Goal: Information Seeking & Learning: Learn about a topic

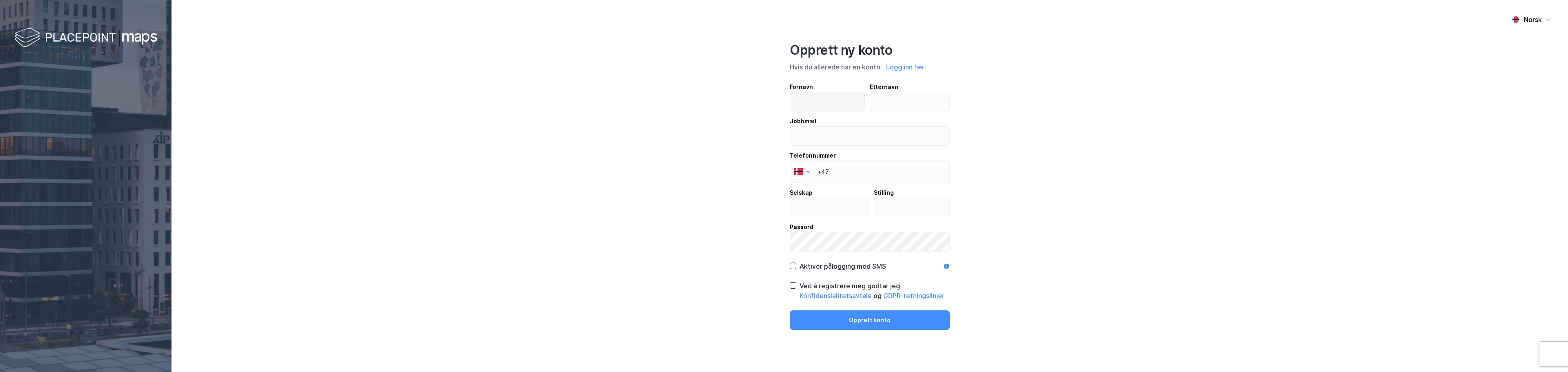
click at [523, 99] on label at bounding box center [827, 101] width 75 height 19
click at [523, 99] on input "text" at bounding box center [827, 102] width 74 height 19
click at [523, 103] on input "text" at bounding box center [827, 102] width 74 height 19
type input "Fredrik"
type input "Gram"
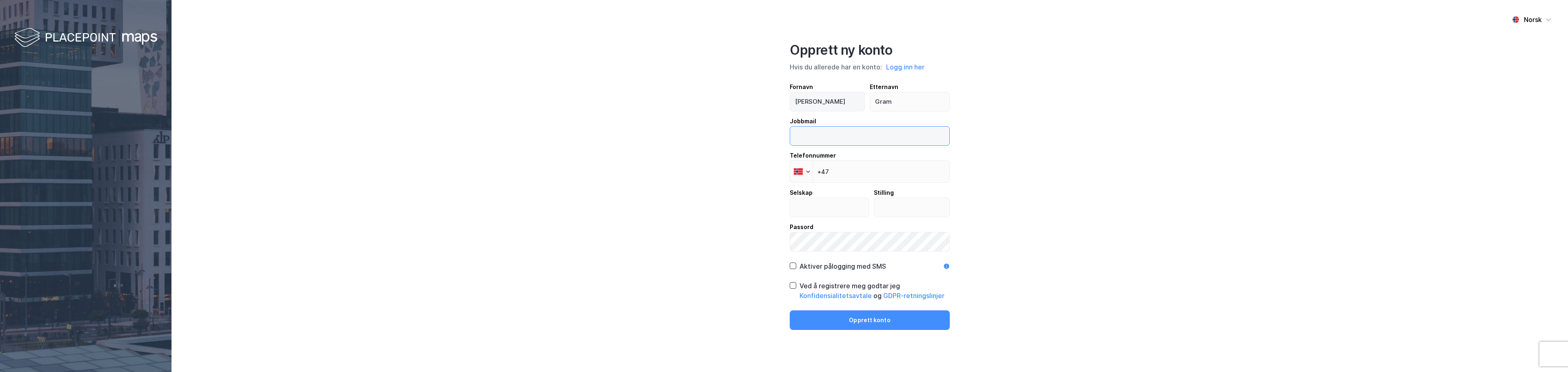
type input "fredrik.gram@entro.no"
type input "Entro"
click at [523, 173] on input "+47" at bounding box center [869, 171] width 160 height 23
type input "+47 415 50 122"
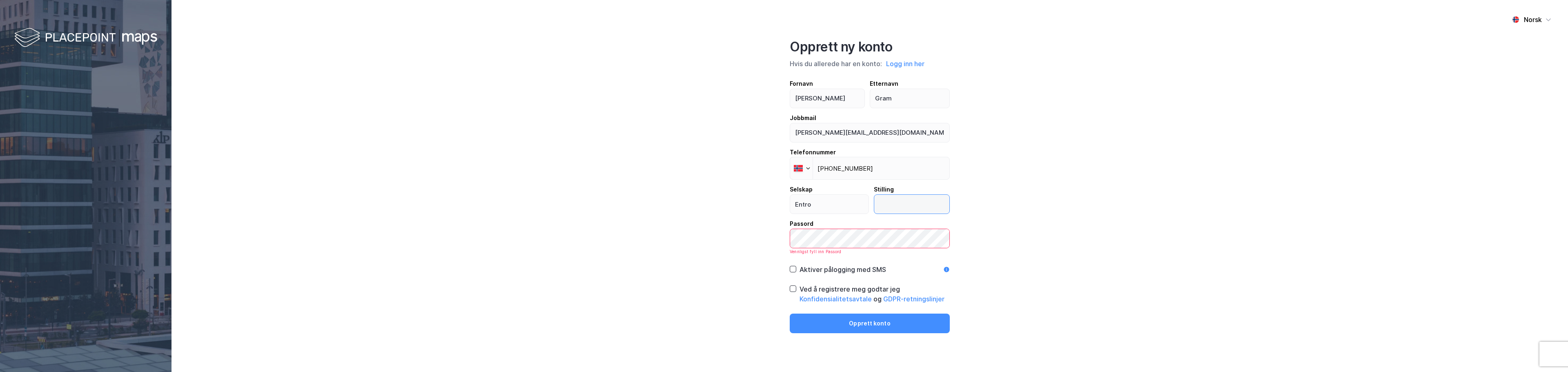
click at [523, 207] on input "text" at bounding box center [912, 204] width 76 height 19
click at [523, 196] on input "text" at bounding box center [903, 204] width 90 height 19
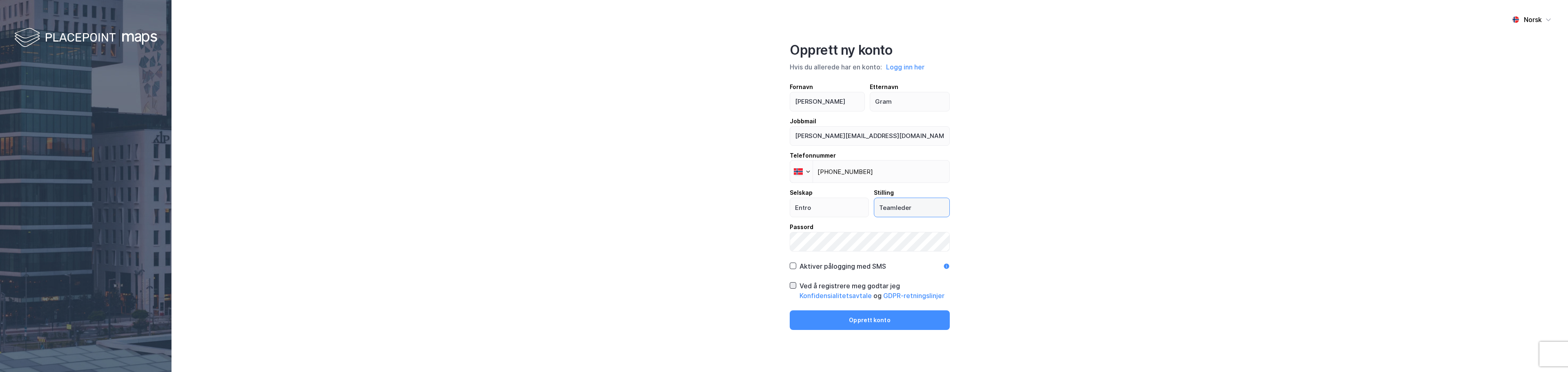
type input "Teamleder"
click at [523, 225] on icon at bounding box center [793, 286] width 5 height 3
click at [523, 225] on button "Opprett konto" at bounding box center [869, 320] width 160 height 19
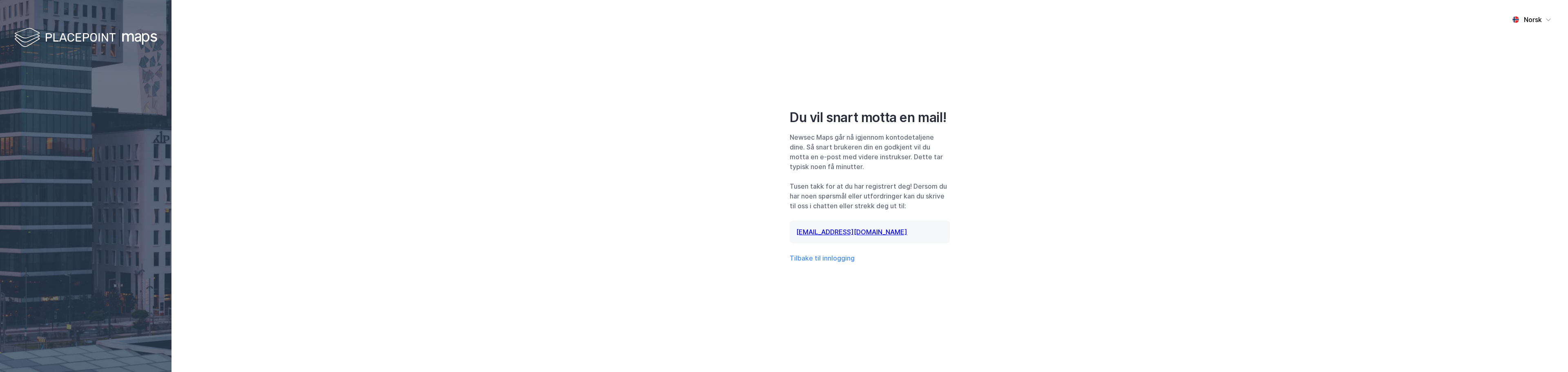
click at [523, 225] on div "Norsk Du vil snart motta en mail! Newsec Maps går nå igjennom kontodetaljene di…" at bounding box center [869, 186] width 1397 height 372
click at [523, 225] on button "Tilbake til innlogging" at bounding box center [822, 258] width 65 height 10
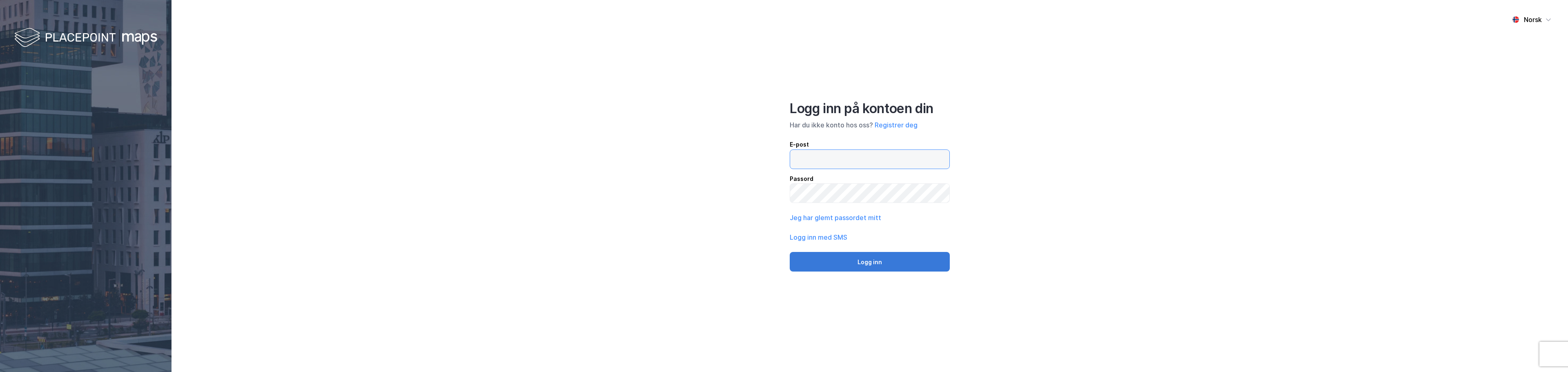
type input "[PERSON_NAME][EMAIL_ADDRESS][DOMAIN_NAME]"
click at [862, 259] on button "Logg inn" at bounding box center [869, 262] width 160 height 19
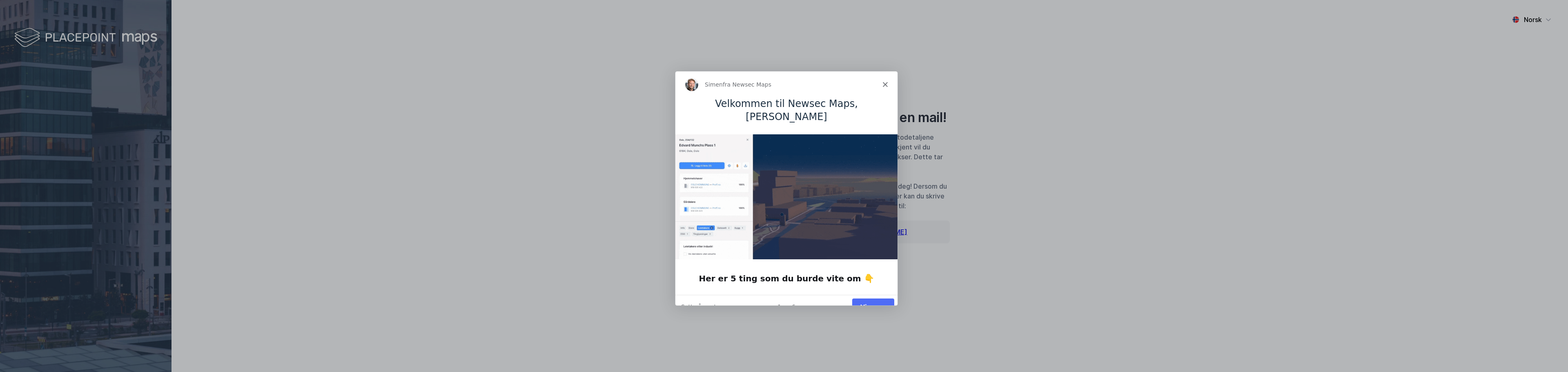
click at [886, 81] on icon "Lukk" at bounding box center [885, 83] width 5 height 5
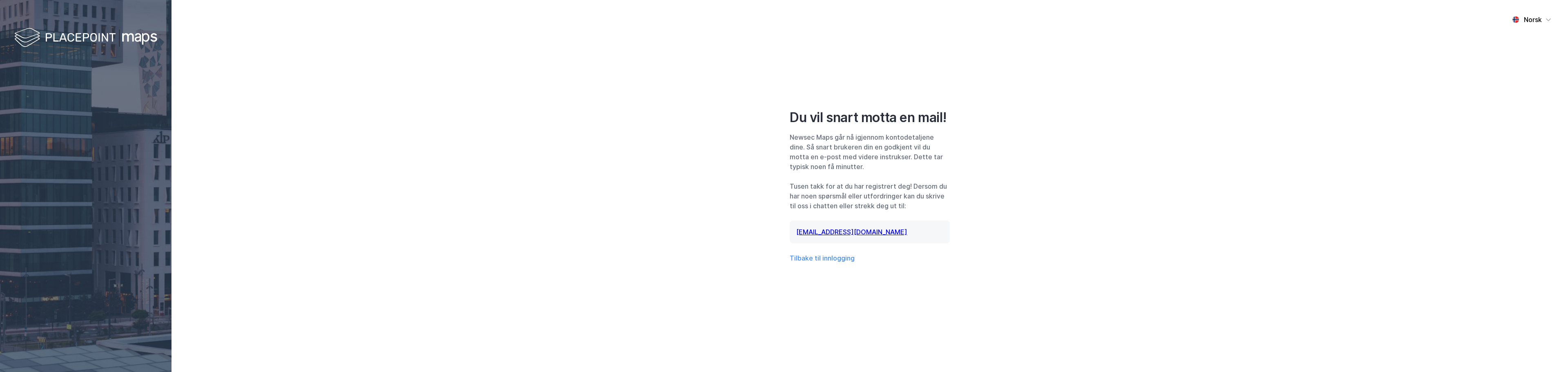
drag, startPoint x: 1101, startPoint y: 157, endPoint x: 1039, endPoint y: 166, distance: 62.6
click at [1102, 157] on div "Norsk Du vil snart motta en mail! Newsec Maps går nå igjennom kontodetaljene di…" at bounding box center [869, 186] width 1397 height 372
click at [818, 259] on button "Tilbake til innlogging" at bounding box center [822, 258] width 65 height 10
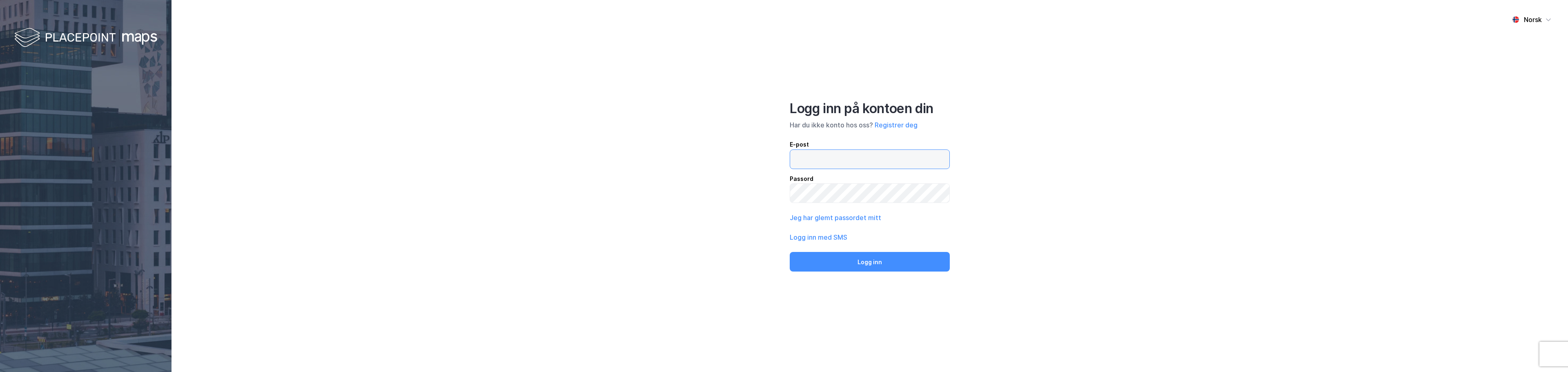
type input "[PERSON_NAME][EMAIL_ADDRESS][DOMAIN_NAME]"
drag, startPoint x: 53, startPoint y: 223, endPoint x: 62, endPoint y: 222, distance: 9.1
click at [53, 223] on div at bounding box center [86, 186] width 171 height 372
click at [1152, 120] on div "Norsk Logg inn på kontoen din Har du ikke konto hos oss? Registrer deg E-post f…" at bounding box center [869, 186] width 1397 height 372
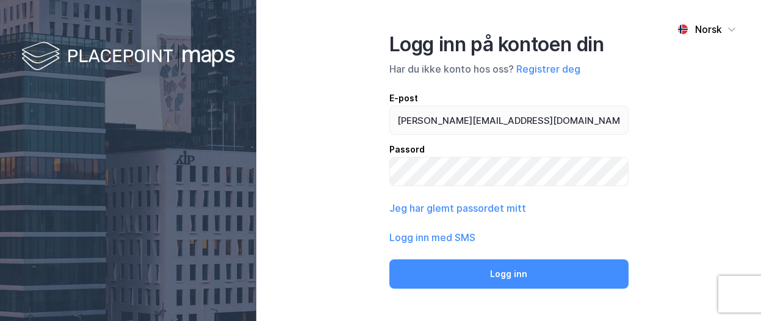
click at [359, 189] on div "Norsk Logg inn på kontoen din Har du ikke konto hos oss? Registrer deg E-post f…" at bounding box center [508, 160] width 505 height 321
click at [358, 184] on div "Norsk Logg inn på kontoen din Har du ikke konto hos oss? Registrer deg E-post f…" at bounding box center [508, 160] width 505 height 321
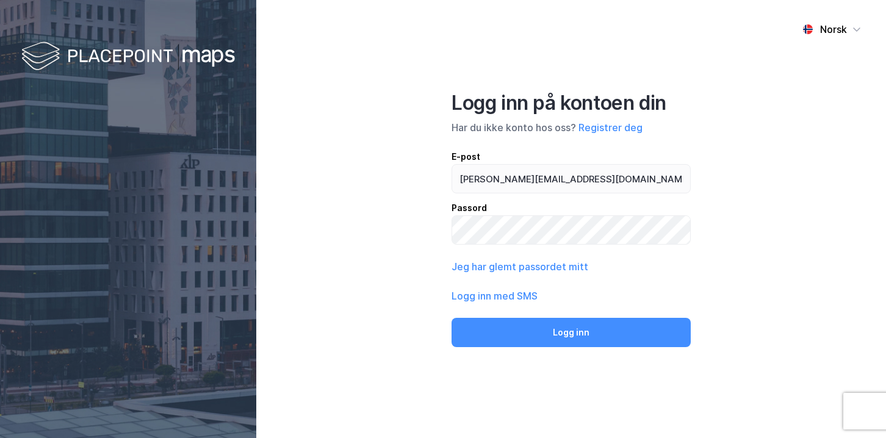
click at [403, 200] on div "Norsk Logg inn på kontoen din Har du ikke konto hos oss? Registrer deg E-post f…" at bounding box center [571, 219] width 630 height 438
drag, startPoint x: 602, startPoint y: 327, endPoint x: 506, endPoint y: 317, distance: 96.4
click at [601, 327] on button "Logg inn" at bounding box center [571, 332] width 239 height 29
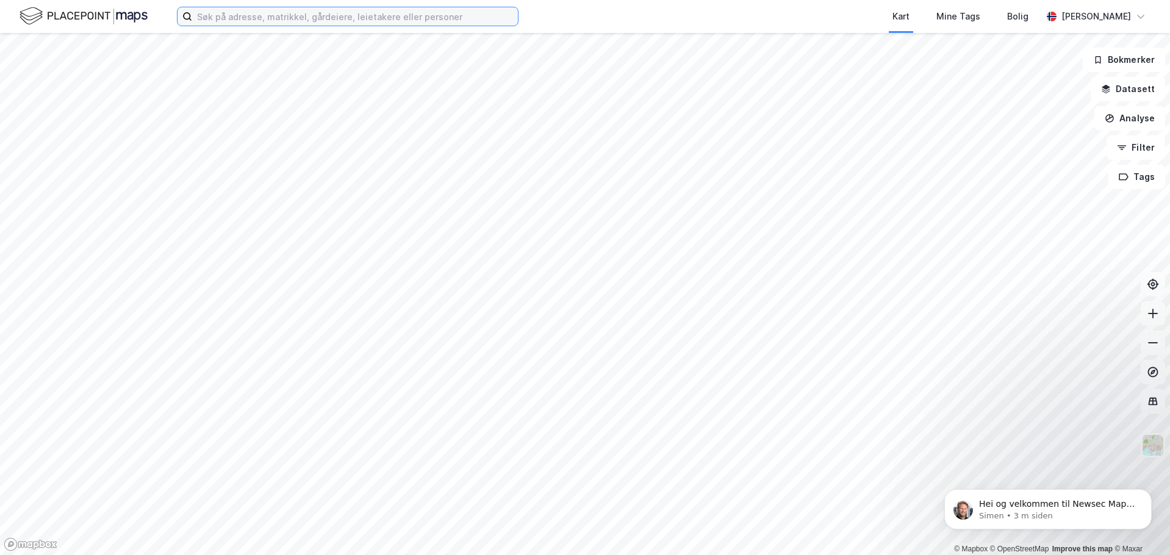
click at [334, 13] on input at bounding box center [355, 16] width 326 height 18
click at [264, 20] on input at bounding box center [355, 16] width 326 height 18
click at [259, 17] on input "[GEOGRAPHIC_DATA]" at bounding box center [347, 16] width 311 height 18
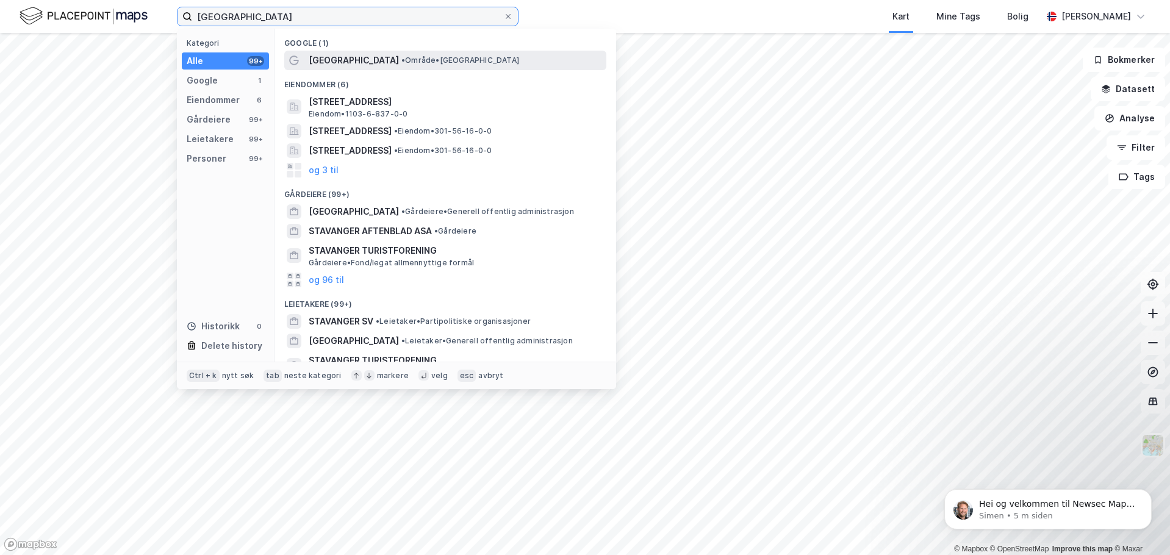
type input "[GEOGRAPHIC_DATA]"
click at [323, 57] on span "[GEOGRAPHIC_DATA]" at bounding box center [354, 60] width 90 height 15
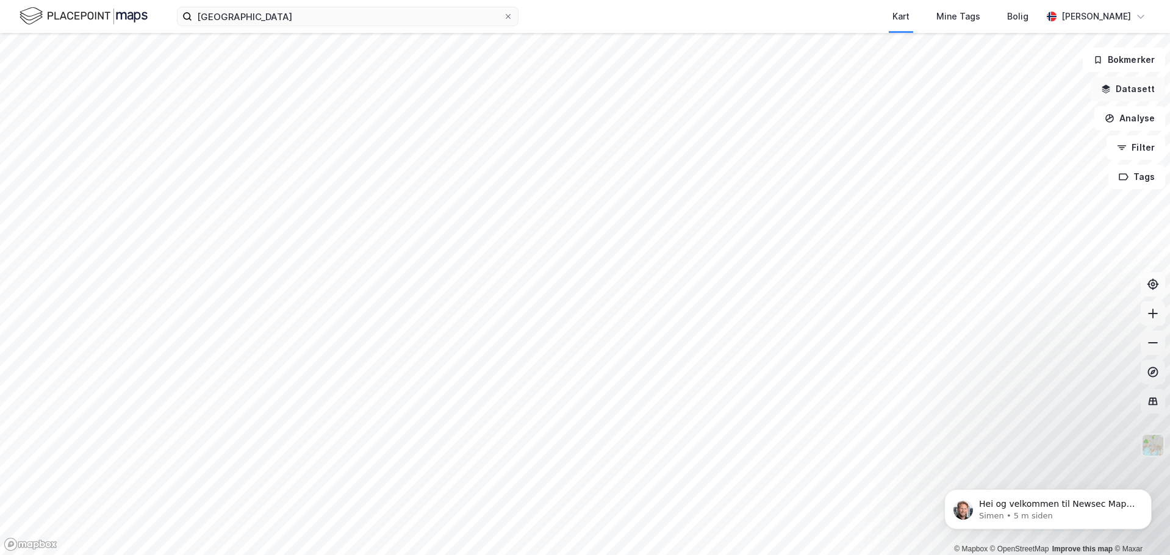
drag, startPoint x: 1133, startPoint y: 90, endPoint x: 1103, endPoint y: 107, distance: 34.7
click at [655, 90] on button "Datasett" at bounding box center [1128, 89] width 74 height 24
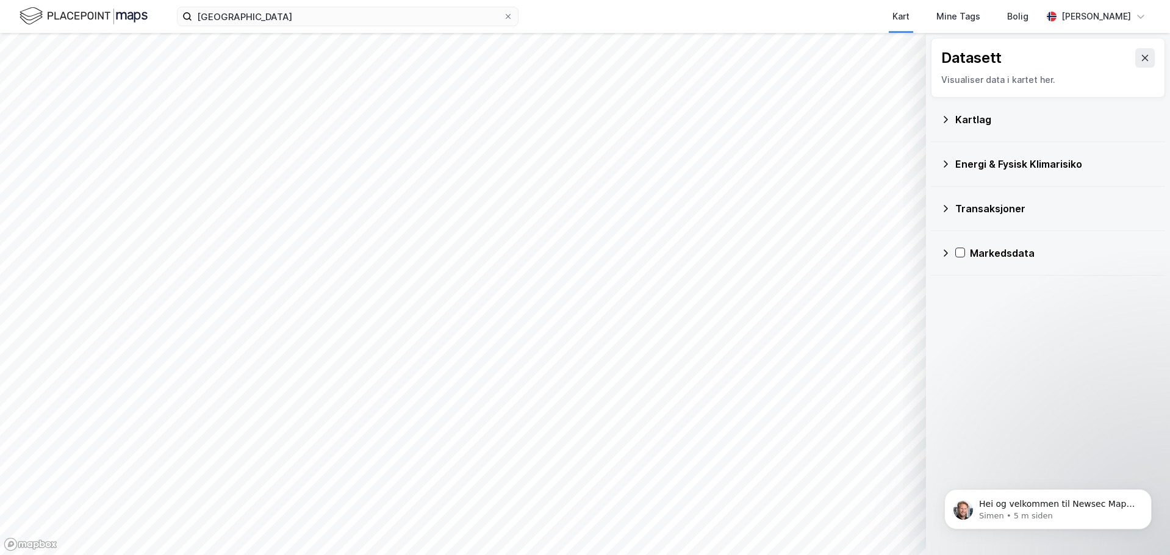
click at [655, 164] on div "Energi & Fysisk Klimarisiko" at bounding box center [1048, 164] width 234 height 45
click at [655, 165] on icon at bounding box center [946, 164] width 10 height 10
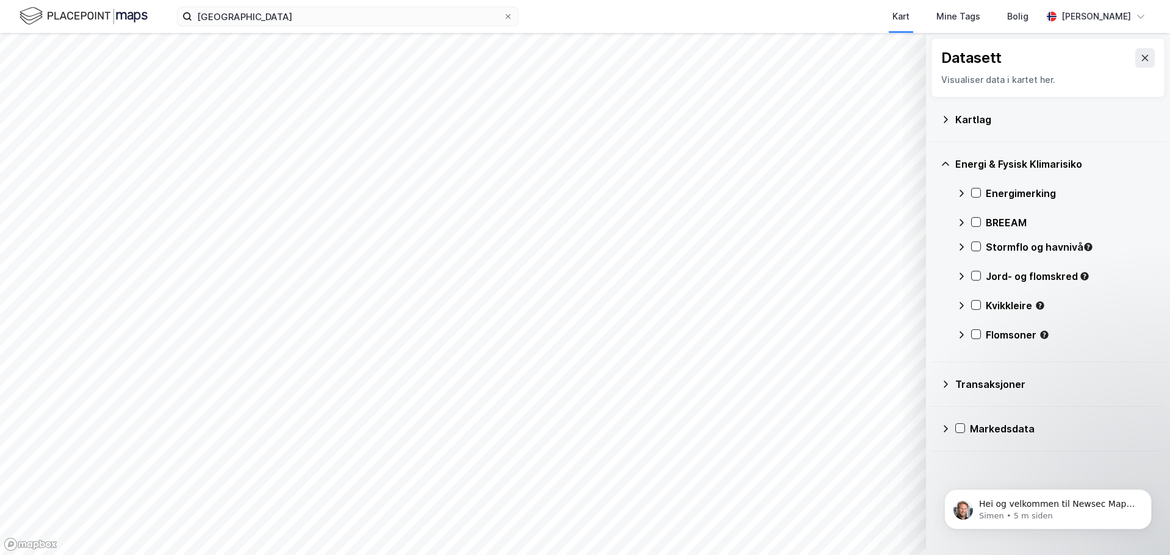
click at [655, 194] on icon at bounding box center [962, 194] width 10 height 10
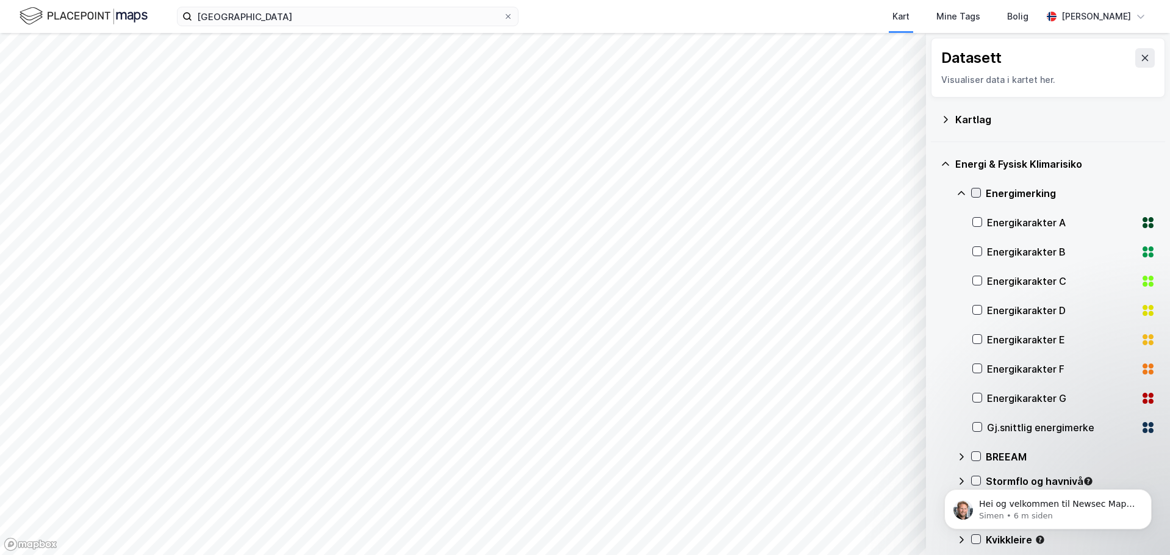
click at [655, 188] on div at bounding box center [977, 193] width 10 height 10
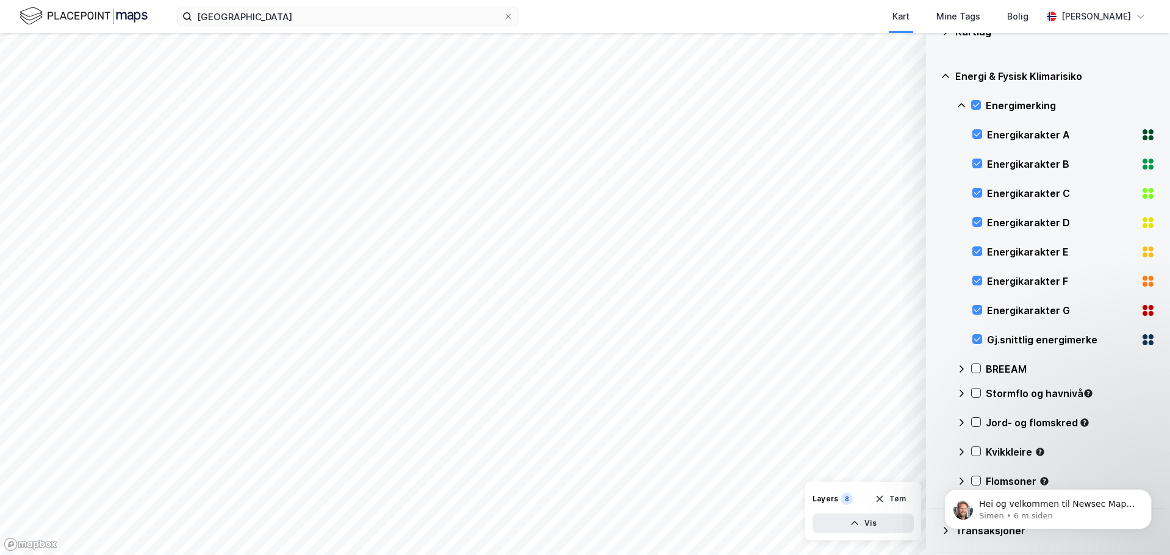
scroll to position [135, 0]
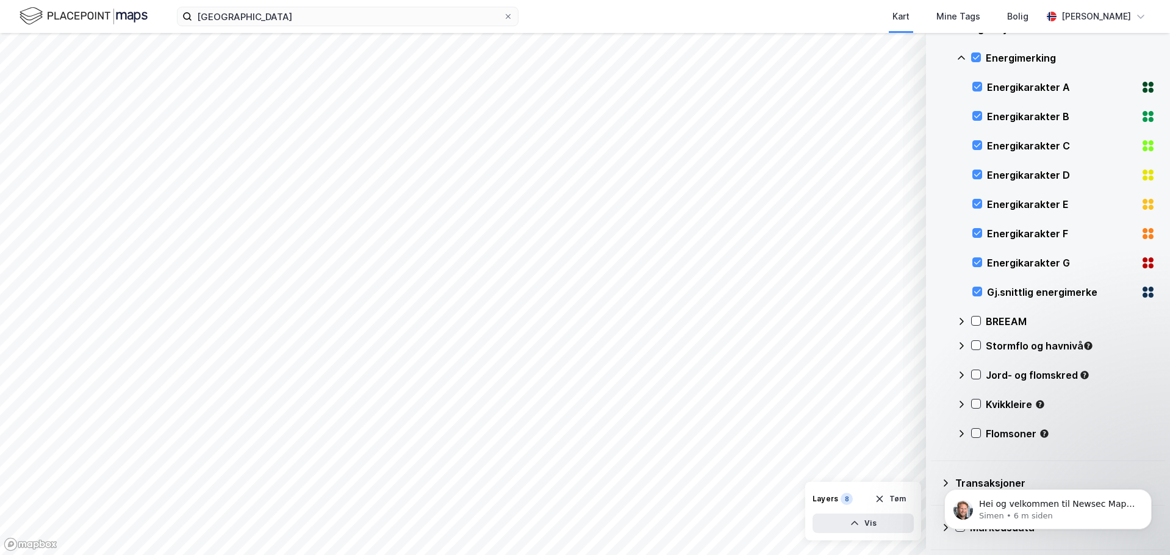
click at [655, 456] on div "Hei og velkommen til Newsec Maps, [PERSON_NAME] det er du lurer på så er det ba…" at bounding box center [1048, 453] width 225 height 153
click at [655, 460] on div "Hei og velkommen til Newsec Maps, [PERSON_NAME] det er du lurer på så er det ba…" at bounding box center [1048, 453] width 225 height 153
click at [655, 320] on div "Energi & Fysisk Klimarisiko Energimerking Energikarakter A Energikarakter B Ene…" at bounding box center [1048, 234] width 234 height 455
click at [655, 469] on icon "Dismiss notification" at bounding box center [1148, 492] width 7 height 7
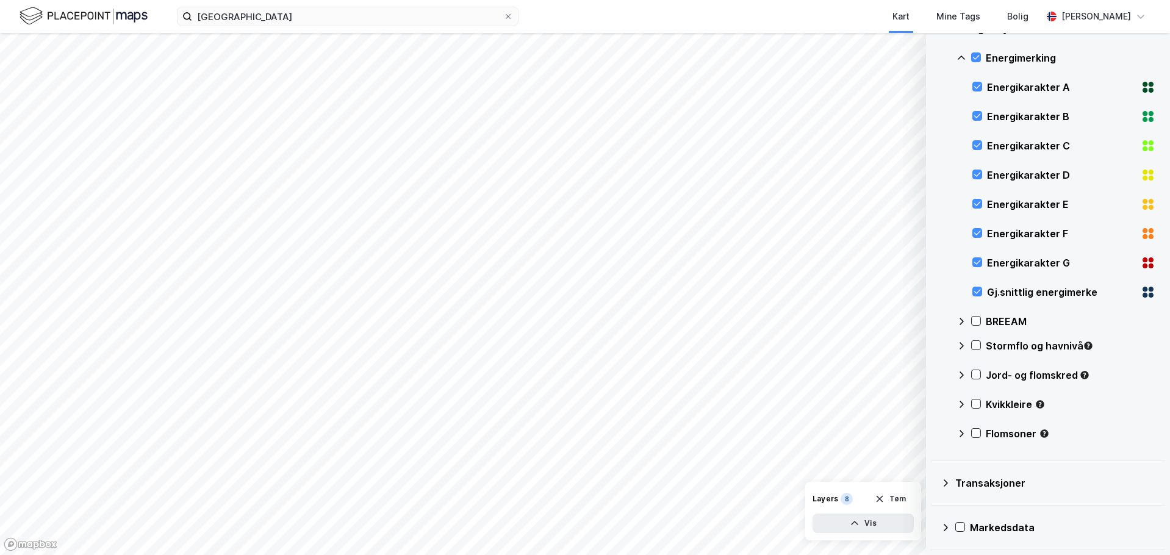
click at [655, 469] on icon at bounding box center [946, 483] width 10 height 10
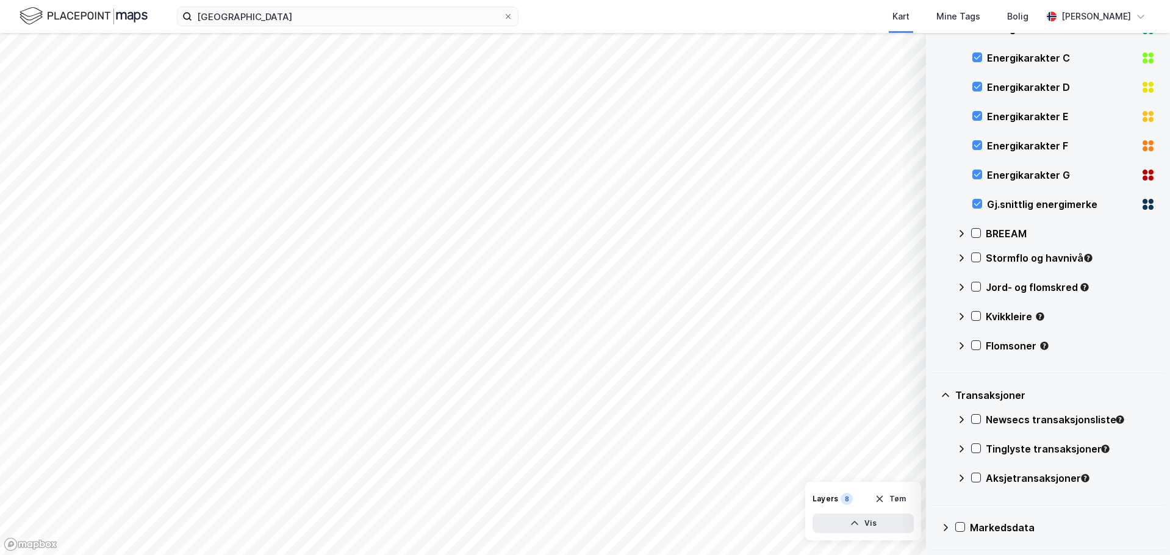
click at [655, 469] on icon at bounding box center [946, 528] width 10 height 10
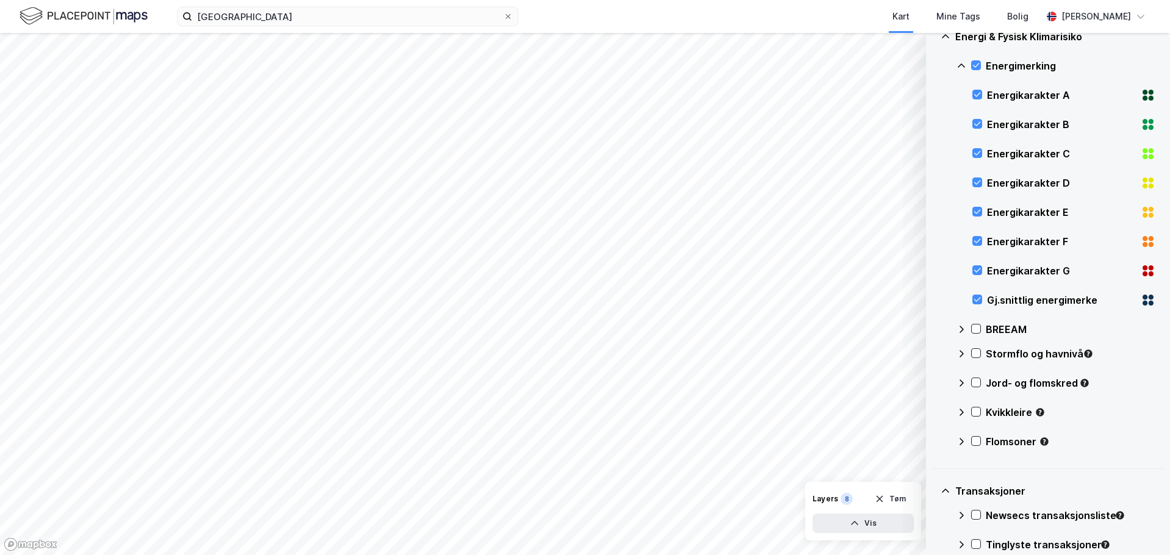
scroll to position [218, 0]
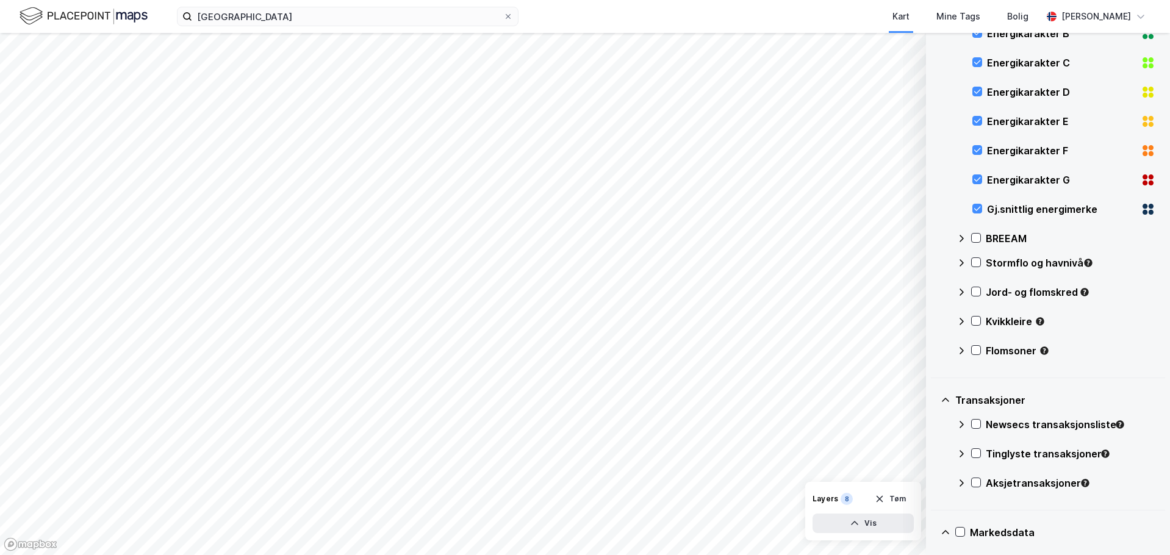
click at [655, 239] on icon at bounding box center [962, 238] width 4 height 7
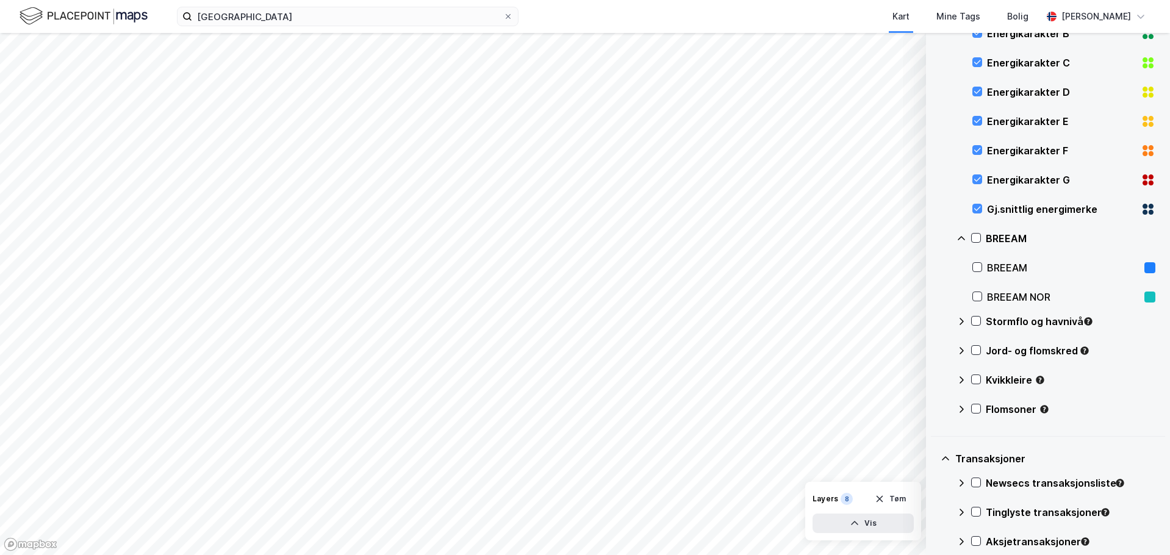
click at [655, 239] on icon at bounding box center [962, 239] width 10 height 10
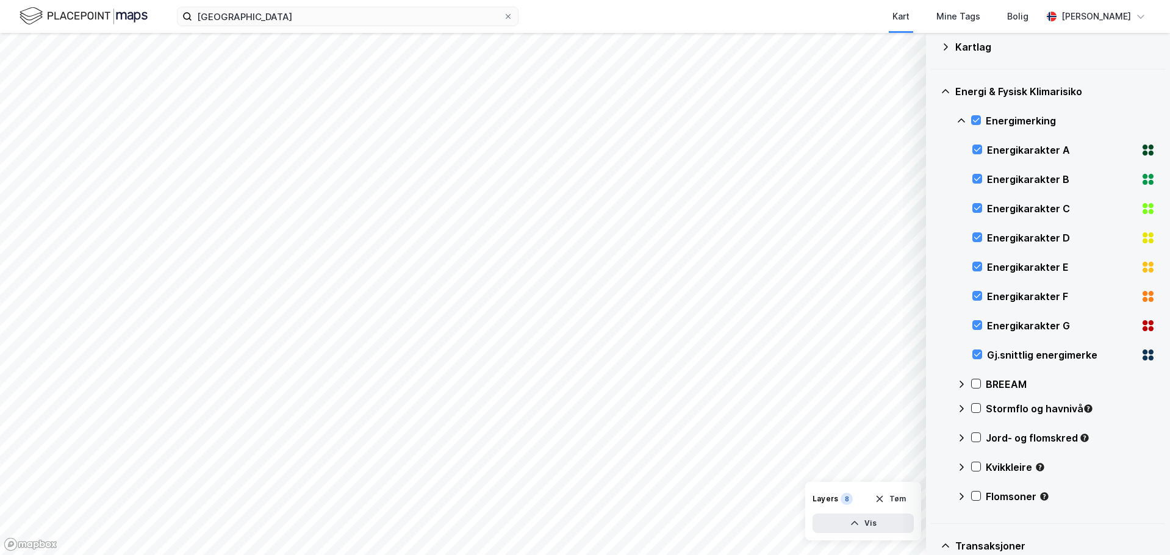
scroll to position [0, 0]
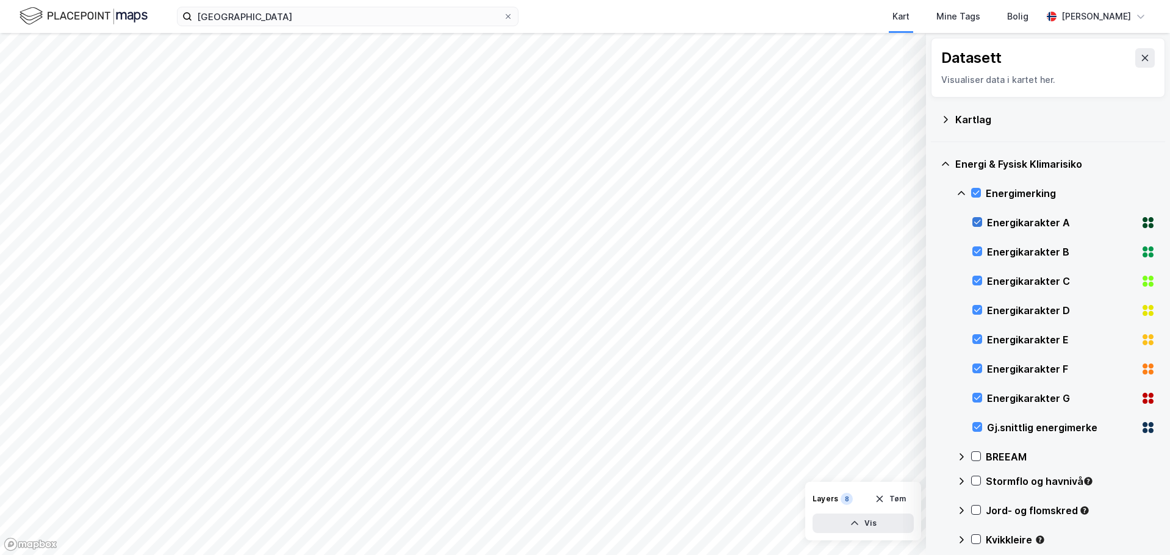
click at [655, 223] on icon at bounding box center [978, 222] width 7 height 4
click at [655, 250] on icon at bounding box center [977, 251] width 9 height 9
click at [655, 284] on icon at bounding box center [977, 280] width 9 height 9
click at [655, 310] on icon at bounding box center [977, 310] width 9 height 9
click at [655, 340] on icon at bounding box center [977, 339] width 9 height 9
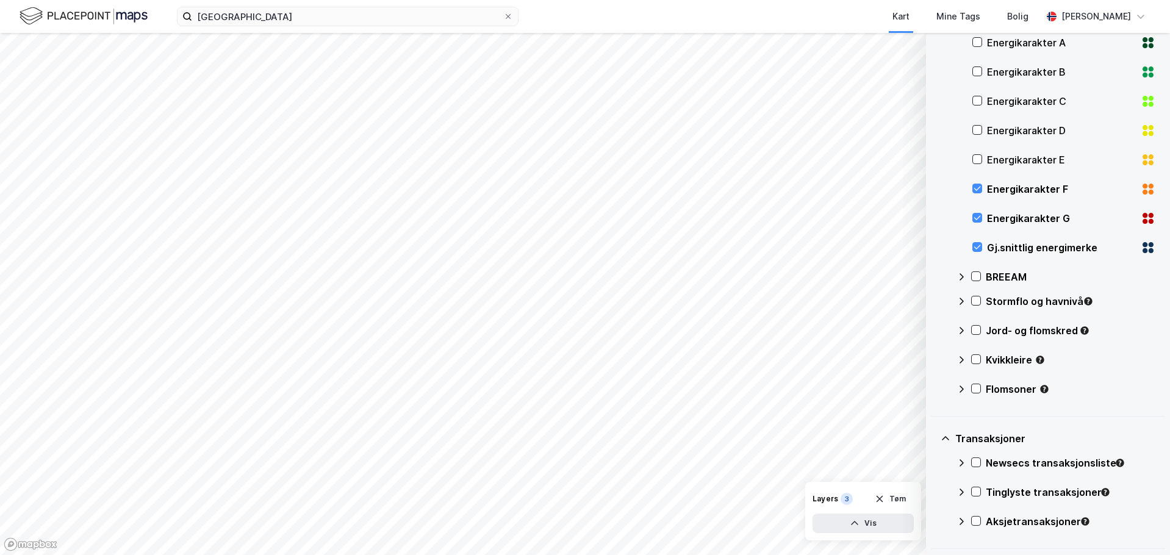
scroll to position [341, 0]
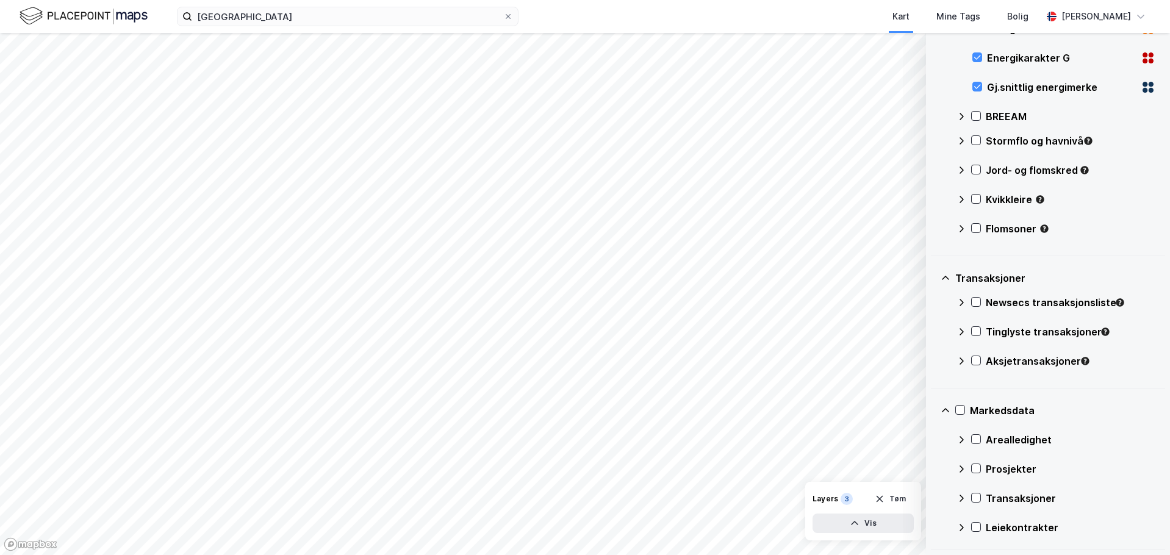
click at [655, 469] on div "Layers 3 Tøm Vis" at bounding box center [864, 511] width 116 height 59
click at [655, 469] on icon "button" at bounding box center [855, 523] width 7 height 4
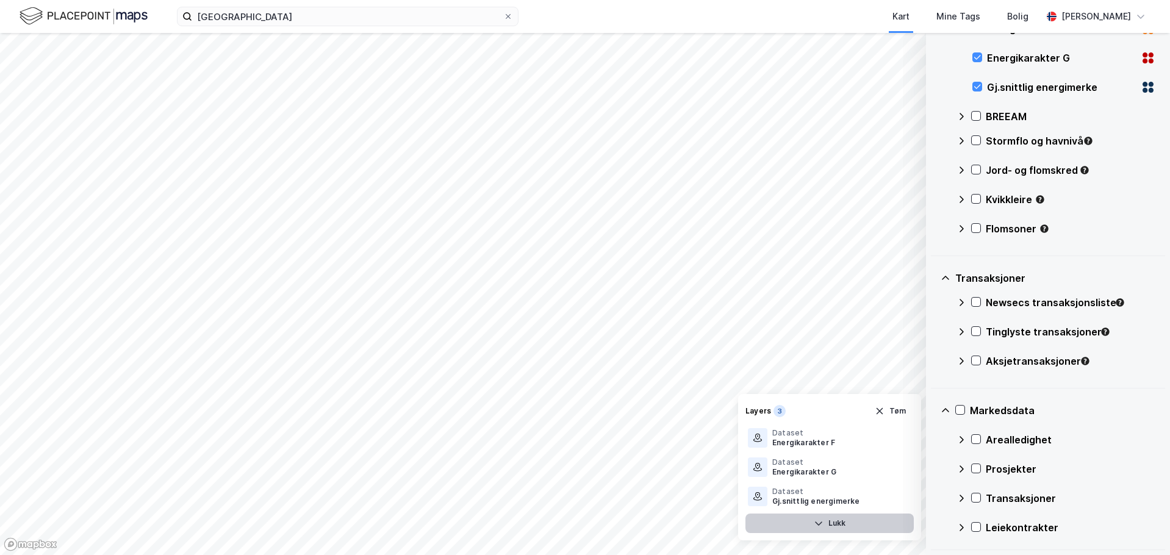
click at [655, 303] on icon at bounding box center [962, 303] width 10 height 10
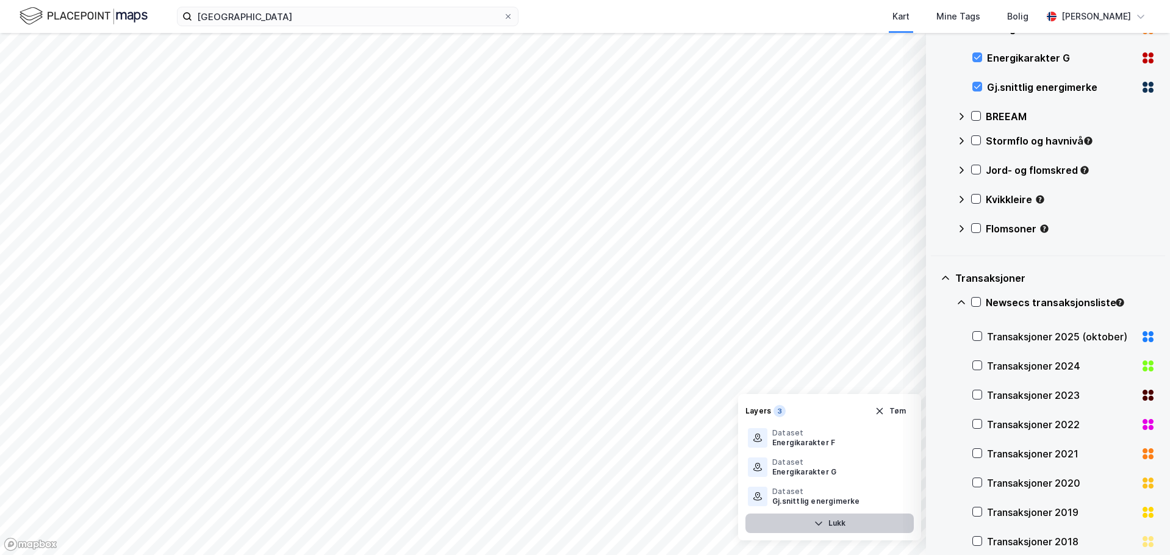
click at [655, 303] on icon at bounding box center [961, 302] width 7 height 4
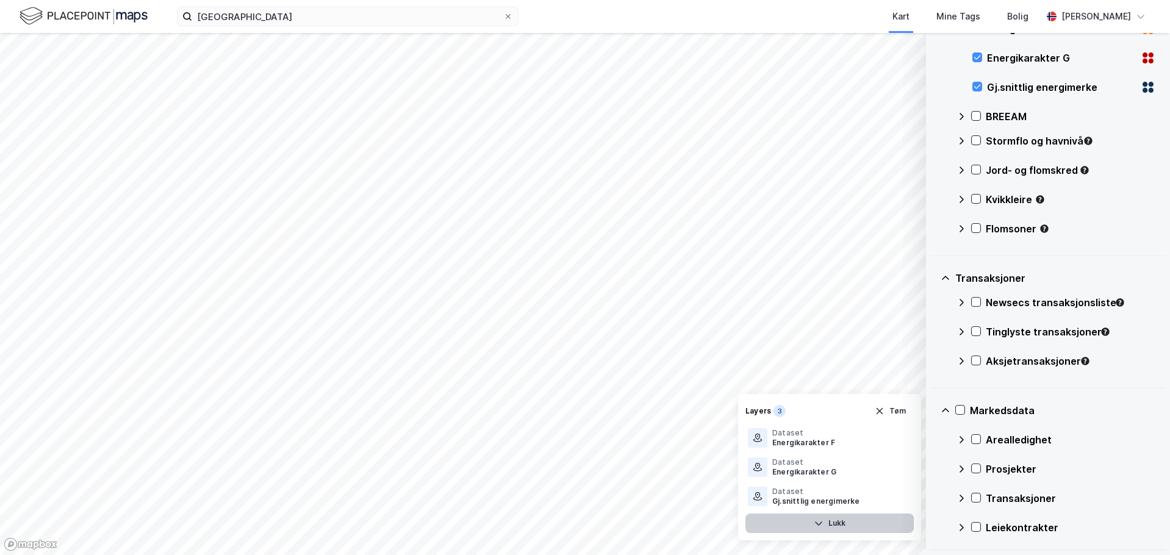
click at [655, 331] on icon at bounding box center [962, 332] width 10 height 10
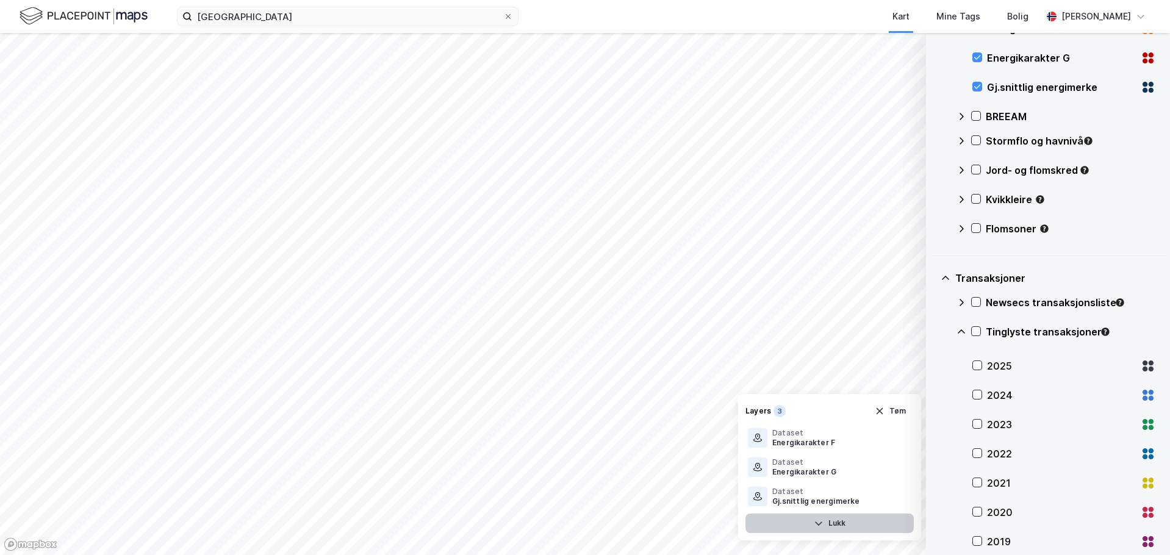
click at [655, 331] on icon at bounding box center [962, 332] width 10 height 10
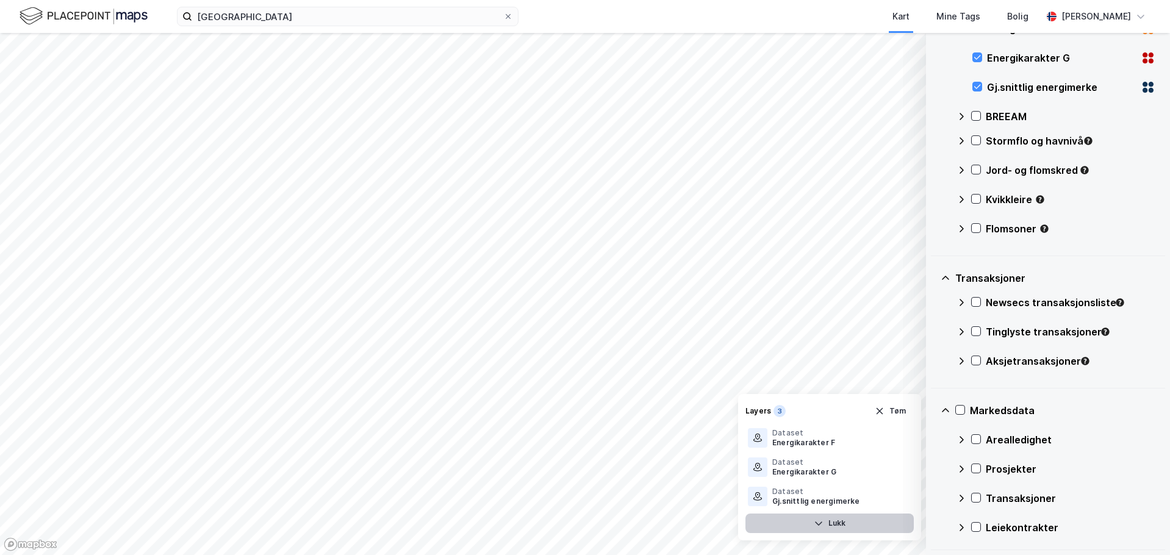
click at [655, 356] on icon at bounding box center [962, 361] width 10 height 10
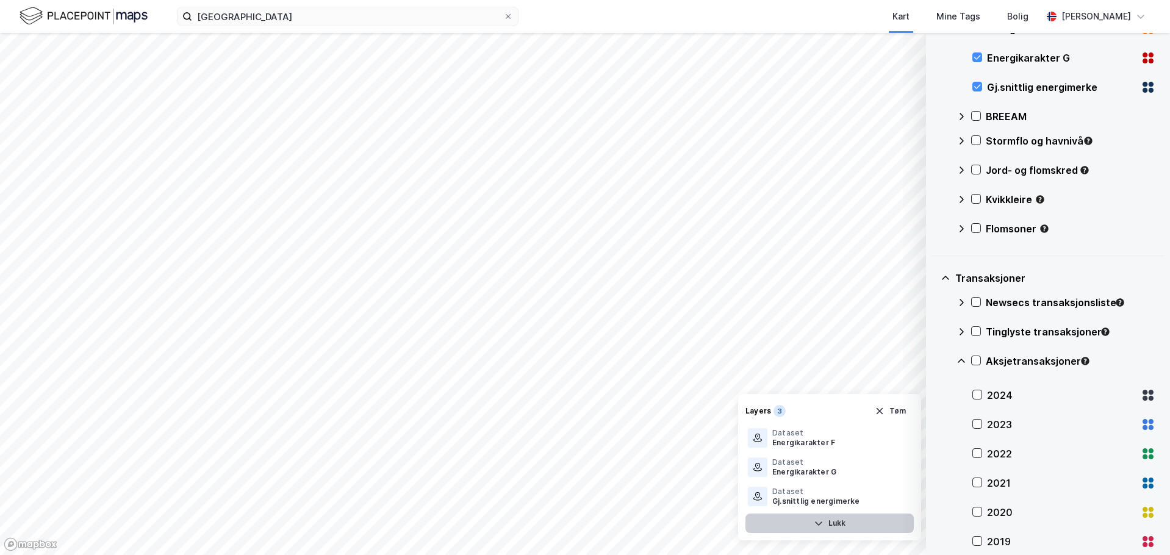
click at [655, 356] on icon at bounding box center [962, 361] width 10 height 10
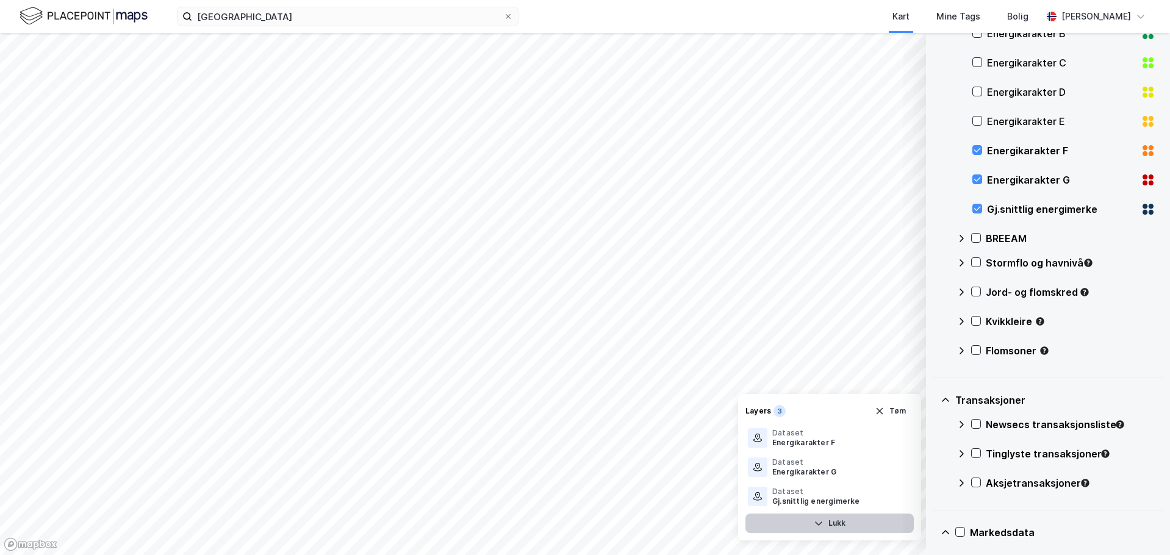
scroll to position [0, 0]
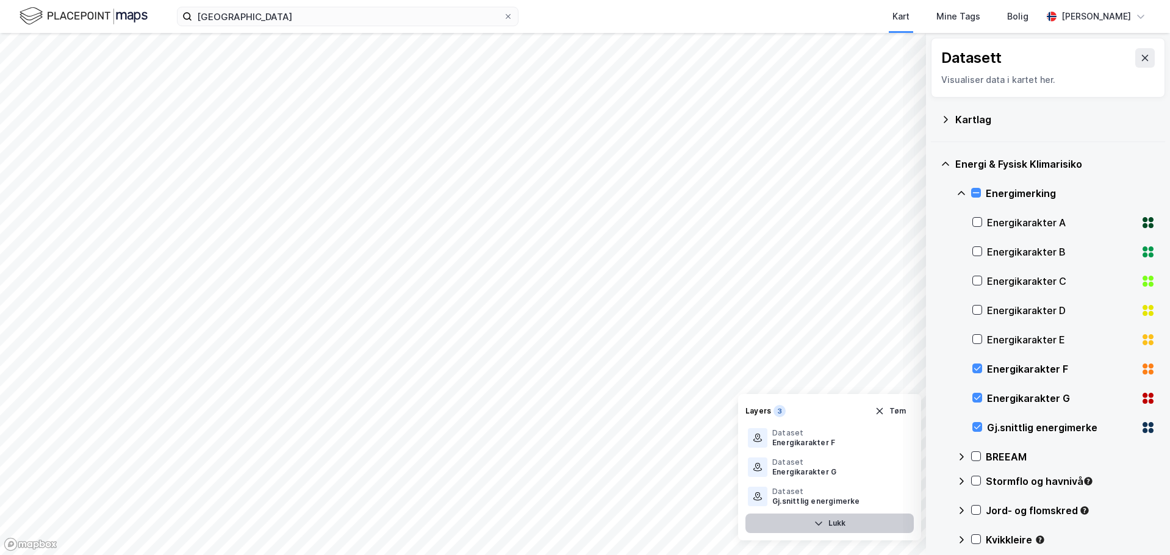
click at [655, 118] on icon at bounding box center [946, 119] width 4 height 7
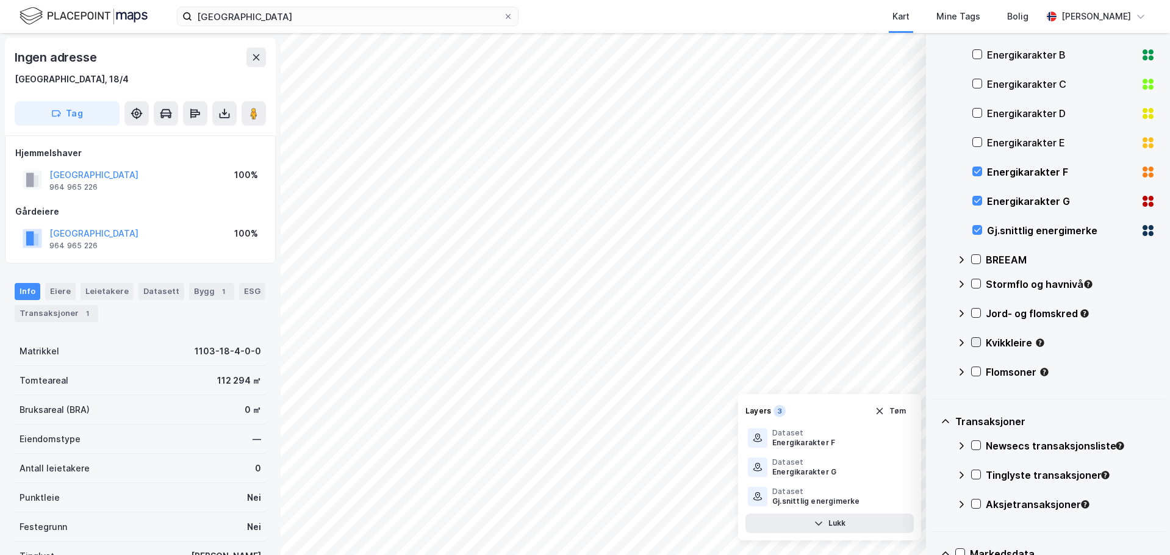
scroll to position [549, 0]
click at [655, 261] on icon at bounding box center [962, 259] width 10 height 10
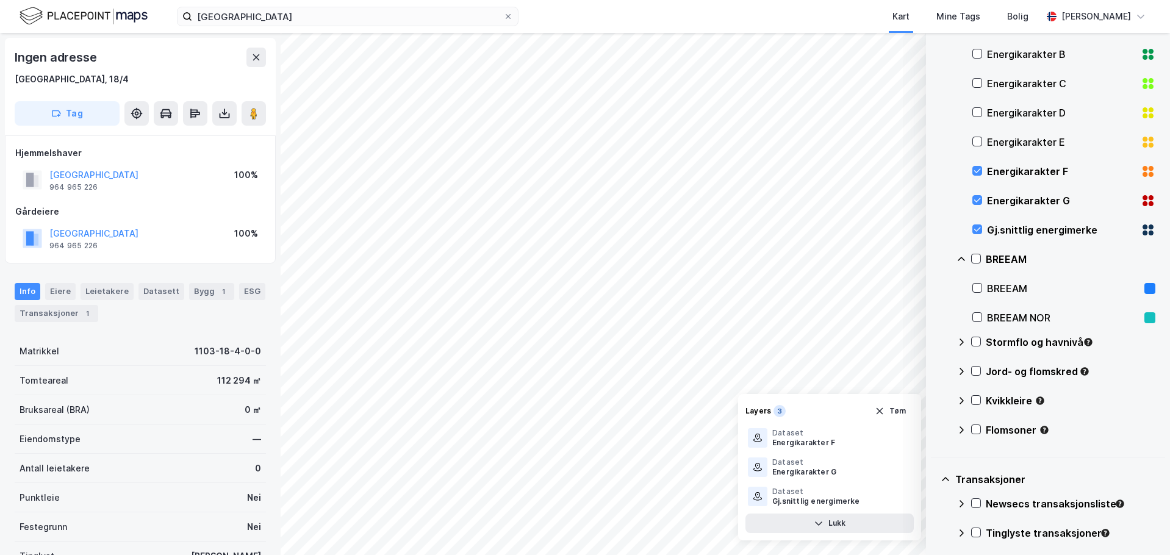
click at [655, 261] on icon at bounding box center [962, 259] width 10 height 10
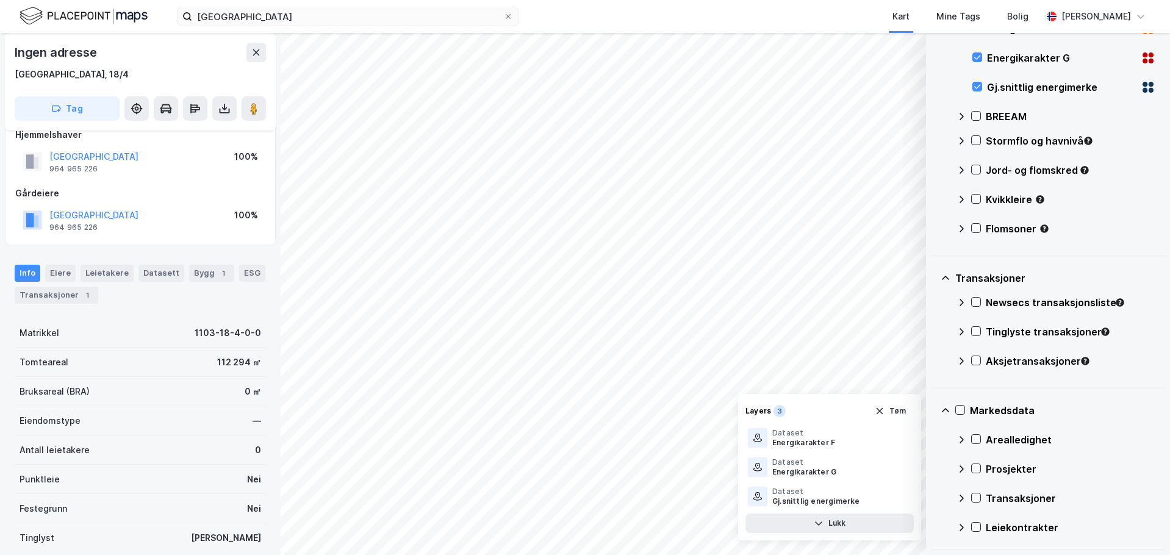
scroll to position [0, 0]
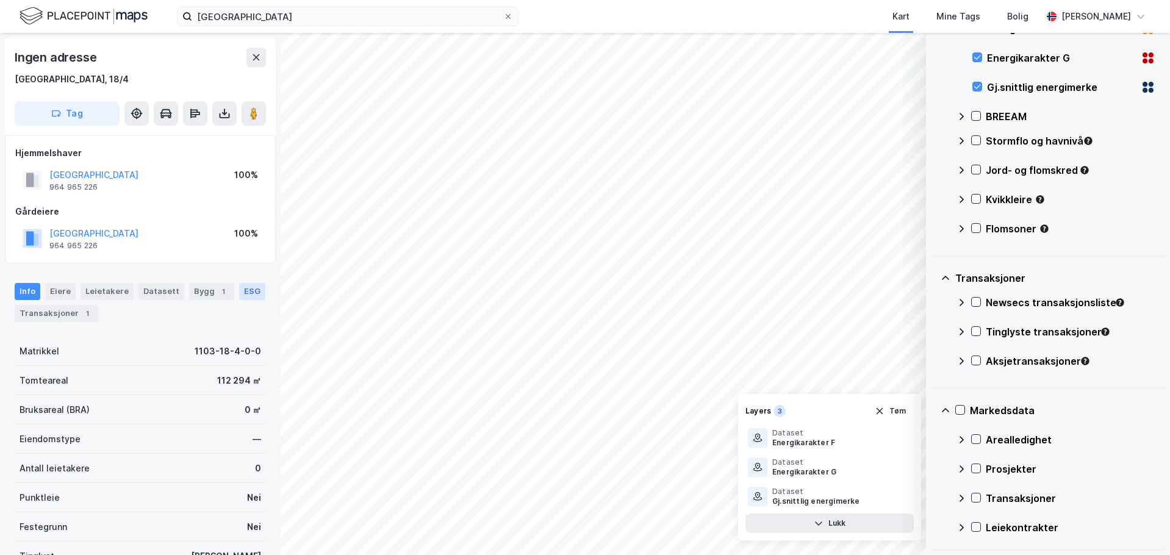
click at [244, 286] on div "ESG" at bounding box center [252, 291] width 26 height 17
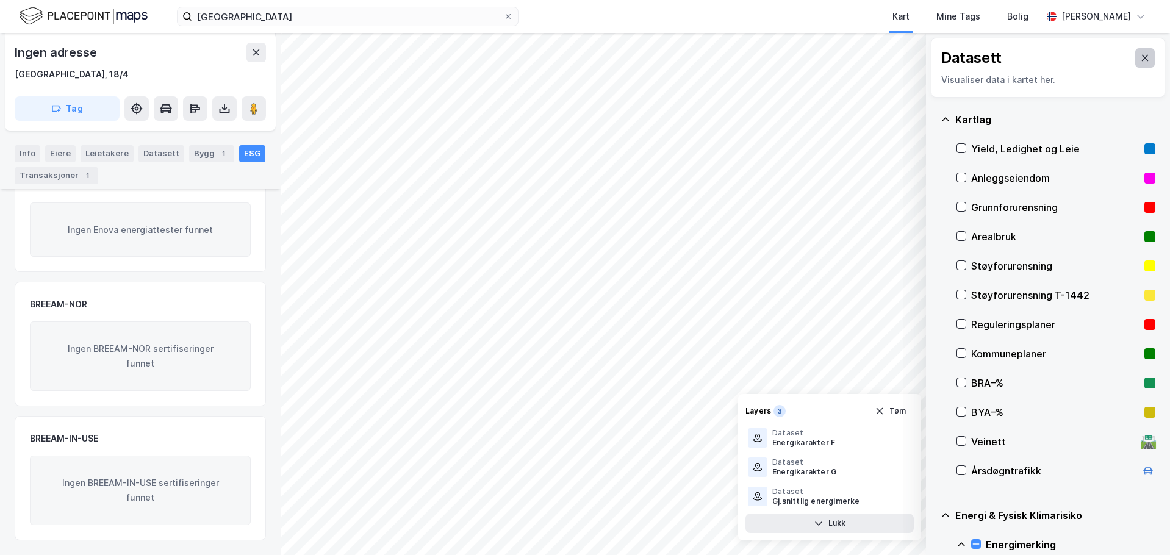
click at [655, 54] on icon at bounding box center [1146, 58] width 10 height 10
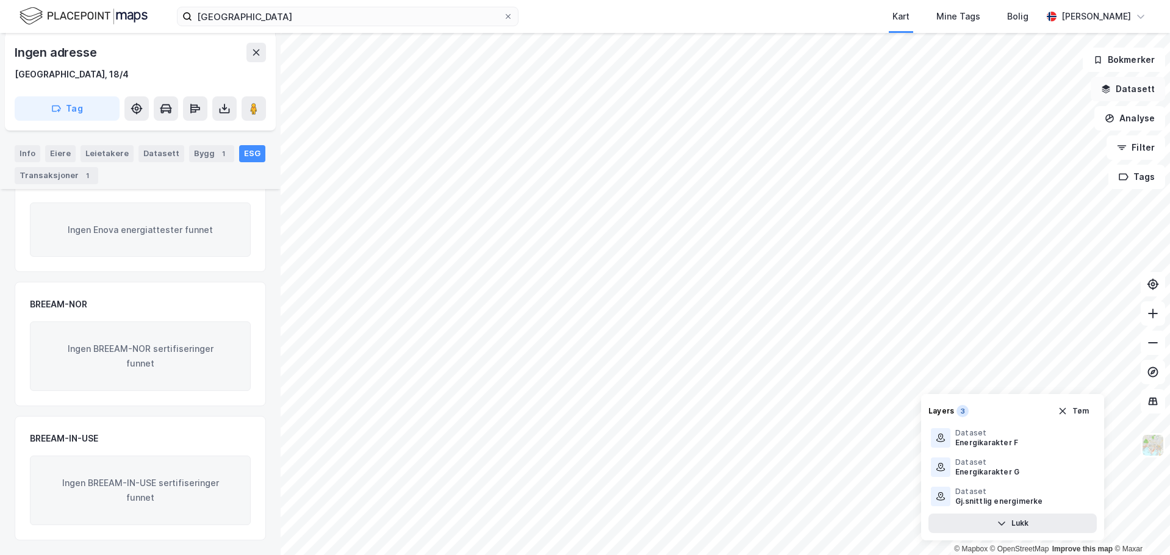
click at [655, 88] on button "Datasett" at bounding box center [1128, 89] width 74 height 24
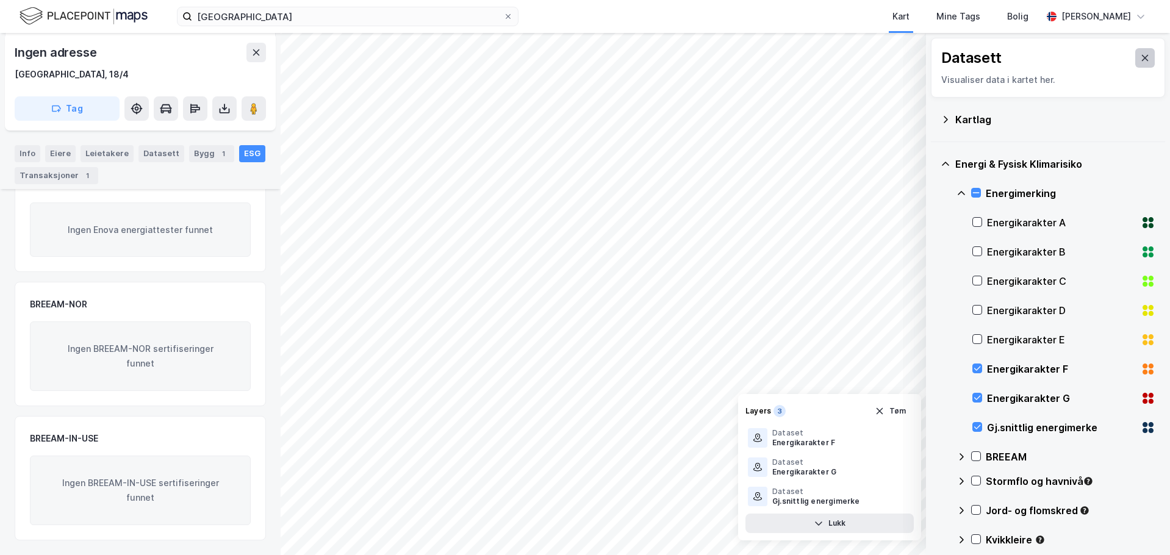
click at [655, 61] on button at bounding box center [1146, 58] width 20 height 20
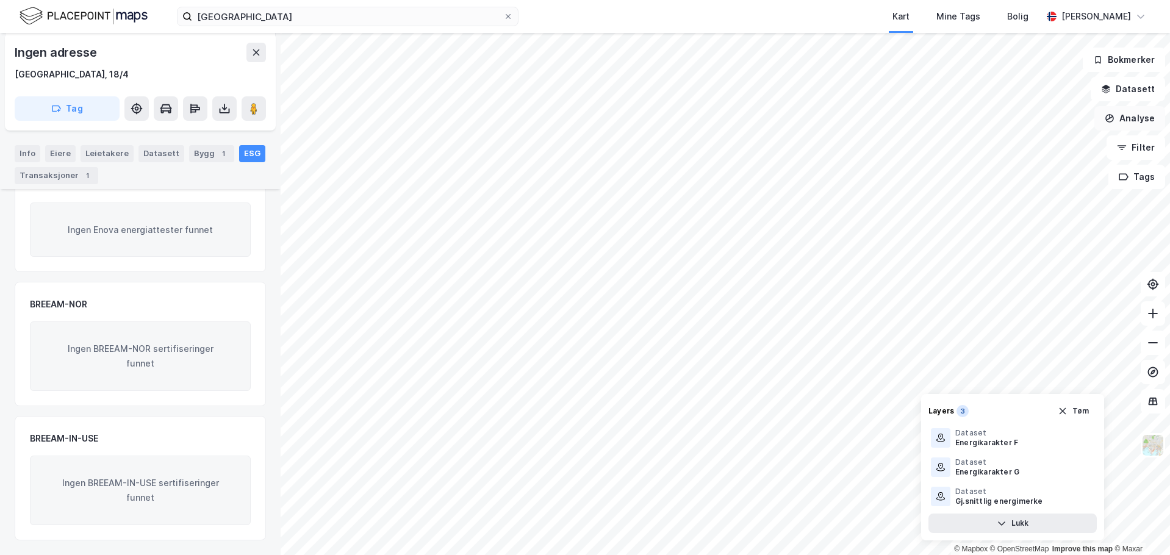
click at [655, 122] on button "Analyse" at bounding box center [1130, 118] width 71 height 24
click at [655, 148] on button "Filter" at bounding box center [1136, 147] width 59 height 24
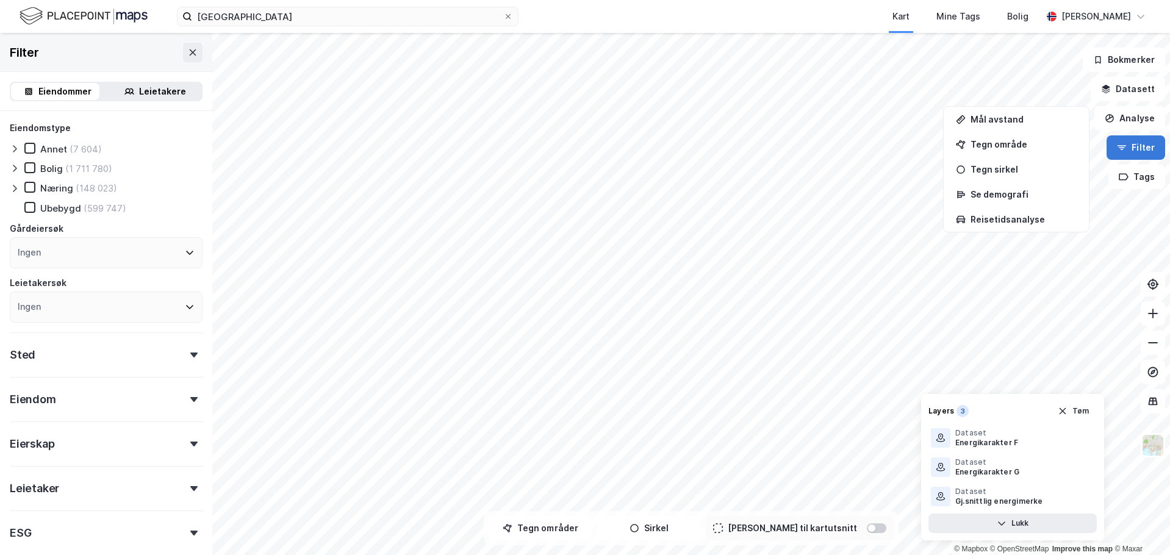
click at [655, 143] on button "Filter" at bounding box center [1136, 147] width 59 height 24
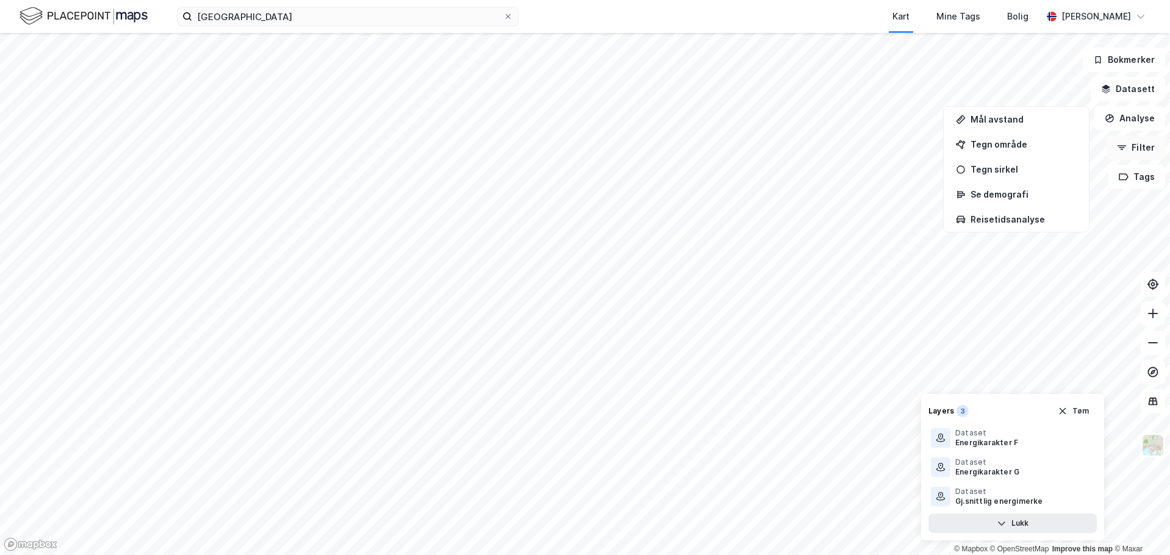
click at [655, 143] on button "Filter" at bounding box center [1136, 147] width 59 height 24
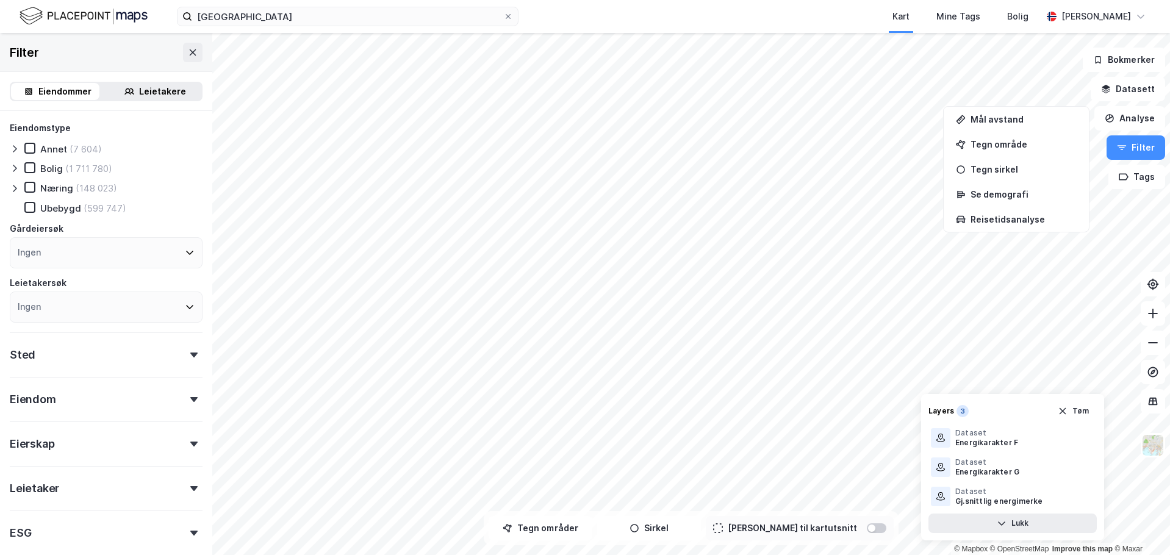
click at [171, 398] on div "Eiendom" at bounding box center [106, 394] width 193 height 35
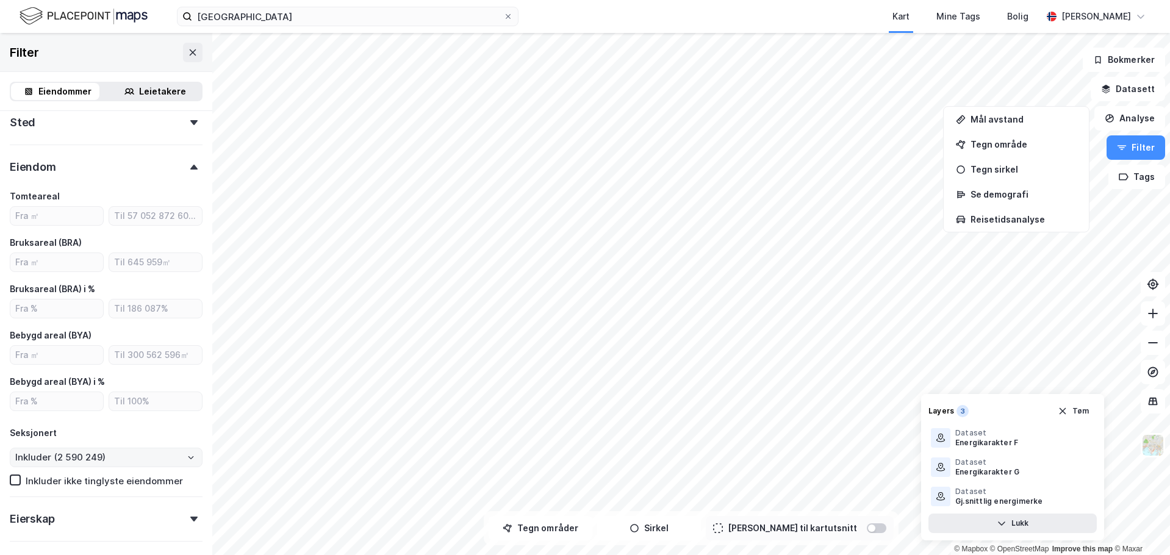
scroll to position [366, 0]
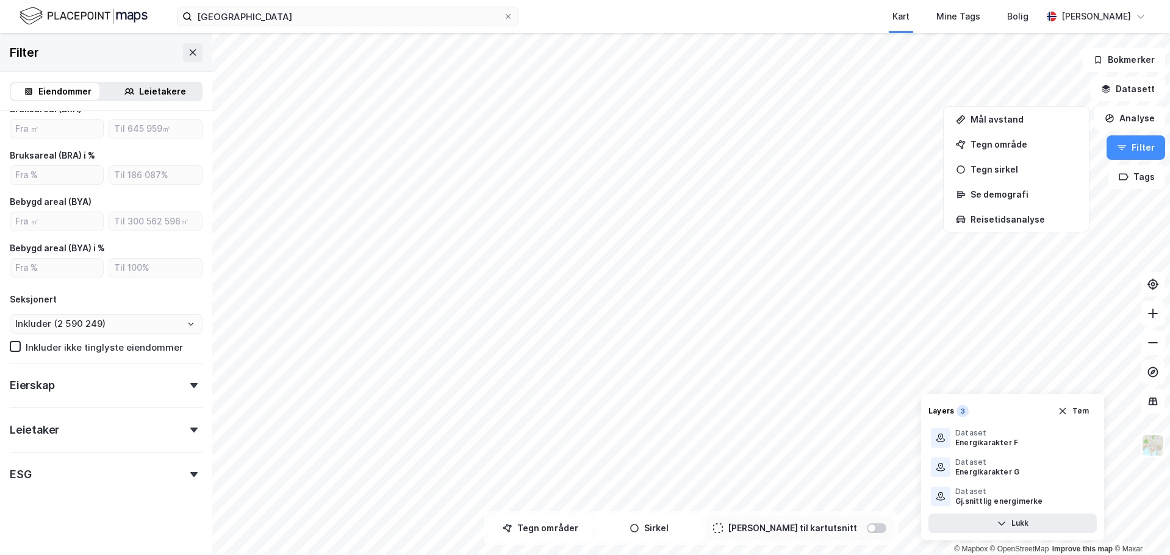
click at [185, 469] on div "ESG" at bounding box center [106, 469] width 193 height 35
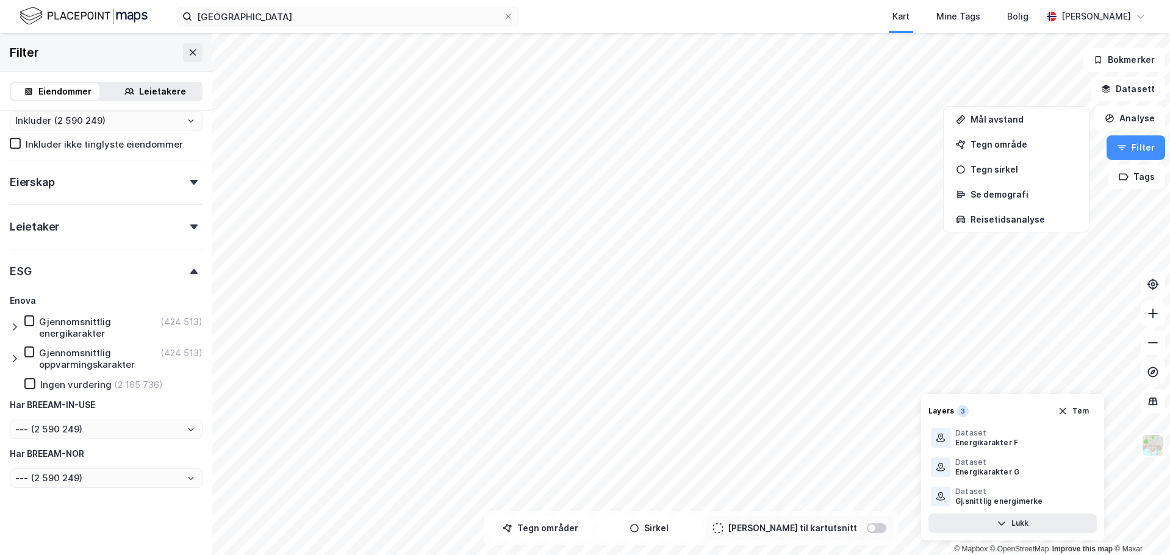
scroll to position [573, 0]
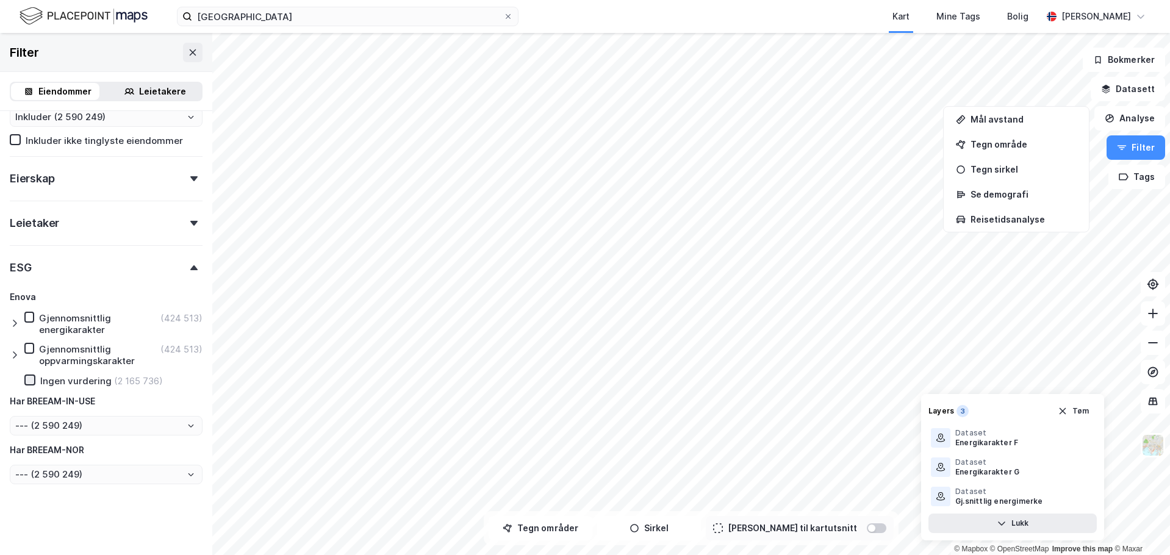
click at [31, 379] on icon at bounding box center [30, 380] width 9 height 9
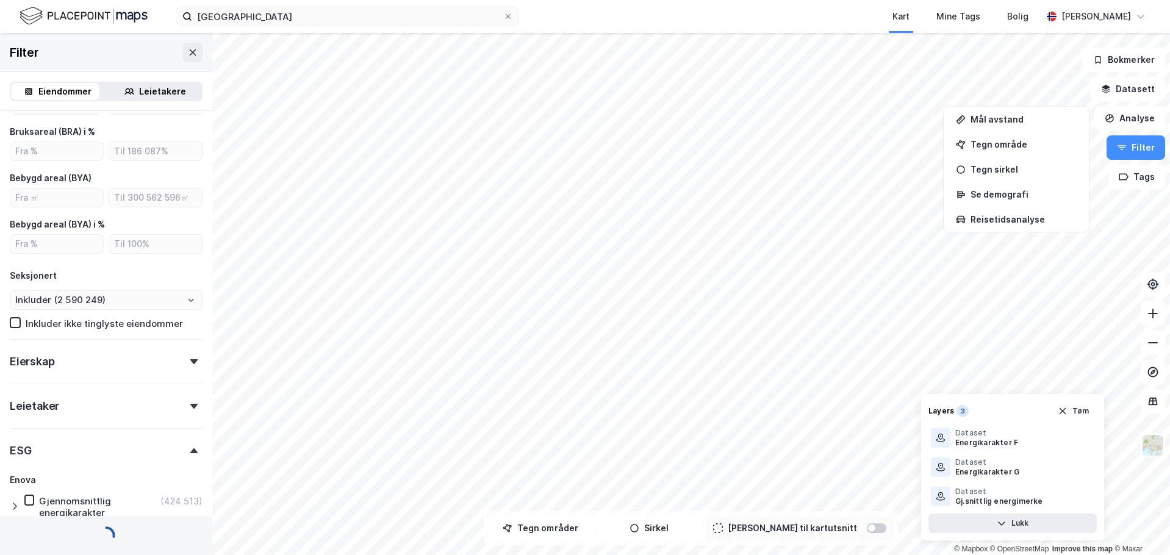
type input "Inkluder (2 165 736)"
type input "--- (2 165 736)"
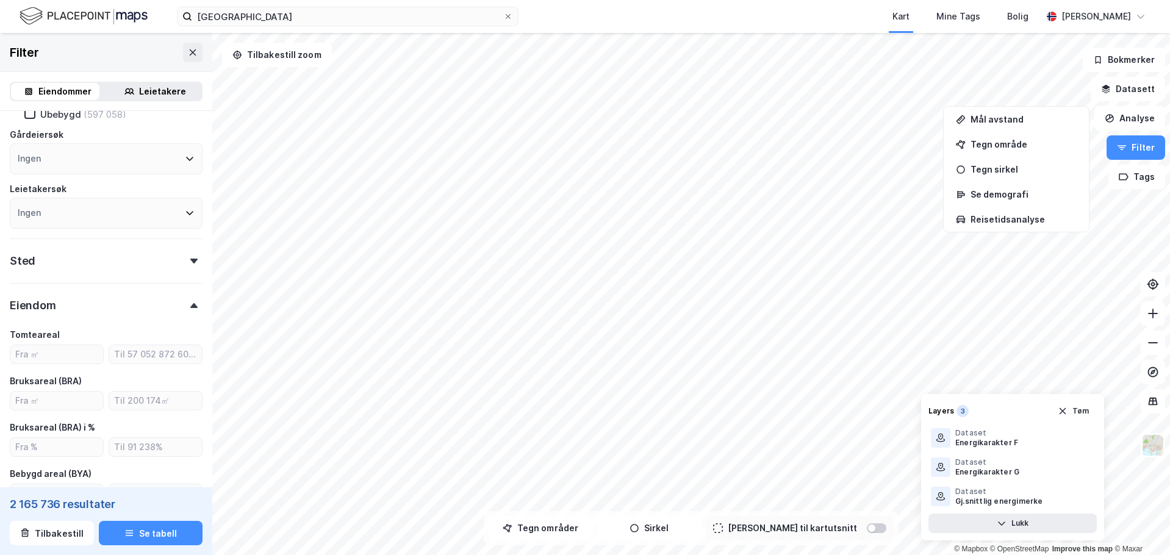
scroll to position [0, 0]
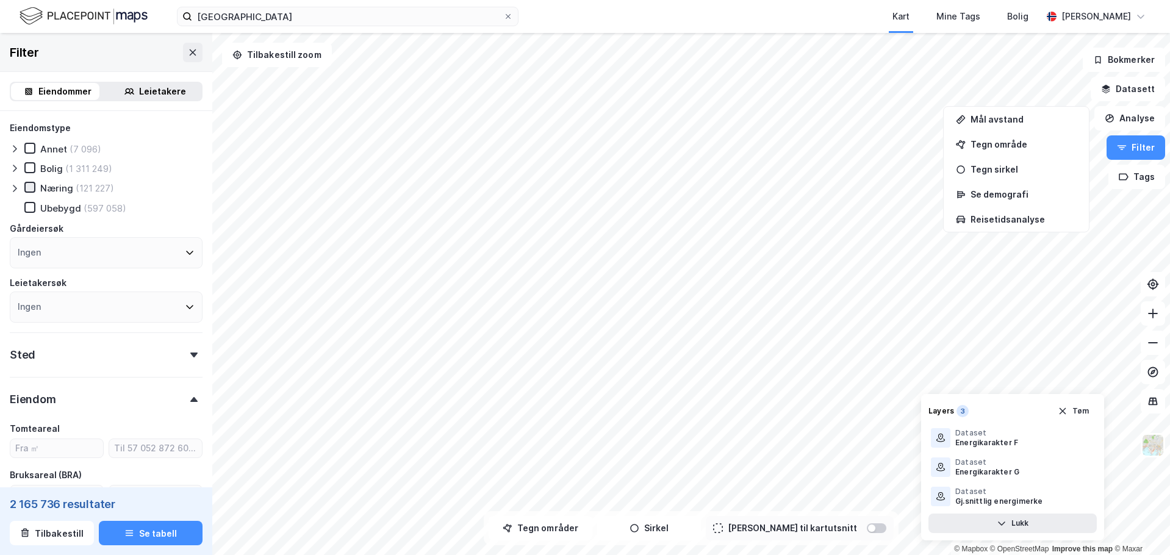
click at [31, 189] on icon at bounding box center [30, 188] width 7 height 4
type input "Inkluder (121 227)"
type input "--- (121 227)"
click at [135, 469] on button "Se tabell" at bounding box center [151, 533] width 104 height 24
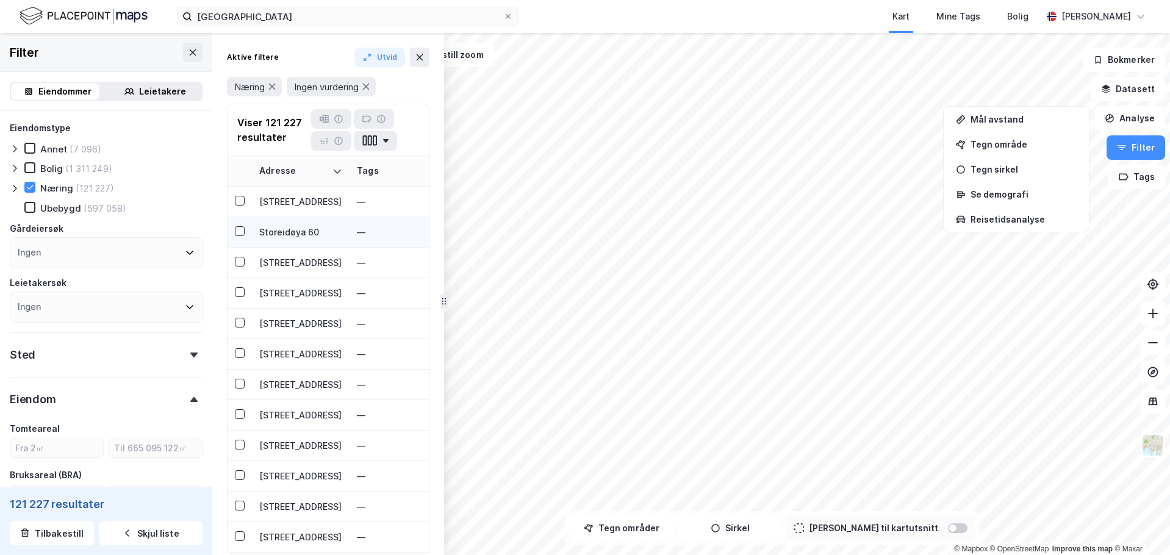
click at [284, 230] on div "Storeidøya 60" at bounding box center [300, 232] width 83 height 13
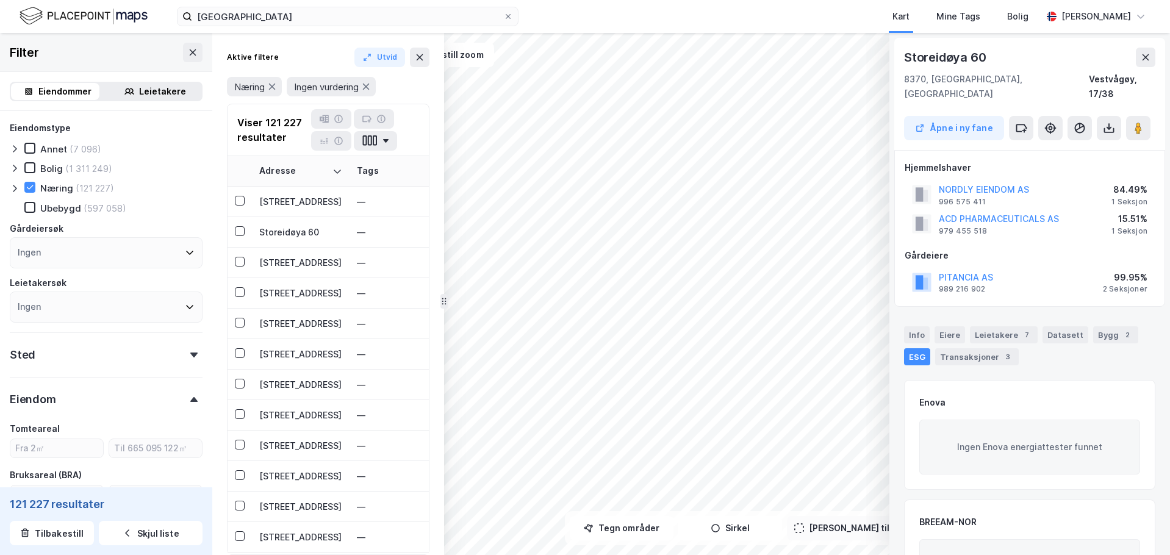
click at [655, 180] on div "NORDLY EIENDOM AS 996 575 411 84.49% 1 Seksjon" at bounding box center [1030, 194] width 250 height 29
click at [0, 0] on button "NORDLY EIENDOM AS" at bounding box center [0, 0] width 0 height 0
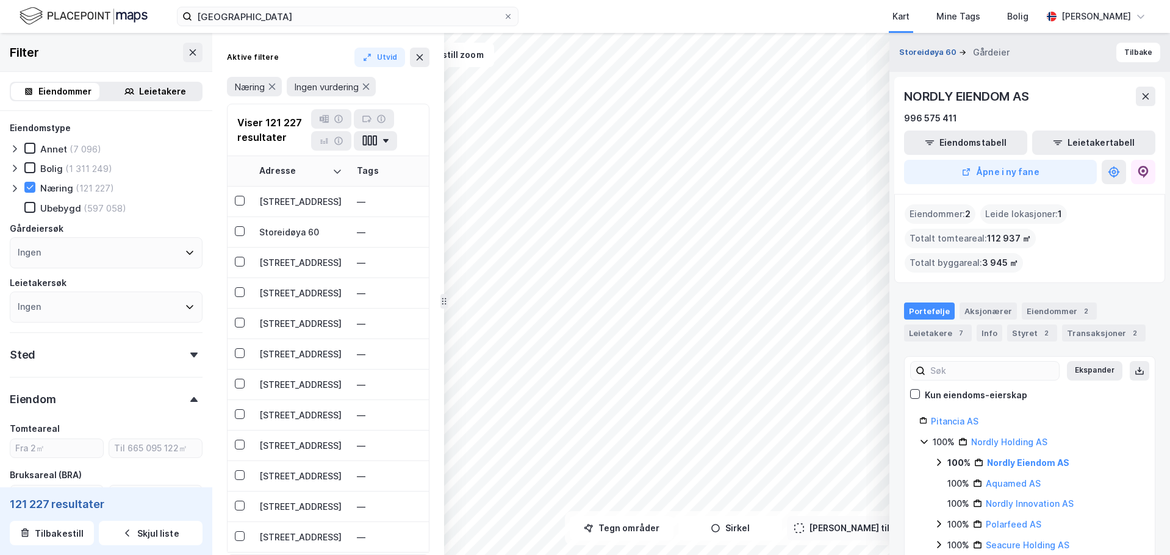
click at [655, 52] on button "Storeidøya 60" at bounding box center [930, 52] width 60 height 12
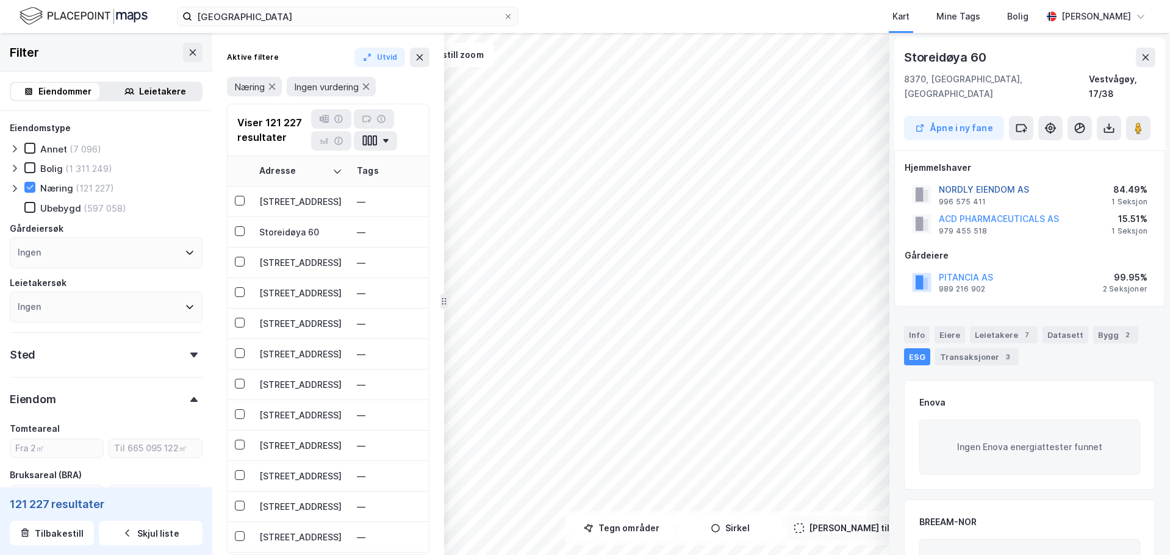
click at [0, 0] on button "NORDLY EIENDOM AS" at bounding box center [0, 0] width 0 height 0
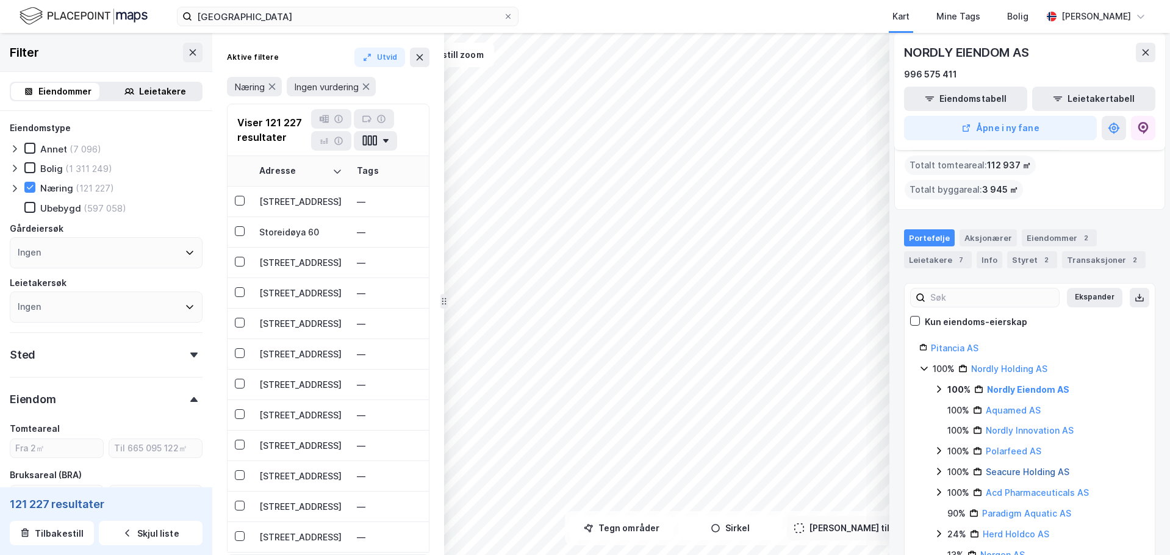
scroll to position [128, 0]
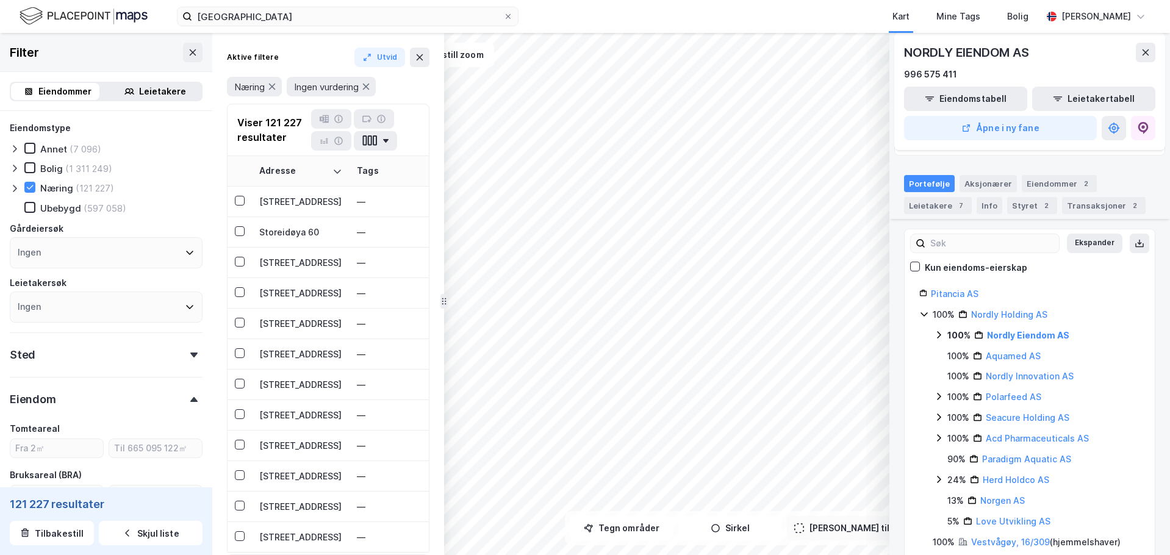
click at [655, 330] on icon at bounding box center [939, 335] width 10 height 10
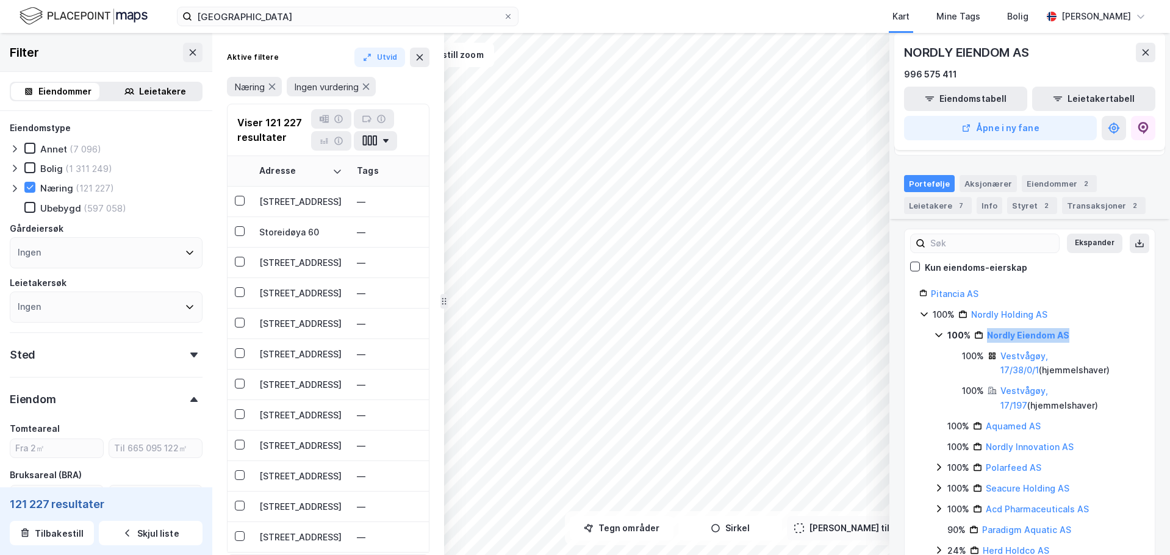
drag, startPoint x: 1092, startPoint y: 312, endPoint x: 985, endPoint y: 315, distance: 106.8
click at [655, 328] on div "100% Nordly Eiendom AS" at bounding box center [1044, 335] width 193 height 15
copy link "Nordly Eiendom AS"
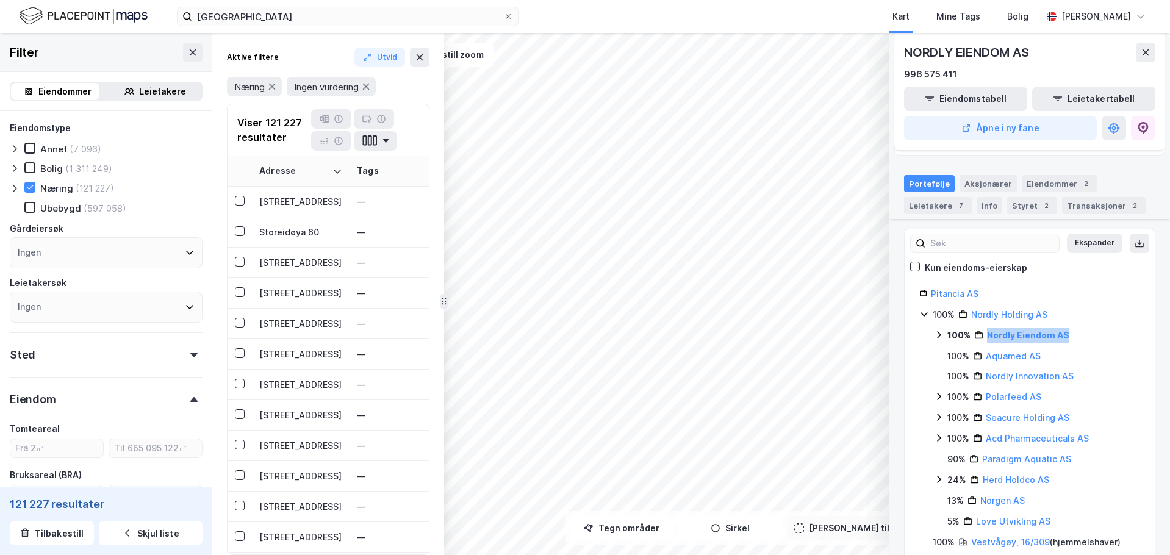
click at [423, 384] on div "© Mapbox © OpenStreetMap Improve this map © Maxar Storeidøya 60 Gårdeier [GEOGR…" at bounding box center [585, 294] width 1170 height 522
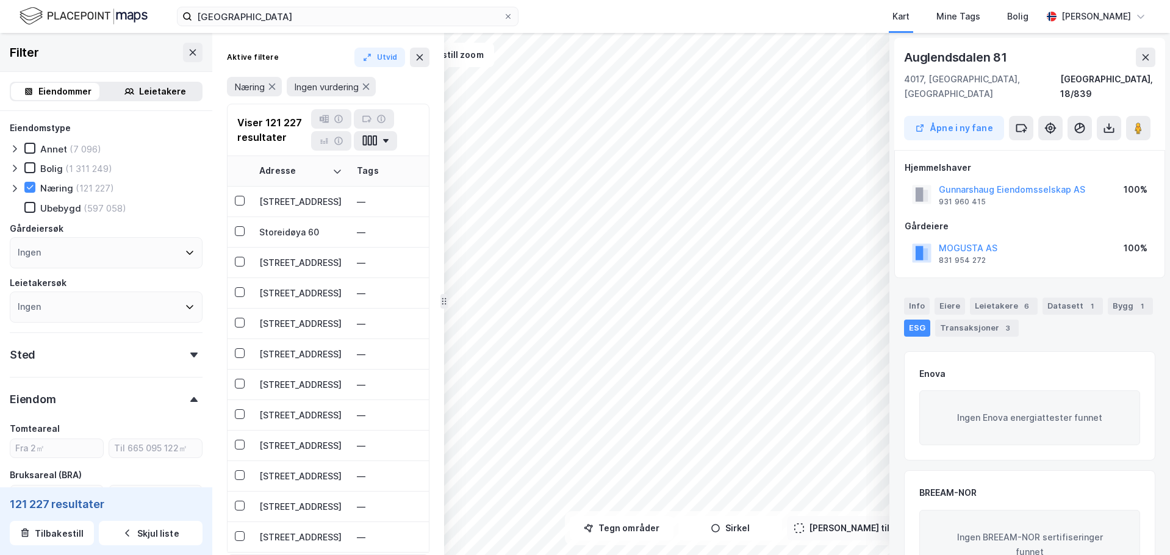
drag, startPoint x: 1010, startPoint y: 175, endPoint x: 1034, endPoint y: 175, distance: 24.4
click at [0, 0] on button "Gunnarshaug Eiendomsselskap AS" at bounding box center [0, 0] width 0 height 0
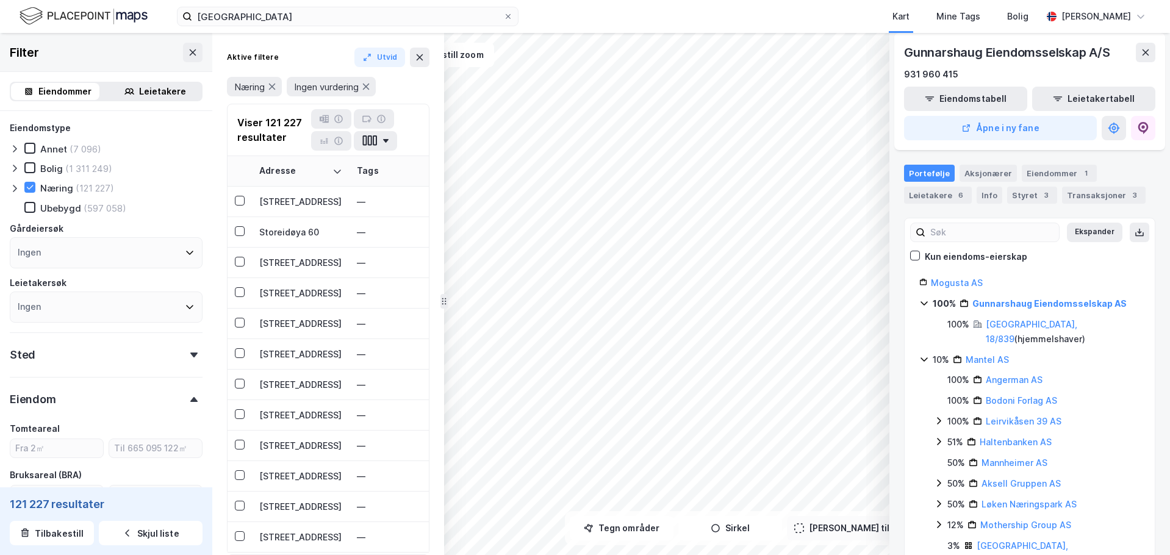
scroll to position [56, 0]
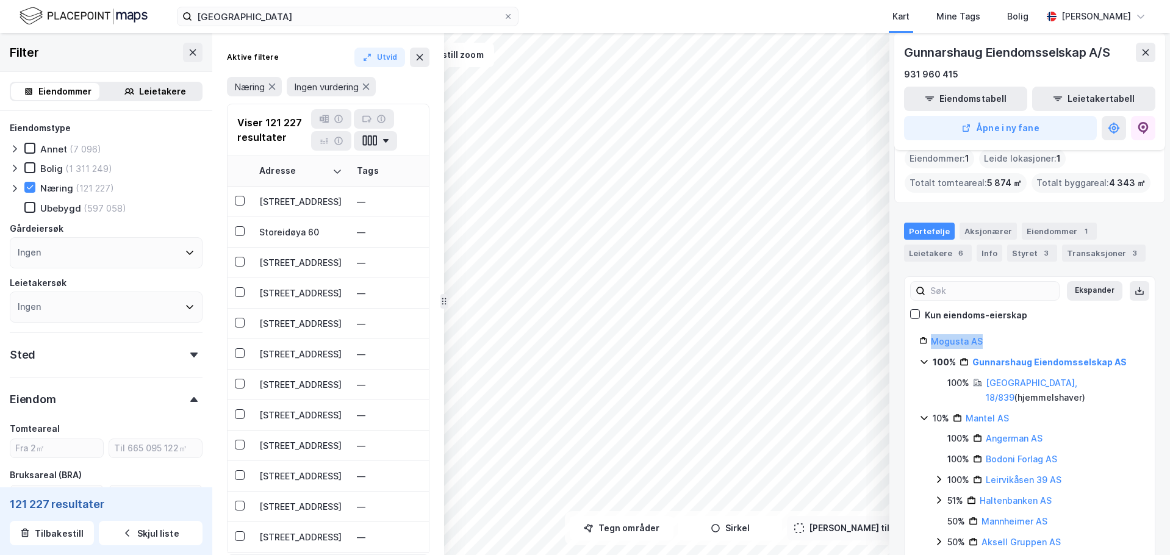
drag, startPoint x: 1004, startPoint y: 346, endPoint x: 930, endPoint y: 348, distance: 73.9
click at [655, 348] on div "Mogusta AS" at bounding box center [1030, 341] width 221 height 15
copy link "Mogusta AS"
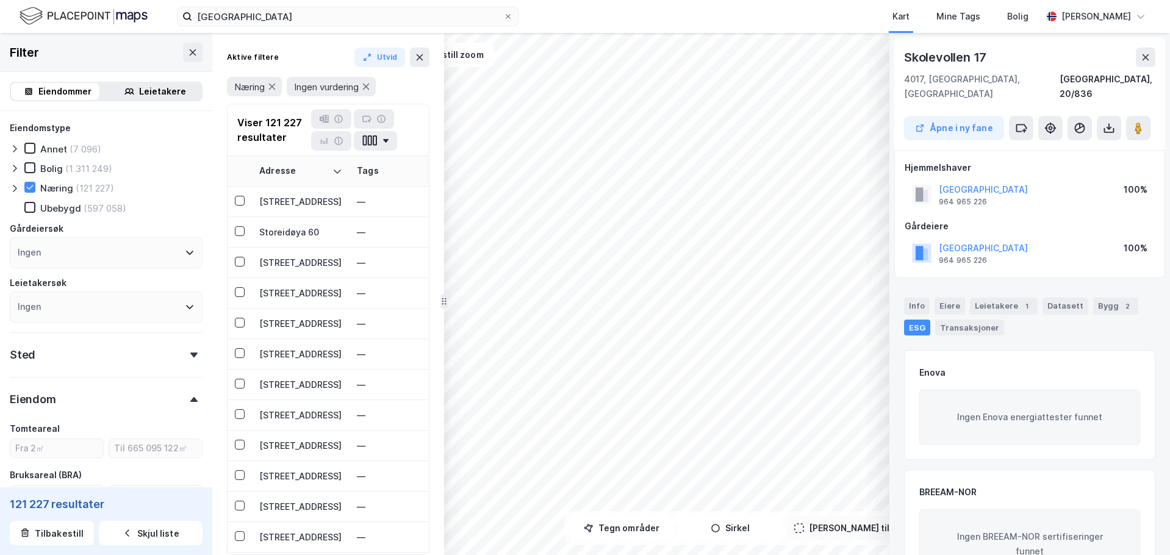
click at [442, 156] on div "© Mapbox © OpenStreetMap Improve this map © [STREET_ADDRESS], 20/836 Åpne i [GE…" at bounding box center [585, 294] width 1170 height 522
click at [274, 200] on div "[STREET_ADDRESS]" at bounding box center [300, 201] width 83 height 13
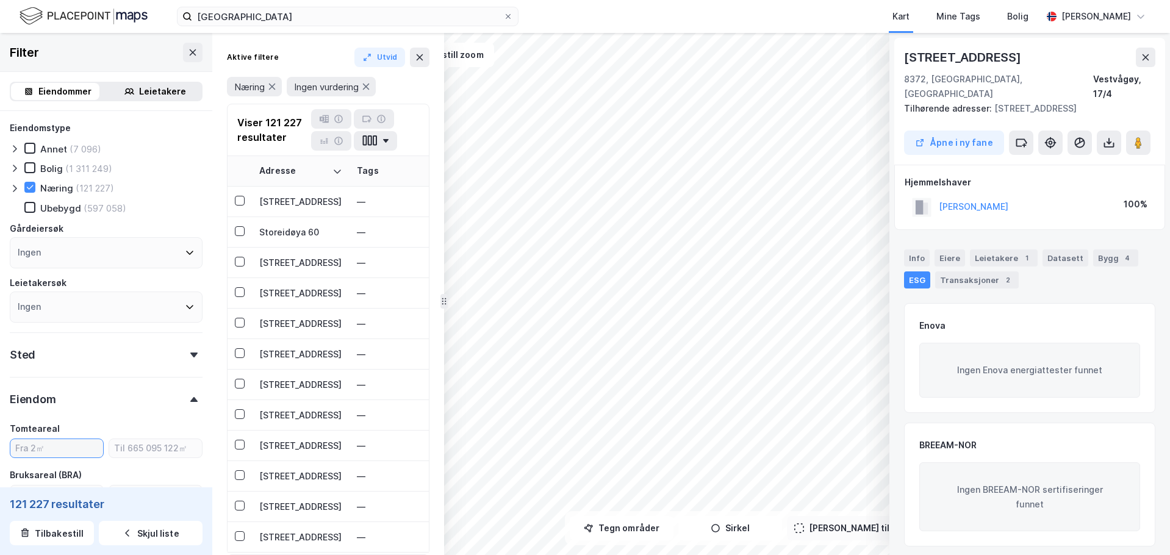
click at [46, 447] on input "number" at bounding box center [56, 448] width 93 height 18
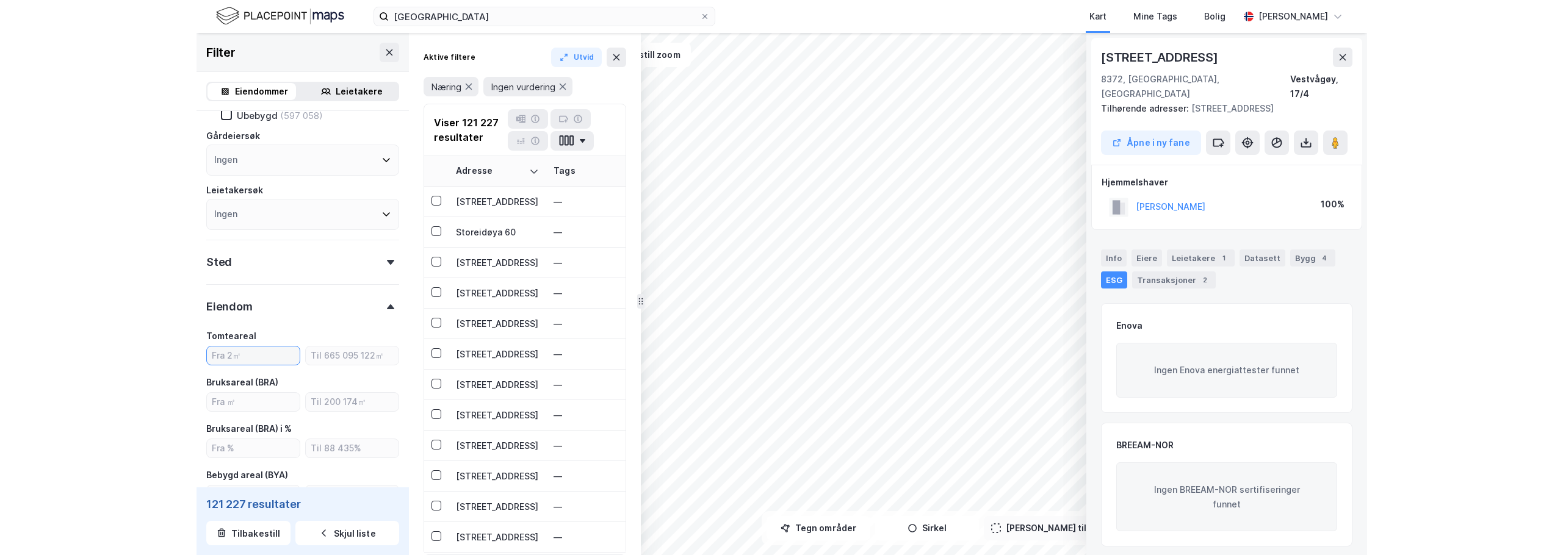
scroll to position [244, 0]
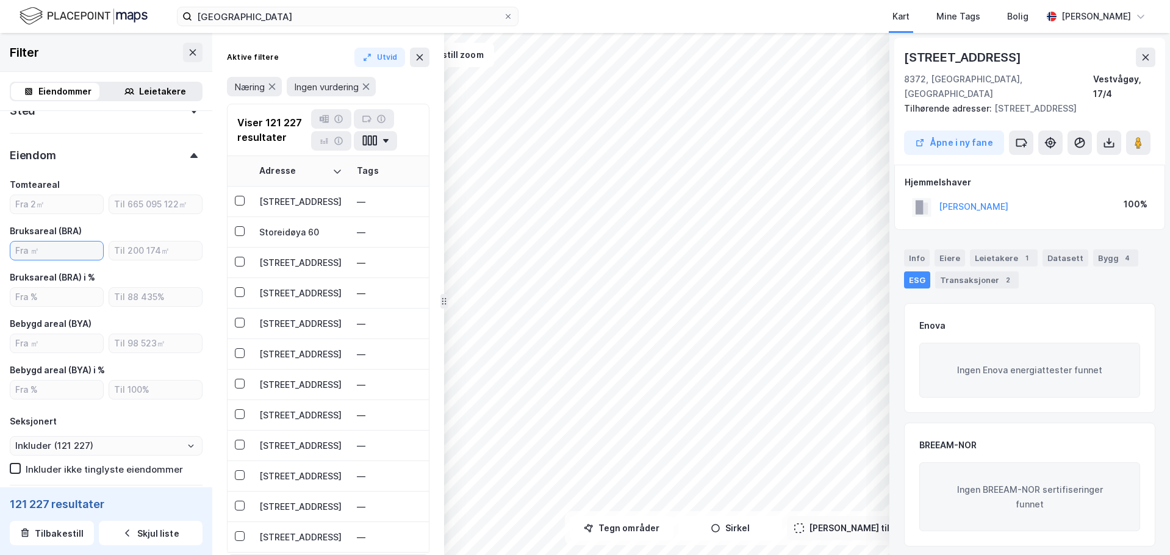
click at [57, 251] on input "number" at bounding box center [56, 251] width 93 height 18
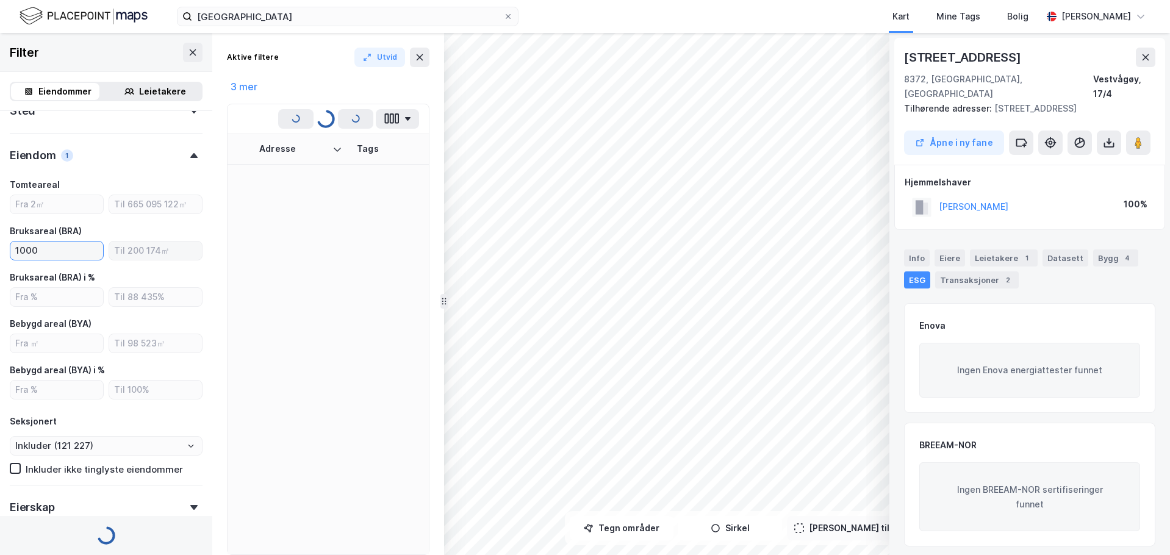
type input "1000"
click at [165, 256] on input "number" at bounding box center [155, 251] width 93 height 18
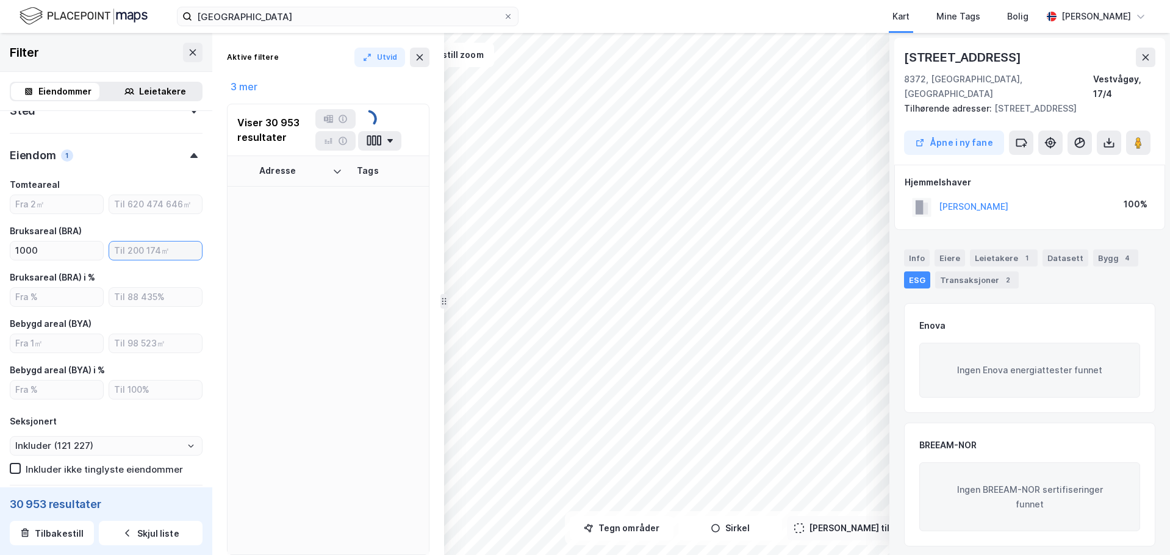
type input "Inkluder (30 953)"
type input "--- (30 953)"
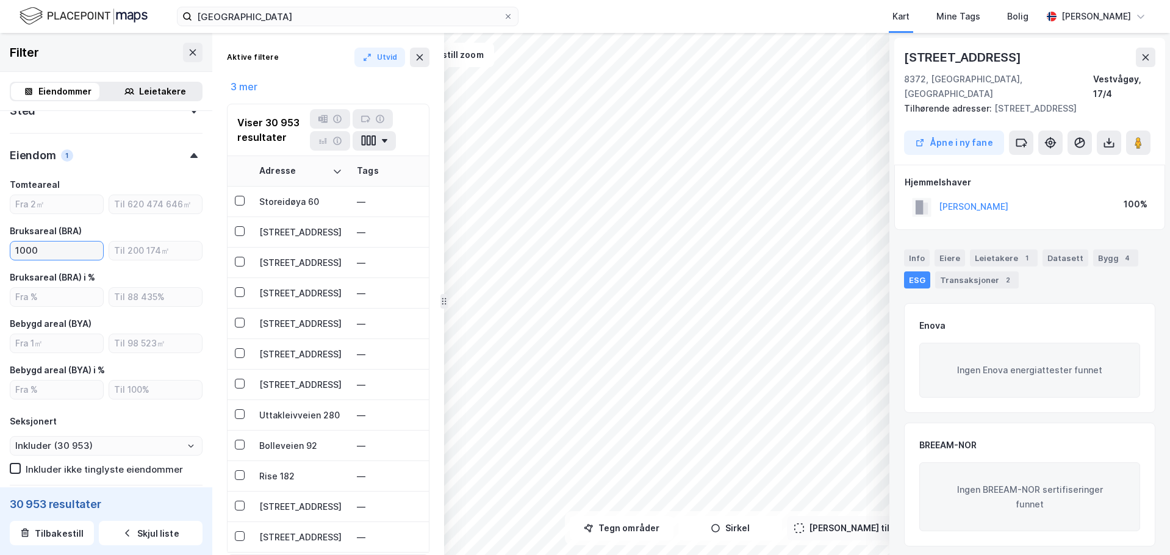
drag, startPoint x: 60, startPoint y: 245, endPoint x: -45, endPoint y: 240, distance: 105.1
click at [0, 240] on html "stavanger Kart Mine Tags Bolig [PERSON_NAME] © Mapbox © OpenStreetMap Improve t…" at bounding box center [585, 277] width 1170 height 555
type input "10000"
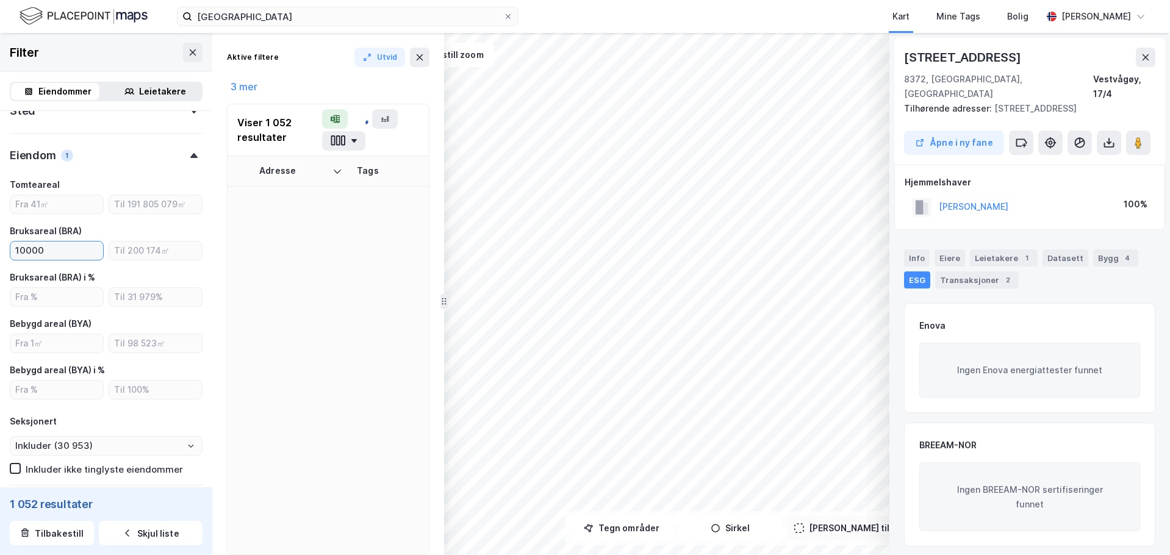
type input "Inkluder (1 052)"
type input "--- (1 052)"
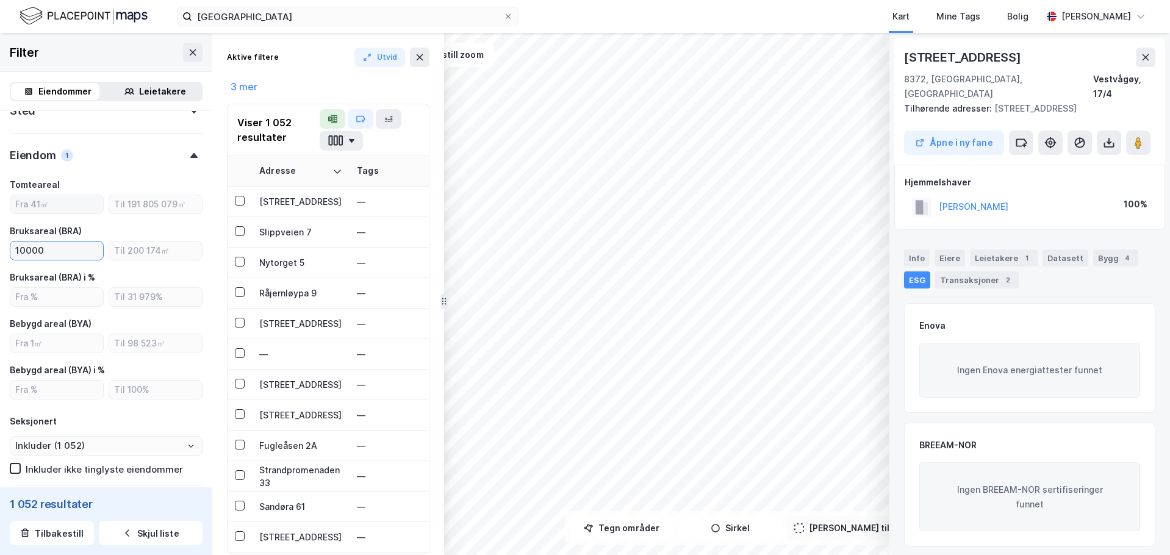
type input "10000"
click at [45, 250] on input "10000" at bounding box center [56, 251] width 93 height 18
click at [655, 207] on div "Hjemmelshaver [PERSON_NAME]-ARNE 100%" at bounding box center [1030, 197] width 271 height 65
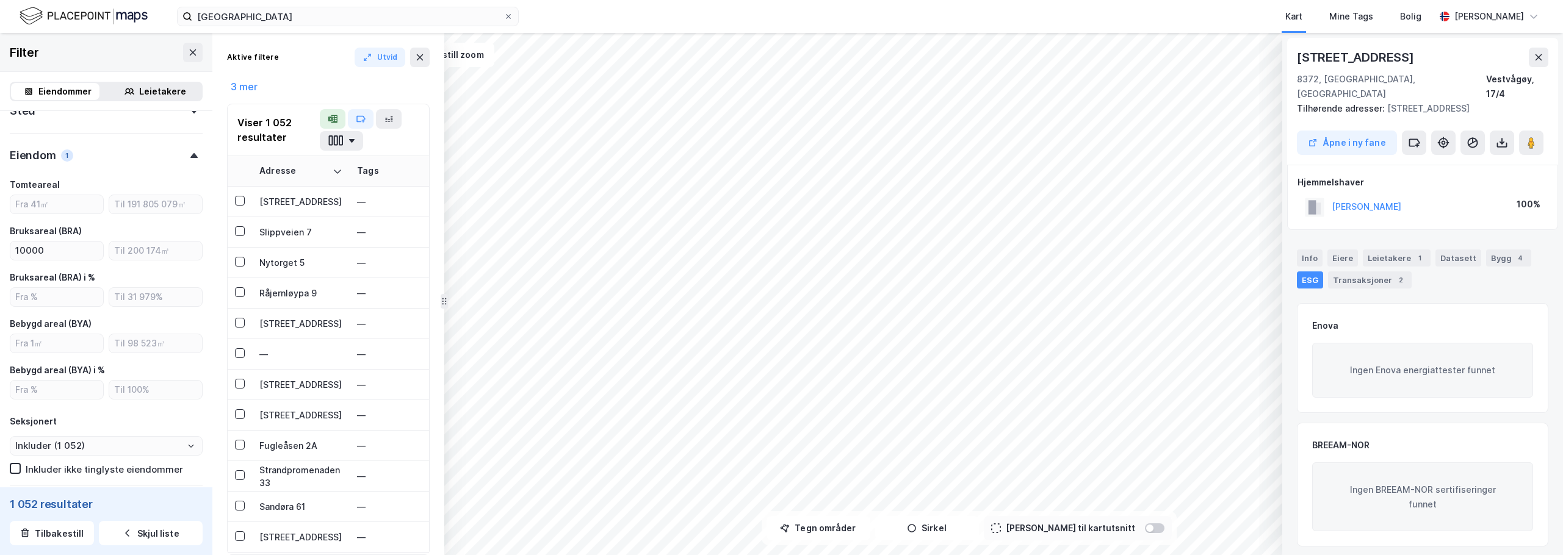
scroll to position [183, 0]
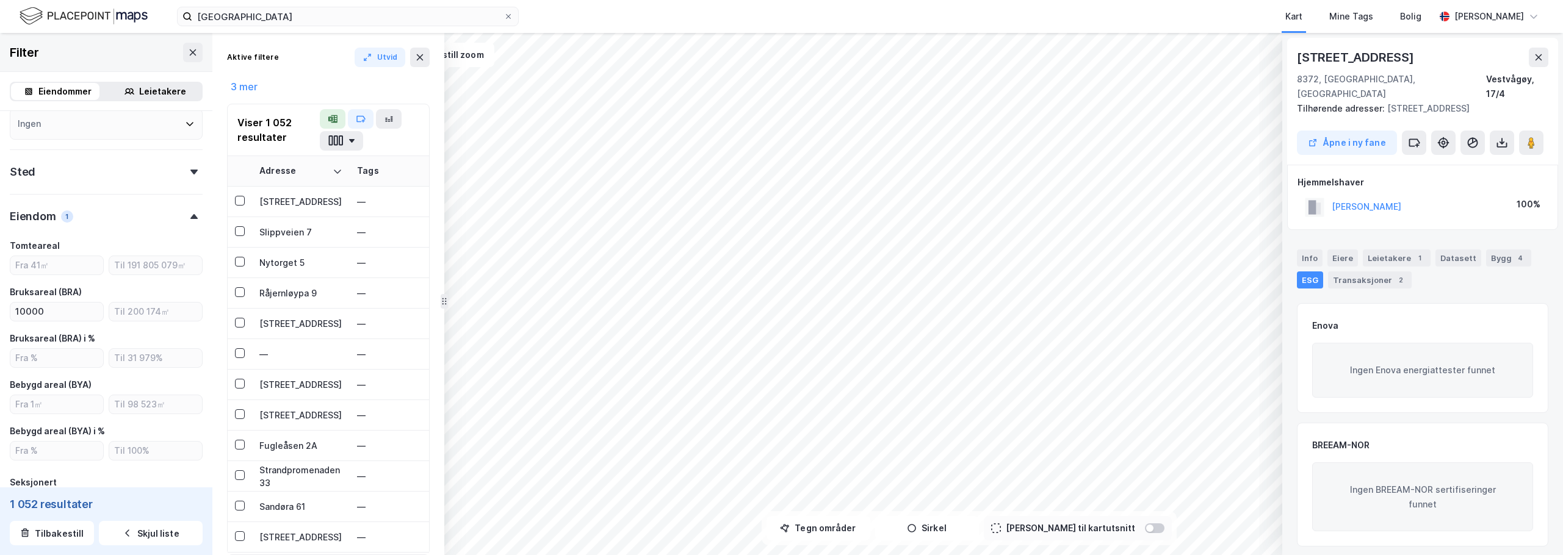
click at [21, 218] on div "Eiendom" at bounding box center [33, 216] width 46 height 15
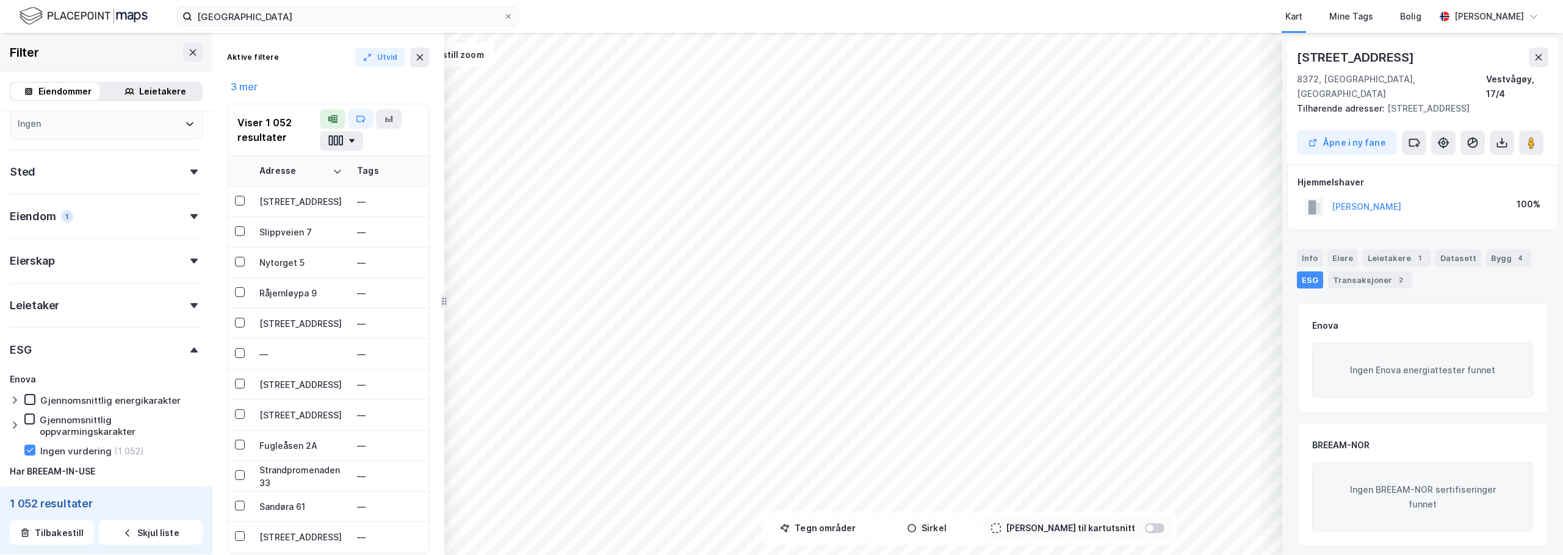
click at [92, 220] on div "Eiendom 1" at bounding box center [106, 211] width 193 height 35
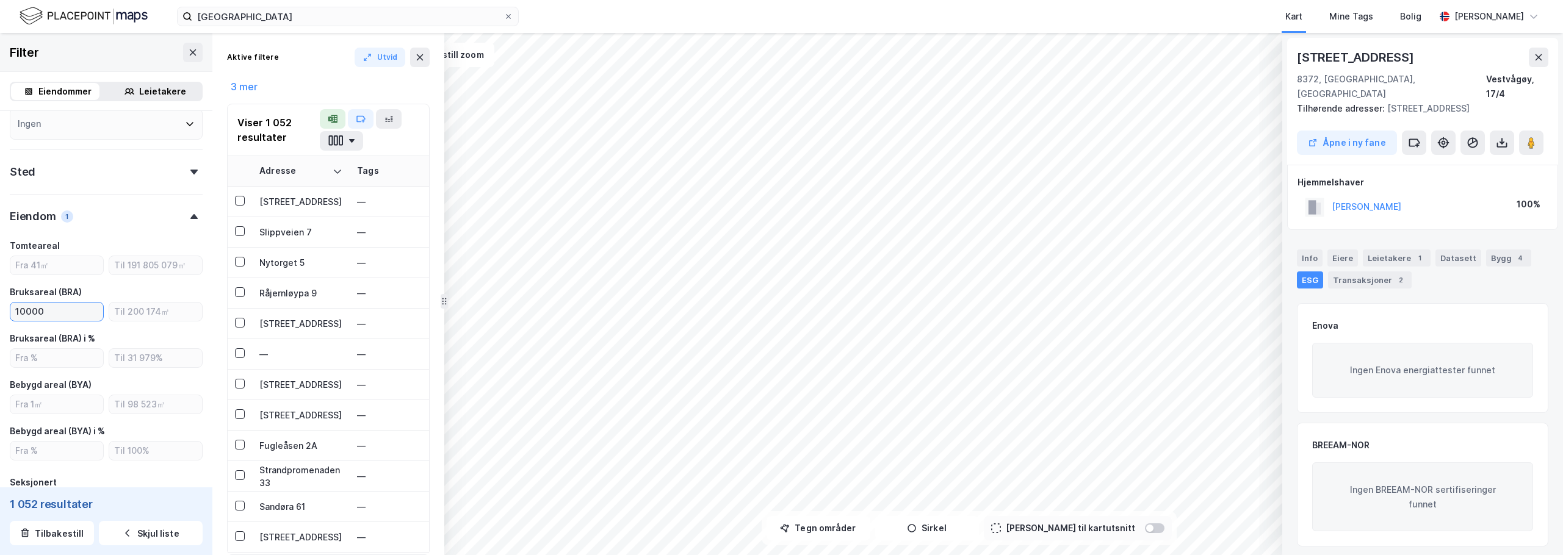
click at [66, 314] on input "10000" at bounding box center [56, 312] width 93 height 18
click at [140, 308] on input "number" at bounding box center [155, 312] width 93 height 18
type input "2000000"
click at [317, 207] on div "[STREET_ADDRESS]" at bounding box center [300, 201] width 83 height 13
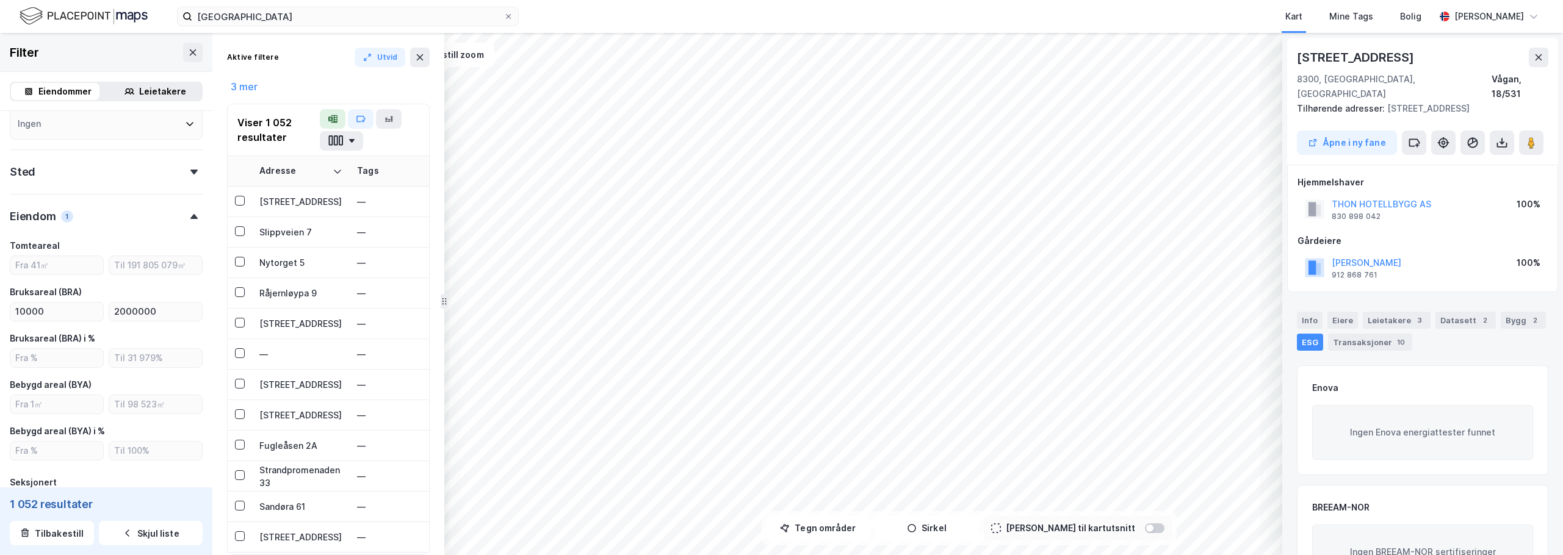
click at [190, 173] on icon at bounding box center [193, 172] width 7 height 5
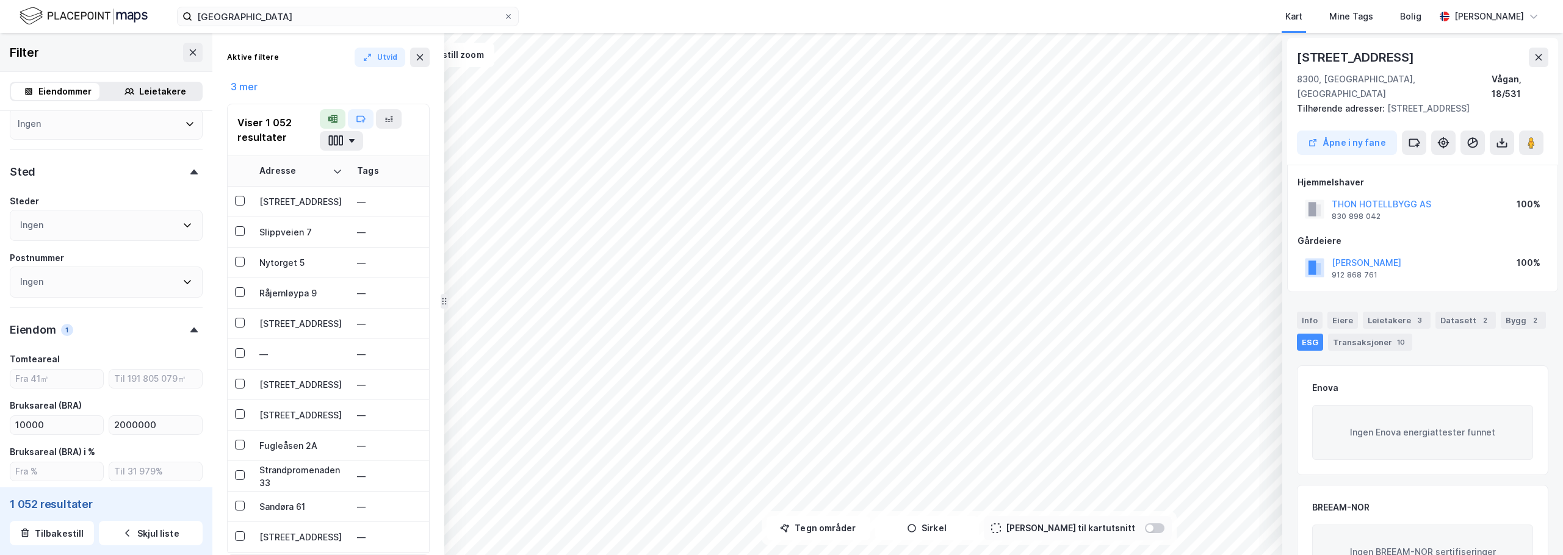
click at [138, 223] on div "Ingen" at bounding box center [106, 225] width 193 height 31
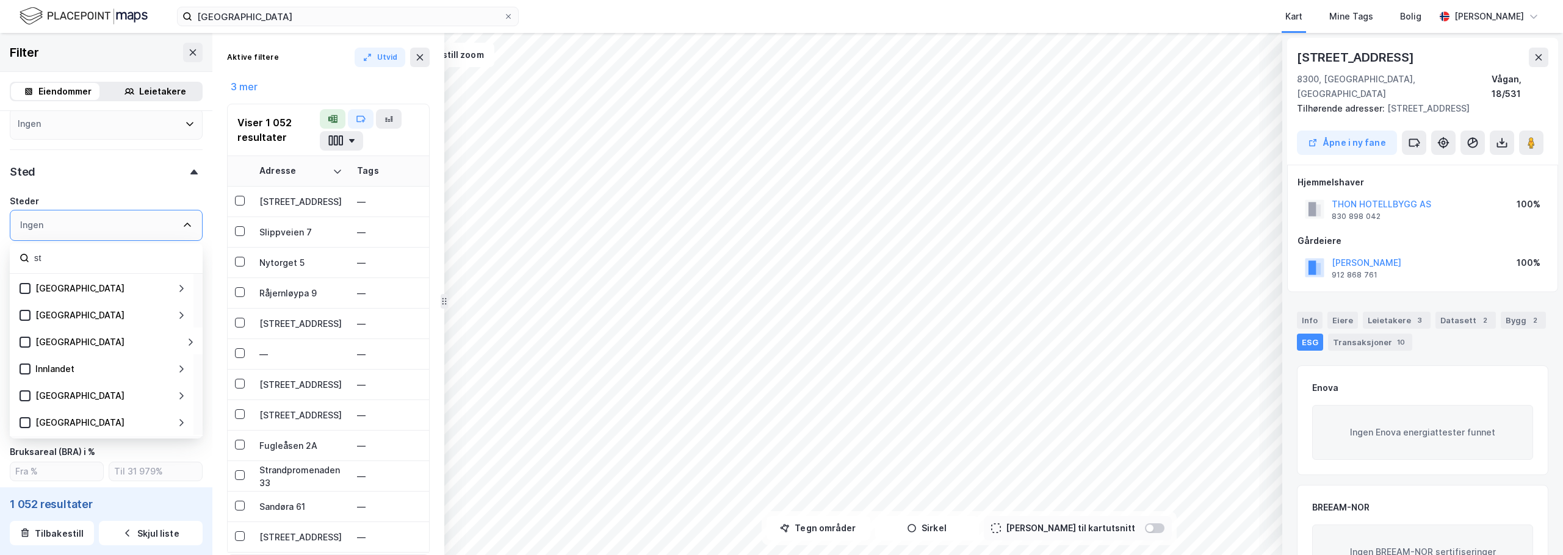
type input "s"
type input "roga"
click at [23, 293] on div at bounding box center [25, 288] width 11 height 11
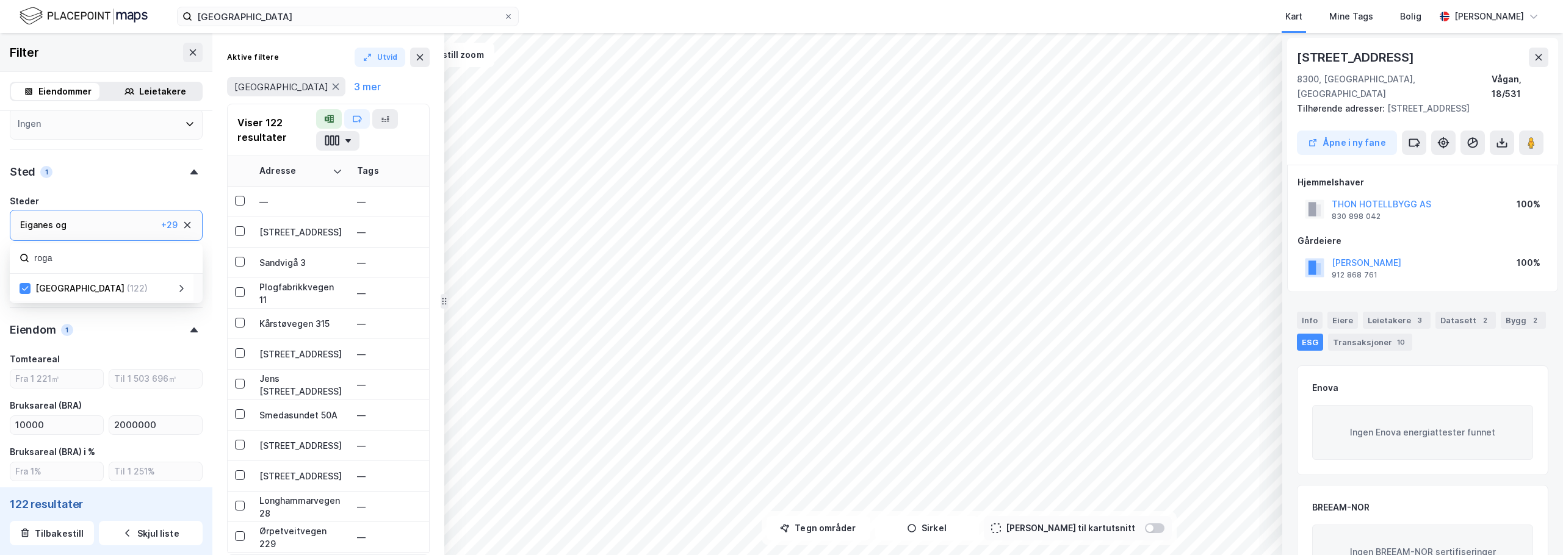
type input "--- (122)"
type input "Inkluder (122)"
click at [304, 236] on div "[STREET_ADDRESS]" at bounding box center [300, 232] width 83 height 13
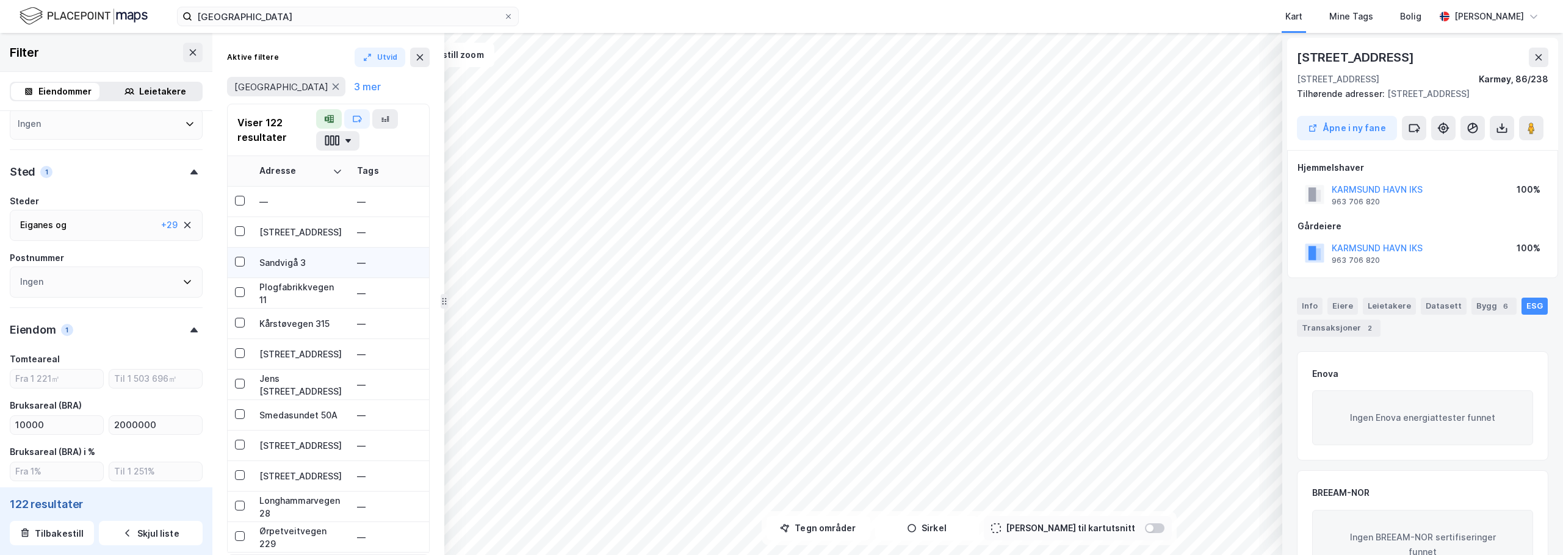
click at [277, 271] on td "Sandvigå 3" at bounding box center [301, 263] width 98 height 31
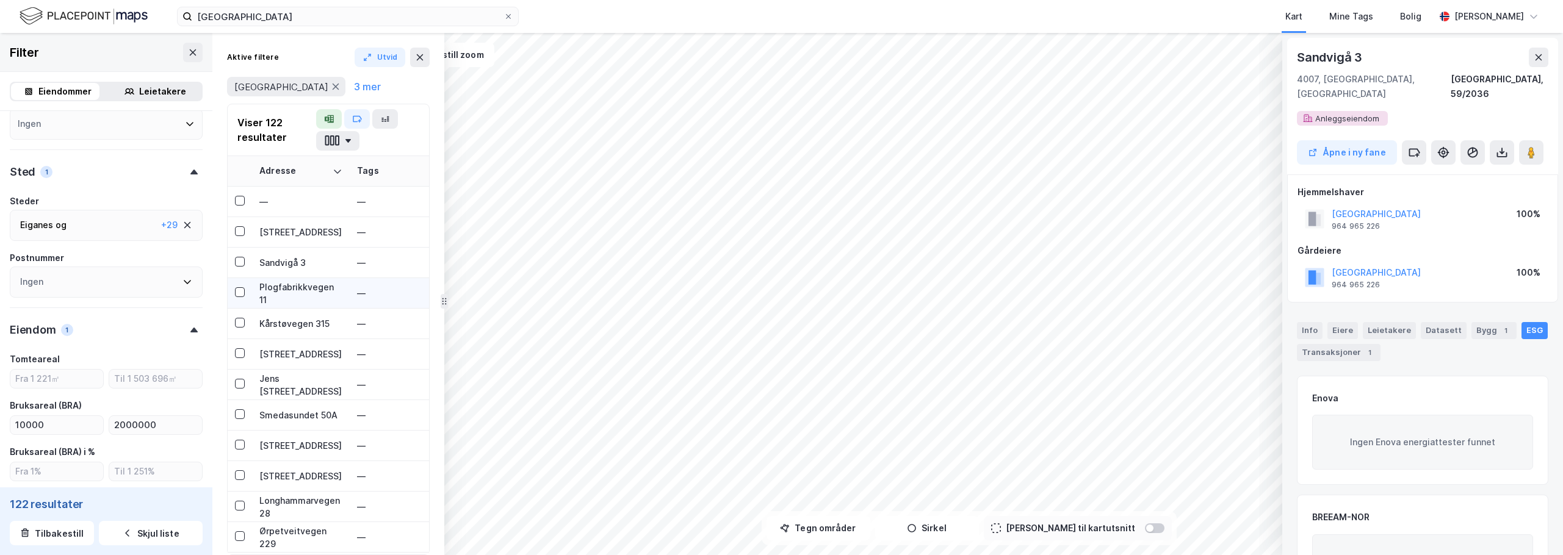
click at [276, 295] on div "Plogfabrikkvegen 11" at bounding box center [300, 294] width 83 height 26
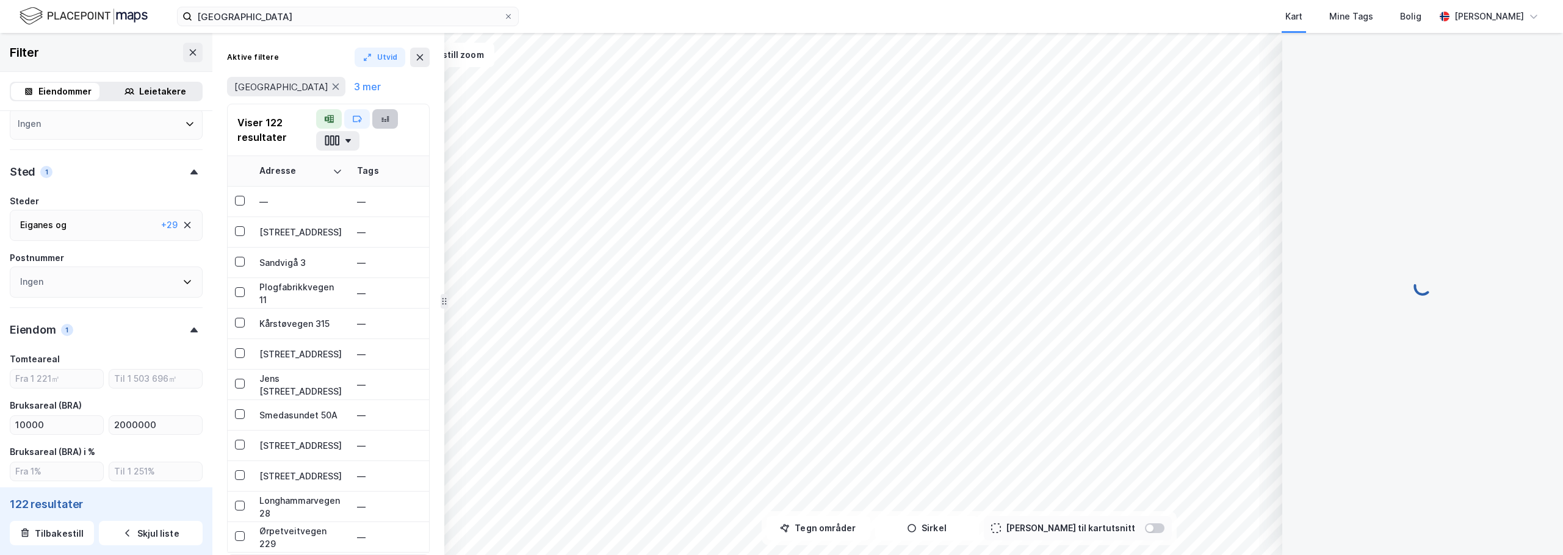
click at [389, 117] on button "button" at bounding box center [385, 119] width 26 height 20
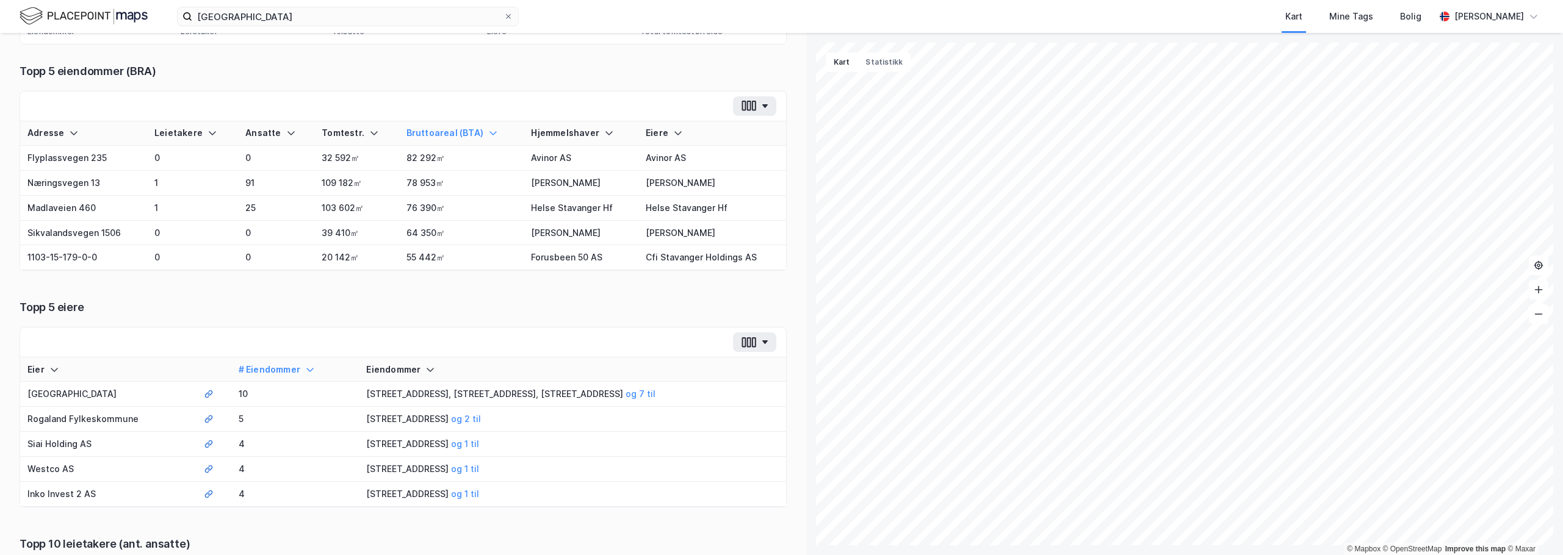
scroll to position [61, 0]
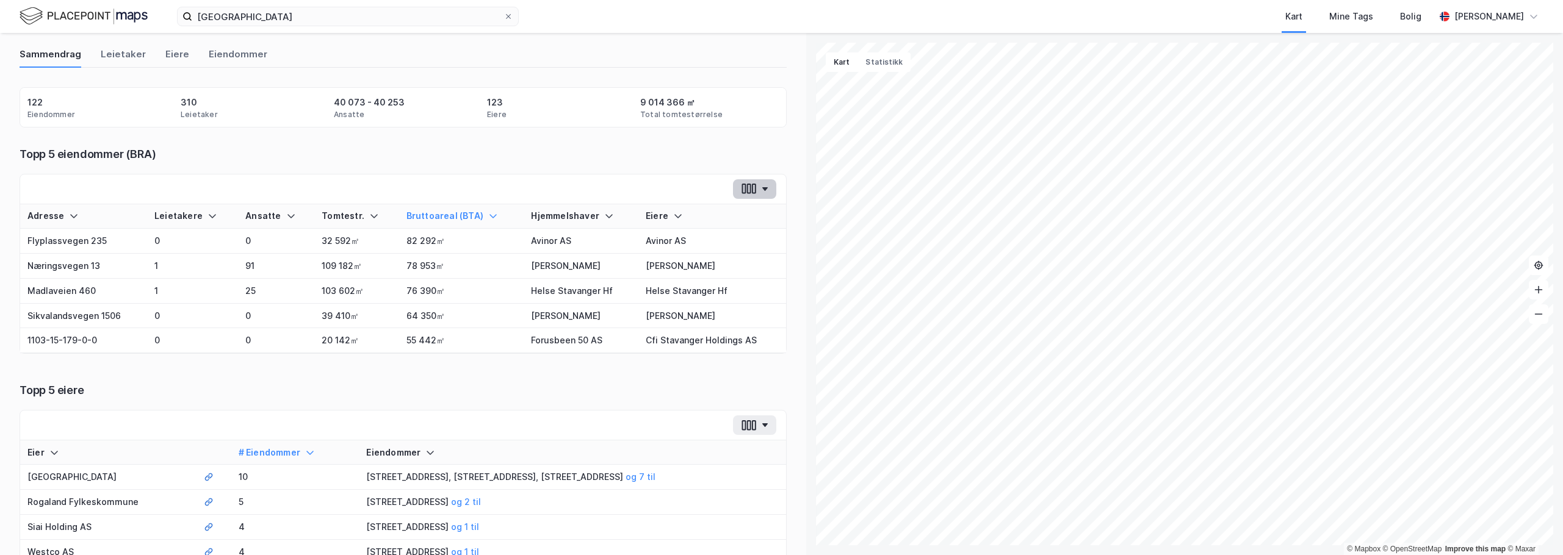
click at [655, 192] on button "button" at bounding box center [754, 189] width 43 height 20
click at [229, 370] on div "Adresse Leietakere Ansatte Tomtestr. Bruttoareal (BTA) Hjemmelshaver Eiere Flyp…" at bounding box center [403, 293] width 766 height 179
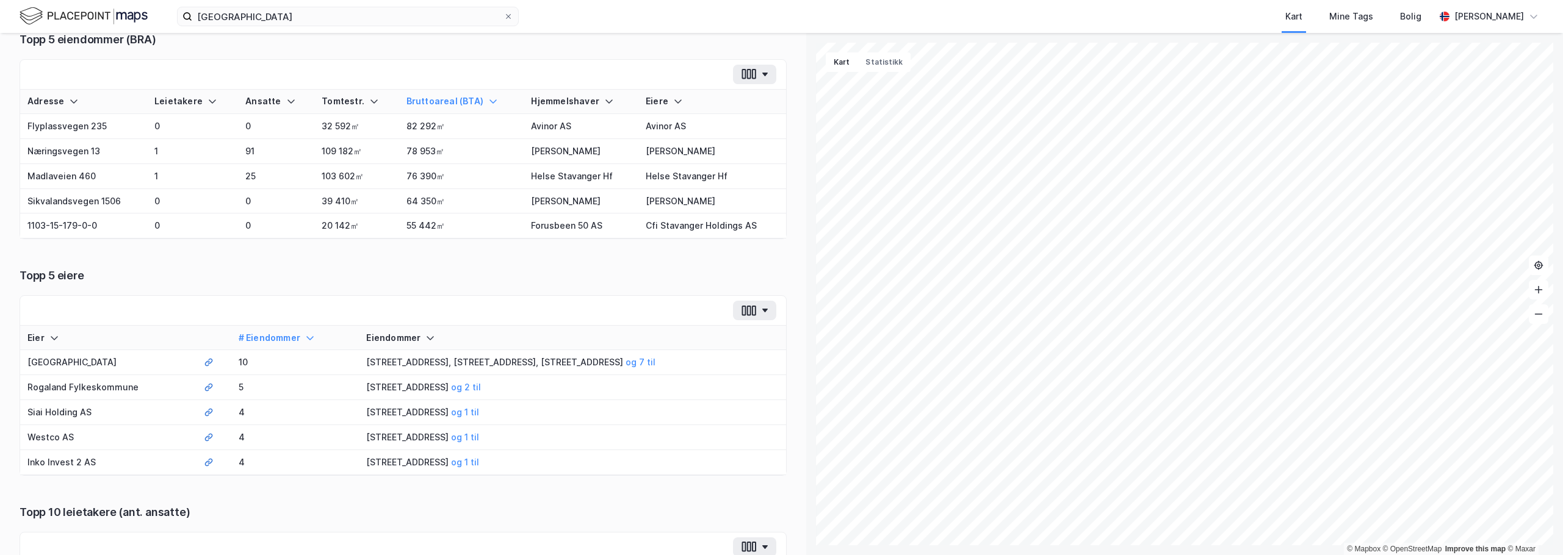
scroll to position [0, 0]
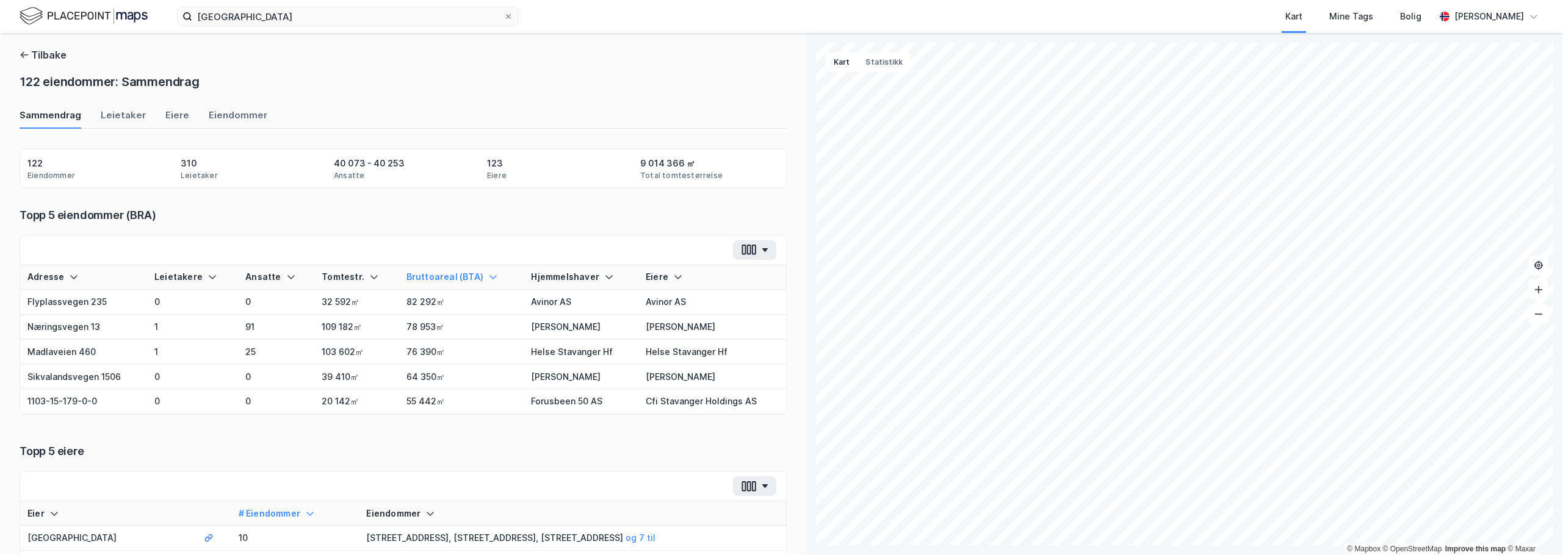
drag, startPoint x: 392, startPoint y: 57, endPoint x: 294, endPoint y: 67, distance: 98.8
click at [389, 57] on div "Tilbake 122 eiendommer: Sammendrag" at bounding box center [403, 71] width 767 height 46
click at [225, 118] on div "Eiendommer" at bounding box center [238, 119] width 59 height 20
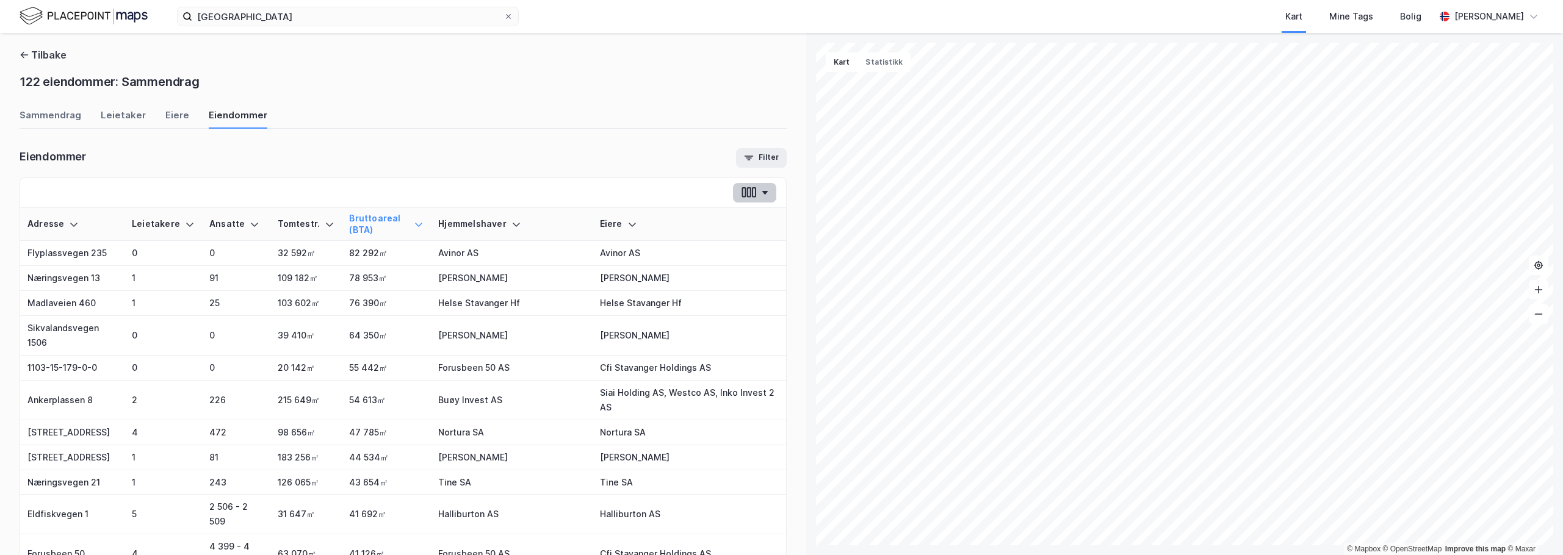
click at [655, 192] on button "button" at bounding box center [754, 193] width 43 height 20
click at [655, 193] on button "button" at bounding box center [754, 193] width 43 height 20
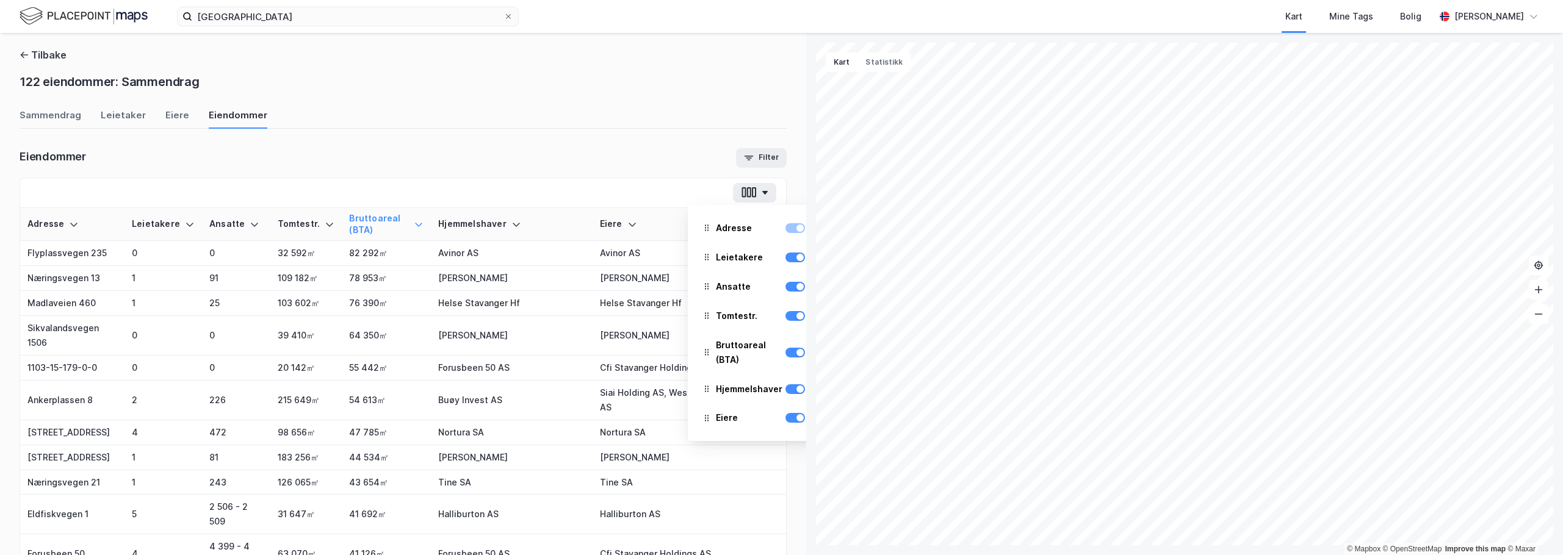
click at [524, 124] on div "Sammendrag Leietaker [PERSON_NAME]" at bounding box center [403, 119] width 767 height 20
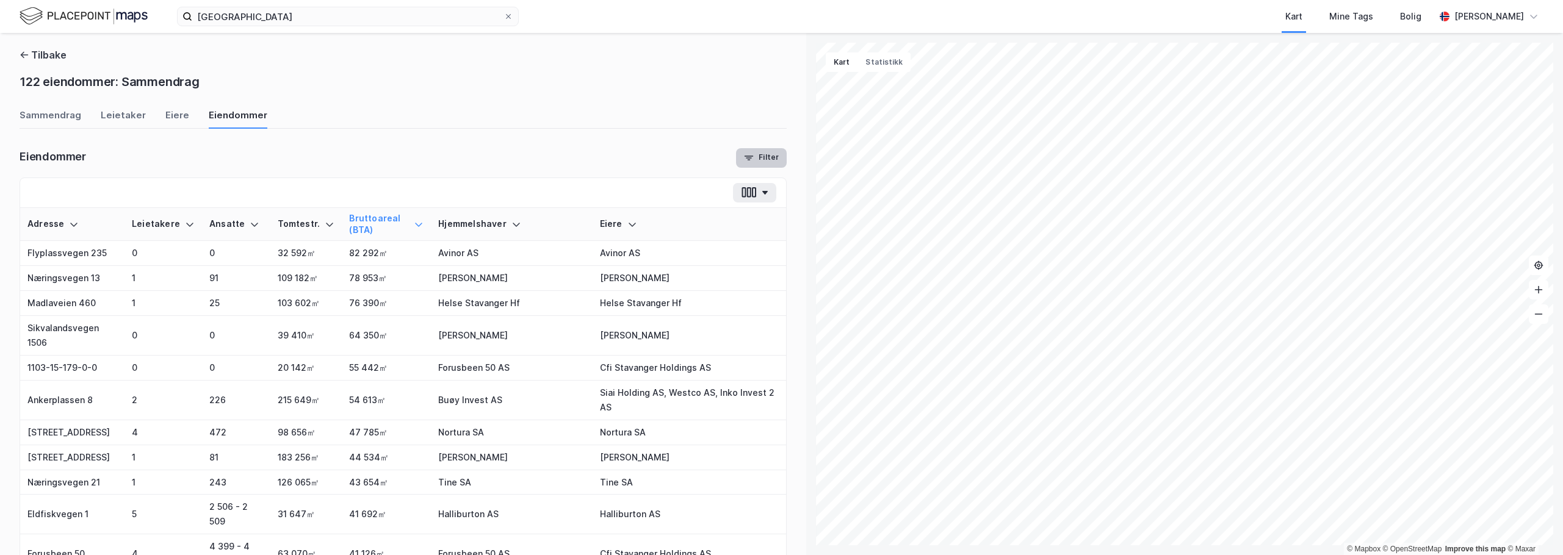
click at [655, 153] on button "Filter" at bounding box center [761, 158] width 51 height 20
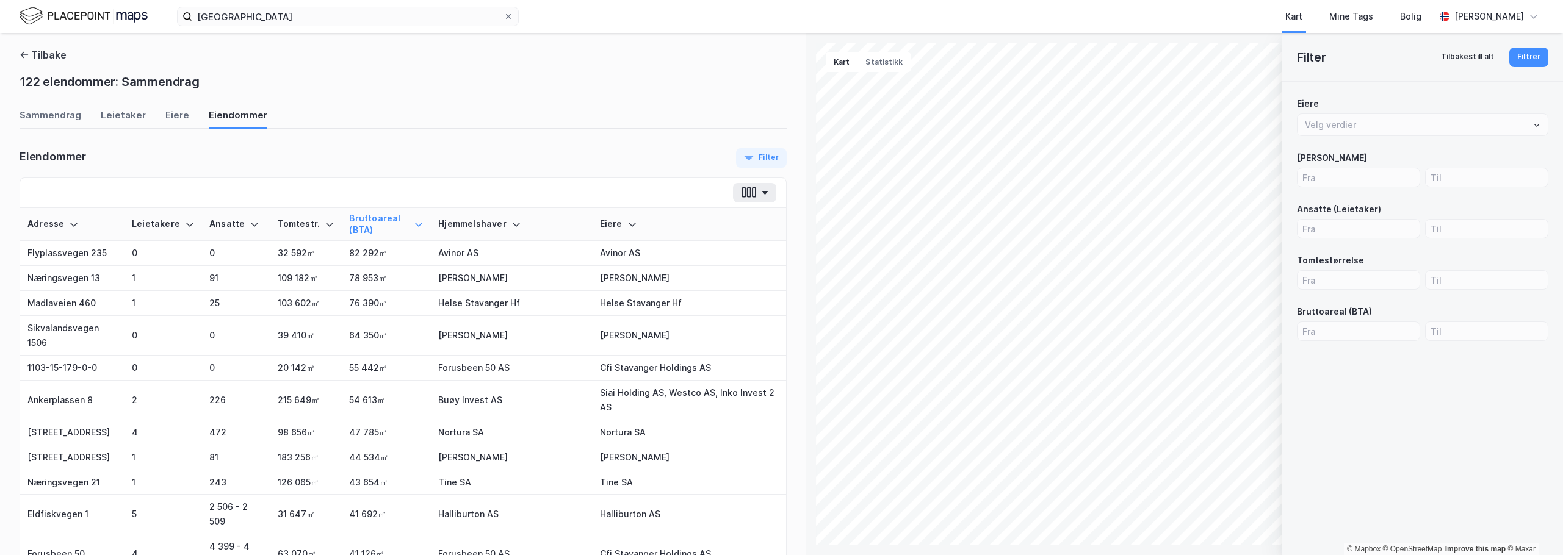
click at [655, 159] on button "Filter" at bounding box center [761, 158] width 51 height 20
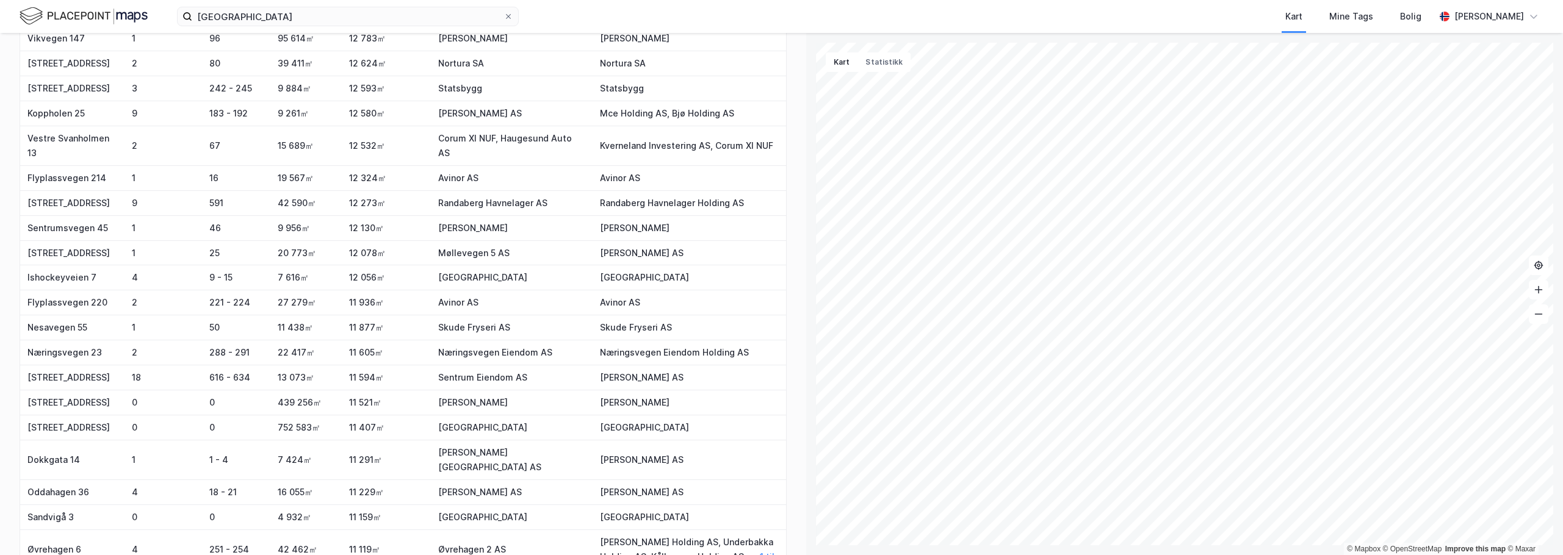
scroll to position [2526, 0]
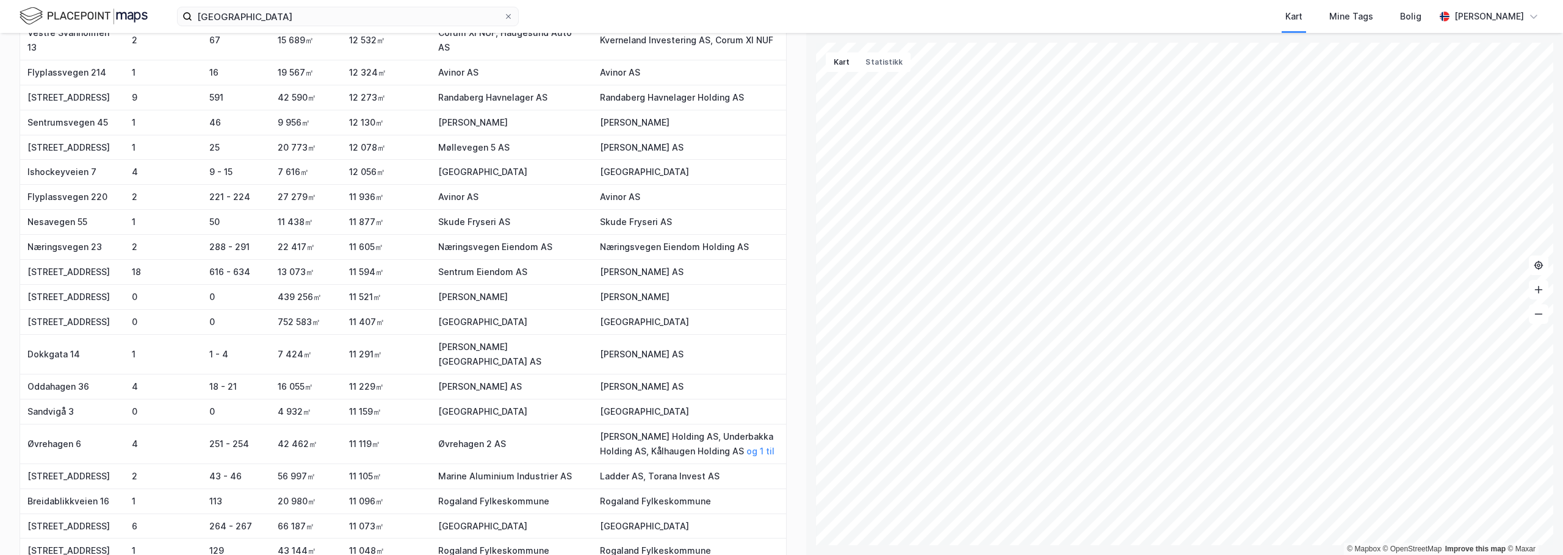
drag, startPoint x: 317, startPoint y: 520, endPoint x: 364, endPoint y: 488, distance: 57.0
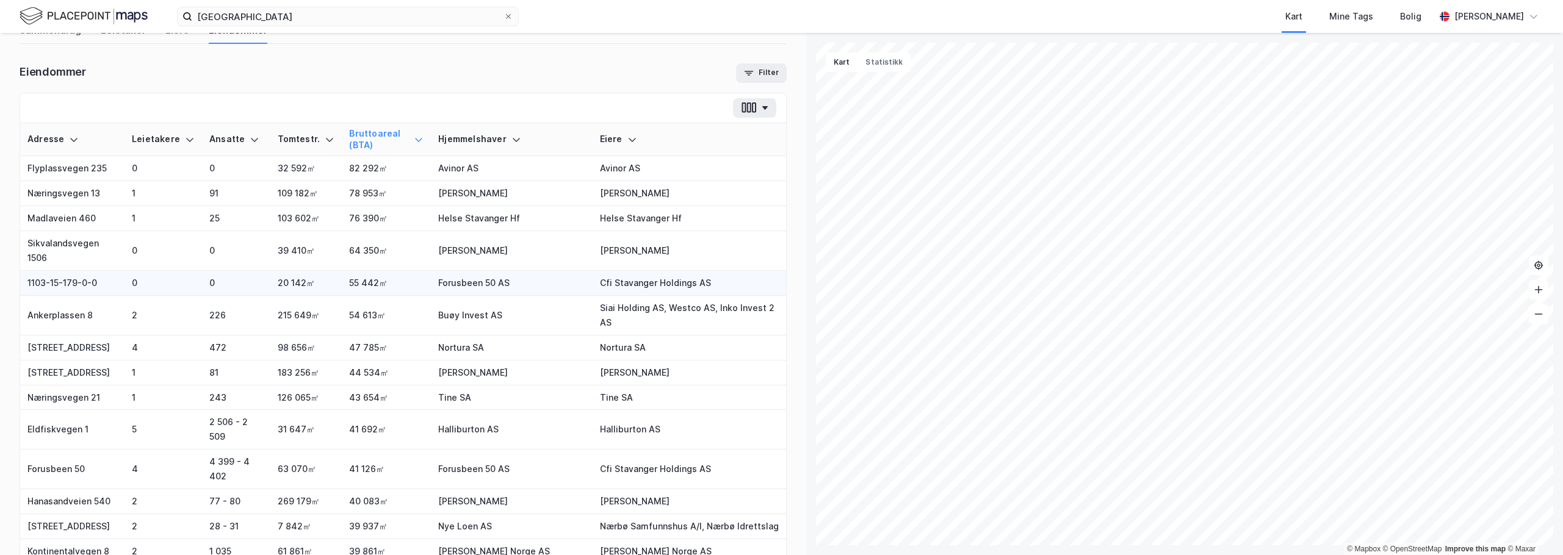
scroll to position [0, 0]
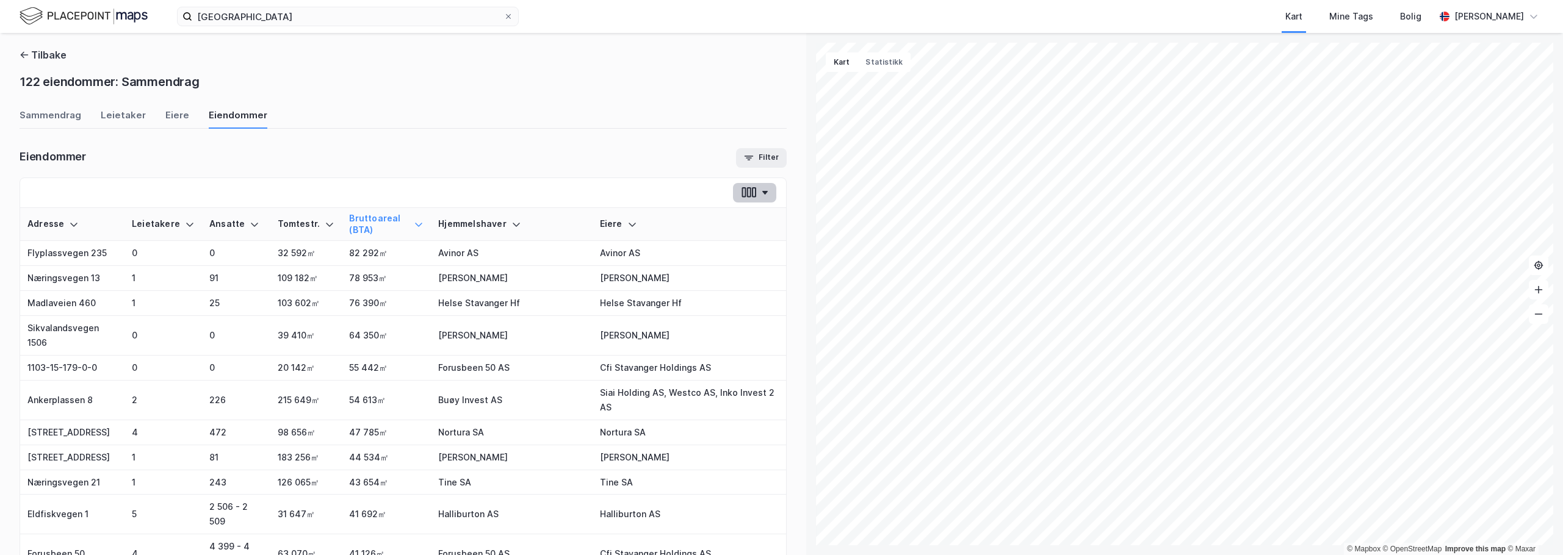
click at [655, 192] on button "button" at bounding box center [754, 193] width 43 height 20
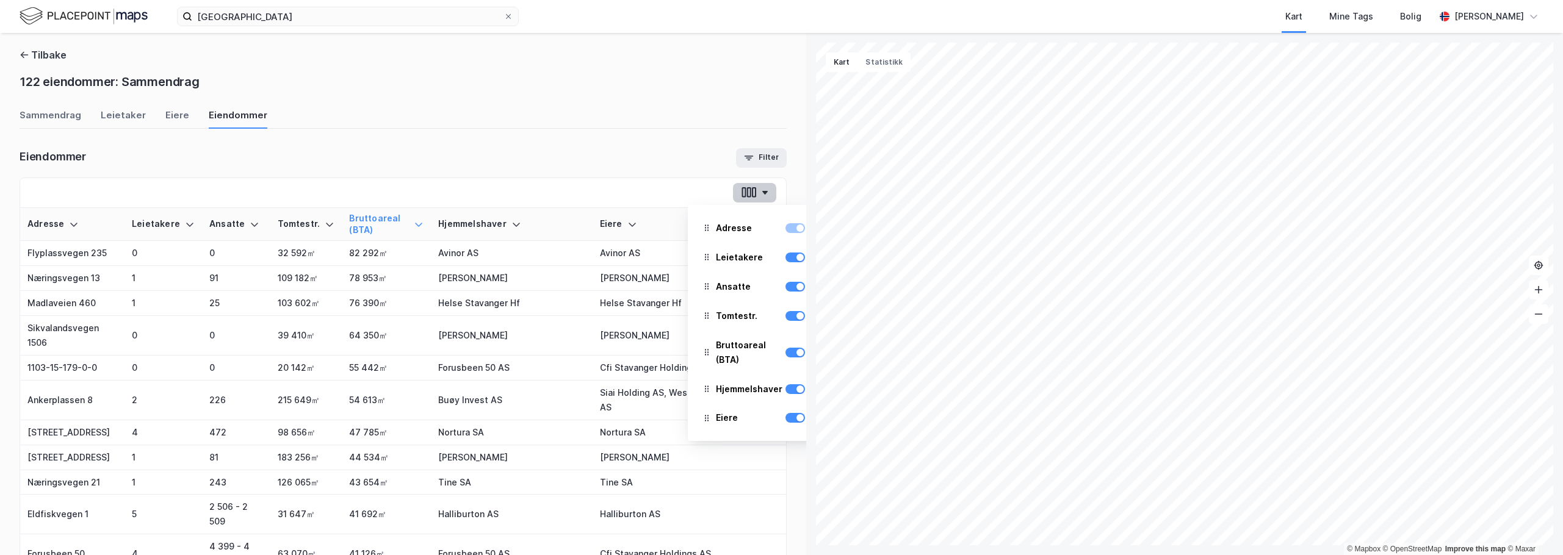
click at [655, 193] on button "button" at bounding box center [754, 193] width 43 height 20
click at [502, 162] on div "Eiendommer Filter" at bounding box center [403, 158] width 767 height 20
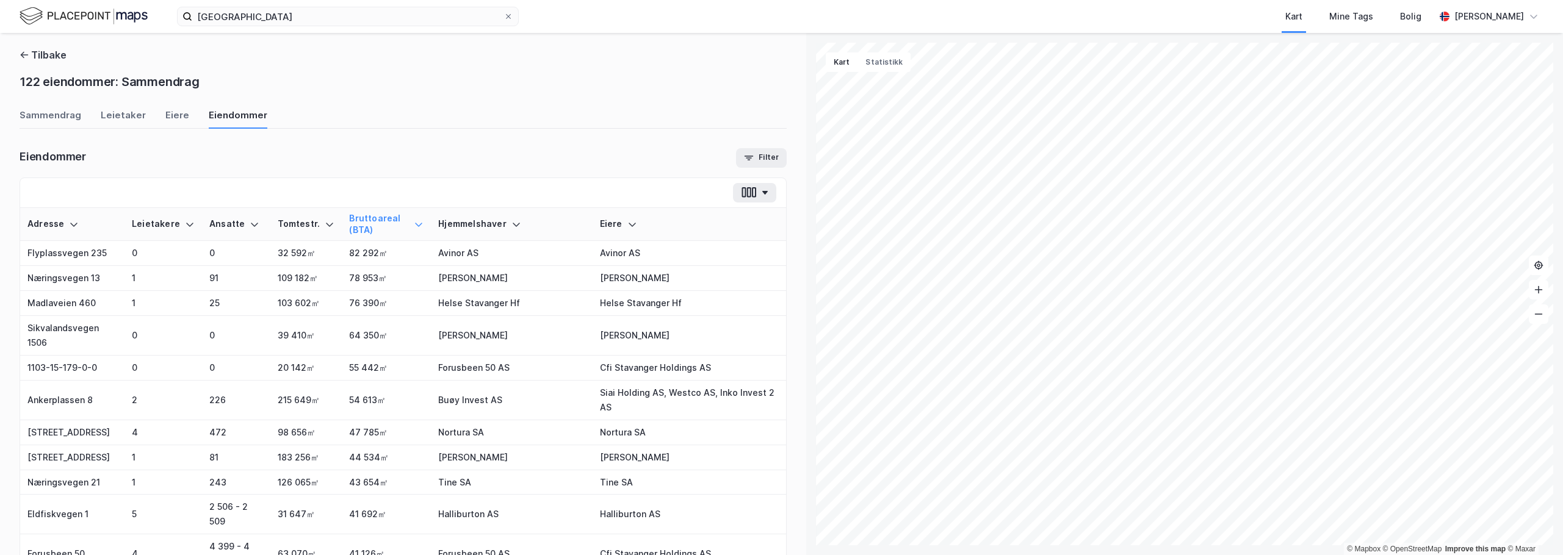
drag, startPoint x: 56, startPoint y: 195, endPoint x: 55, endPoint y: 201, distance: 6.2
click at [56, 195] on div at bounding box center [403, 193] width 766 height 30
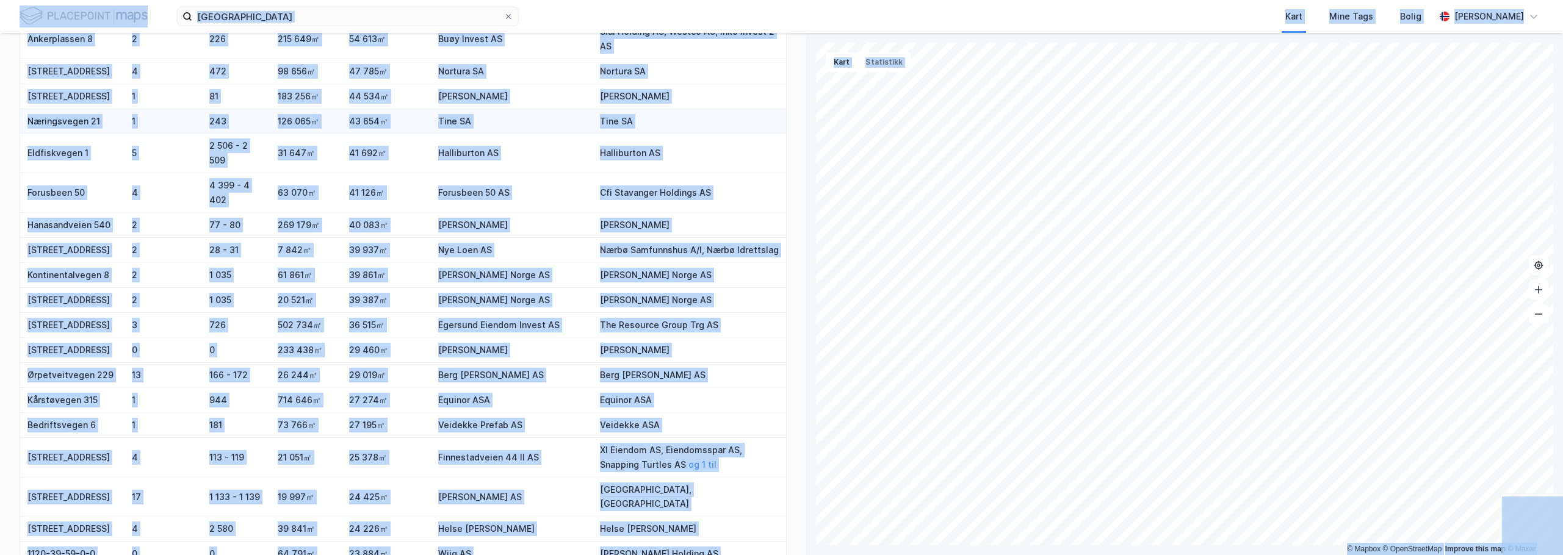
scroll to position [274, 0]
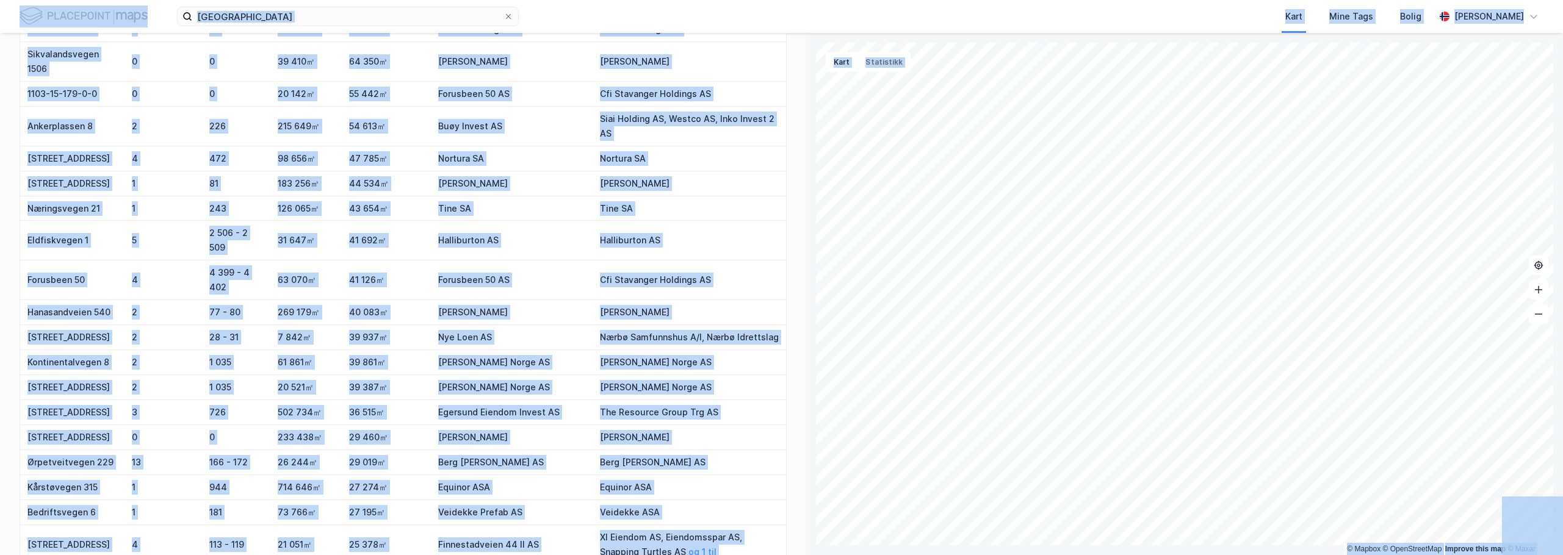
click at [655, 228] on div "Tilbake 122 eiendommer: Sammendrag Sammendrag Leietaker Eiere Eiendommer Eiendo…" at bounding box center [403, 294] width 806 height 522
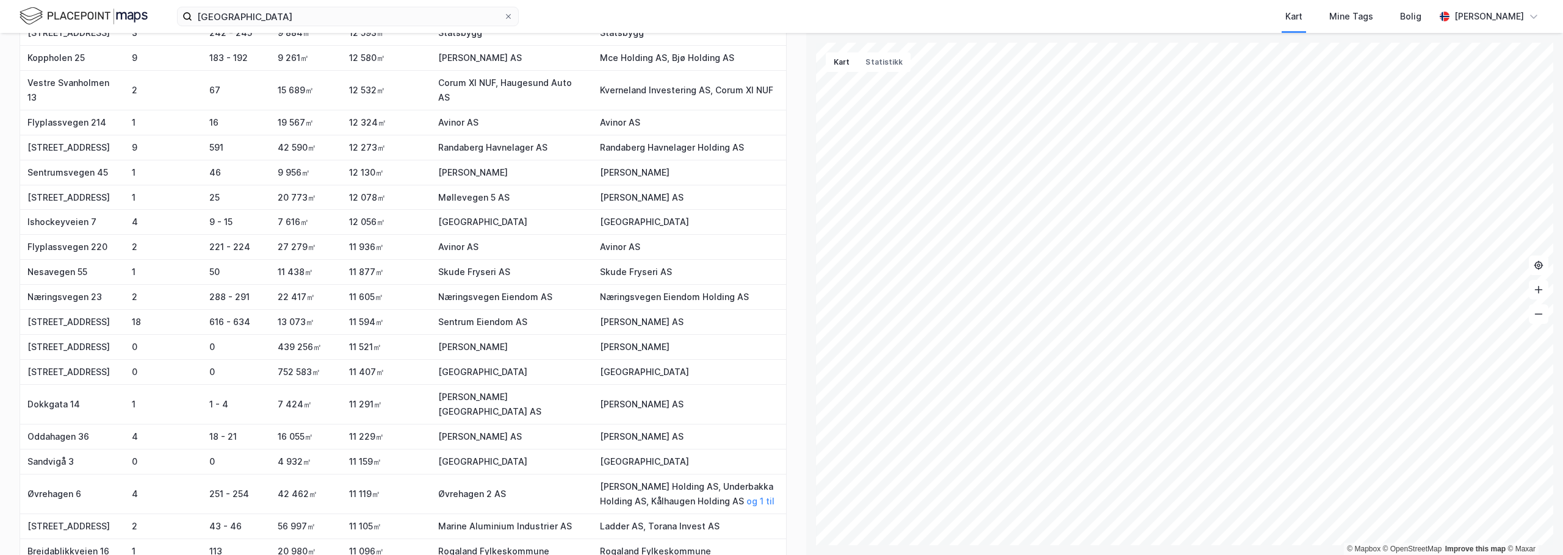
scroll to position [2526, 0]
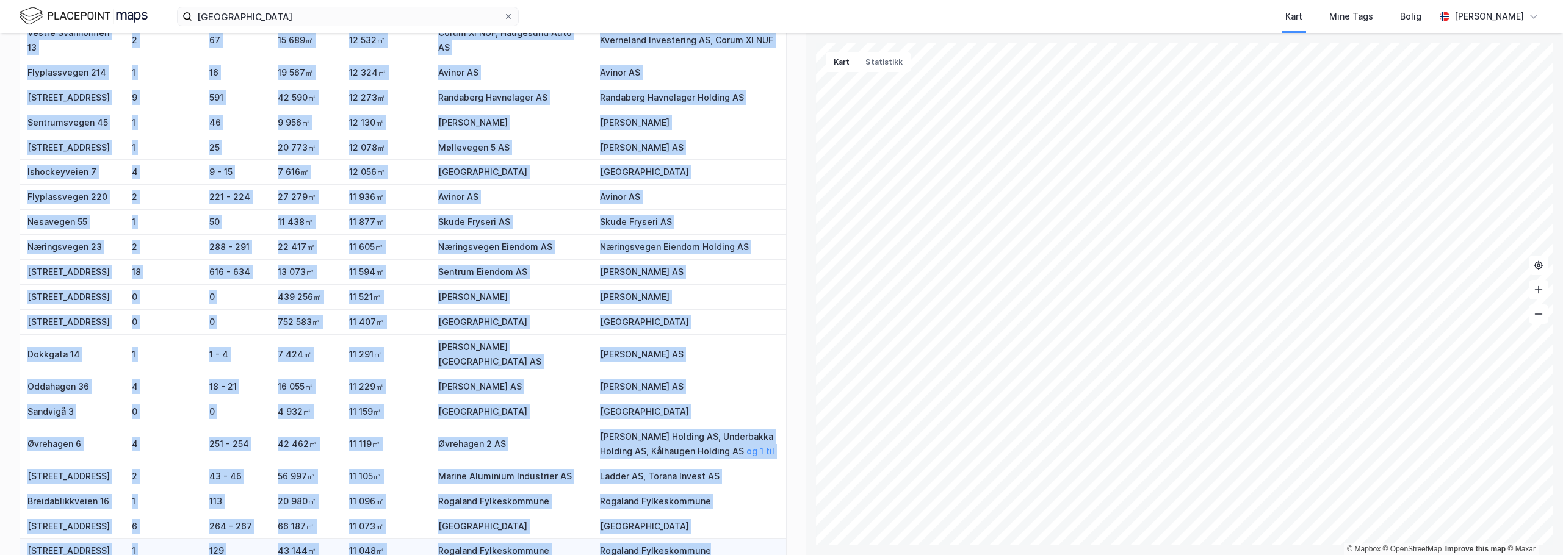
drag, startPoint x: 39, startPoint y: 171, endPoint x: 737, endPoint y: 432, distance: 744.8
copy tbody "Loremipsumdol 263 1 8 22 000㎡ 25 049㎡ Sitame CO Adipis EL Seddoeiusmod 39 3 63 …"
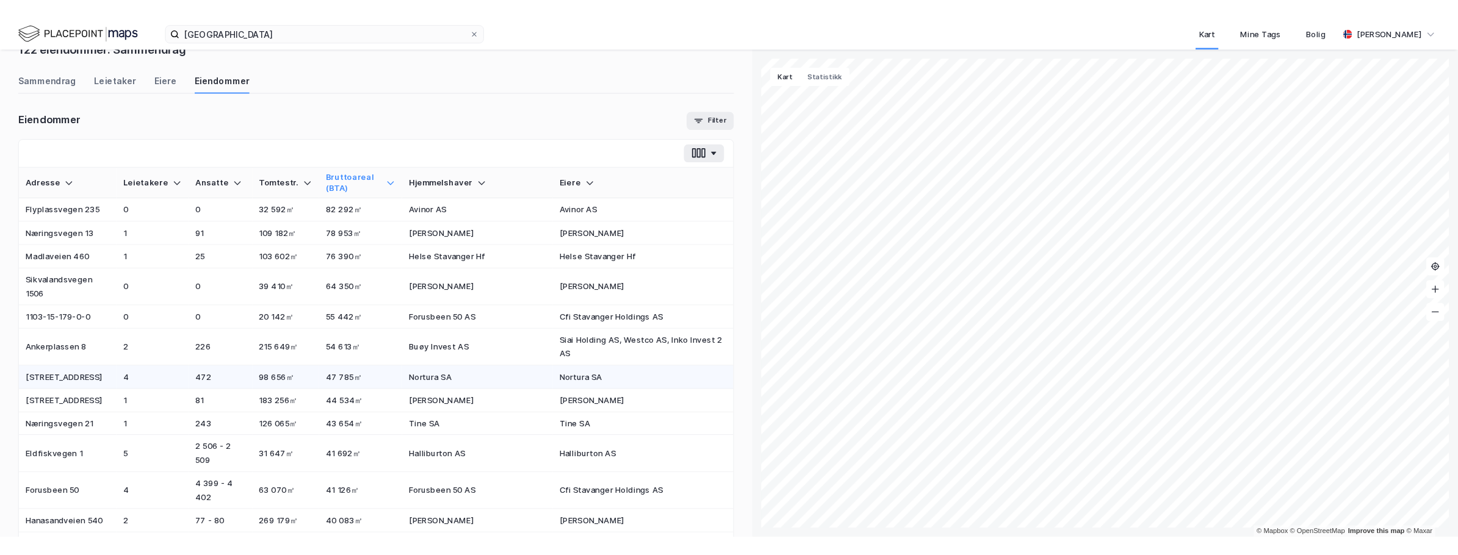
scroll to position [0, 0]
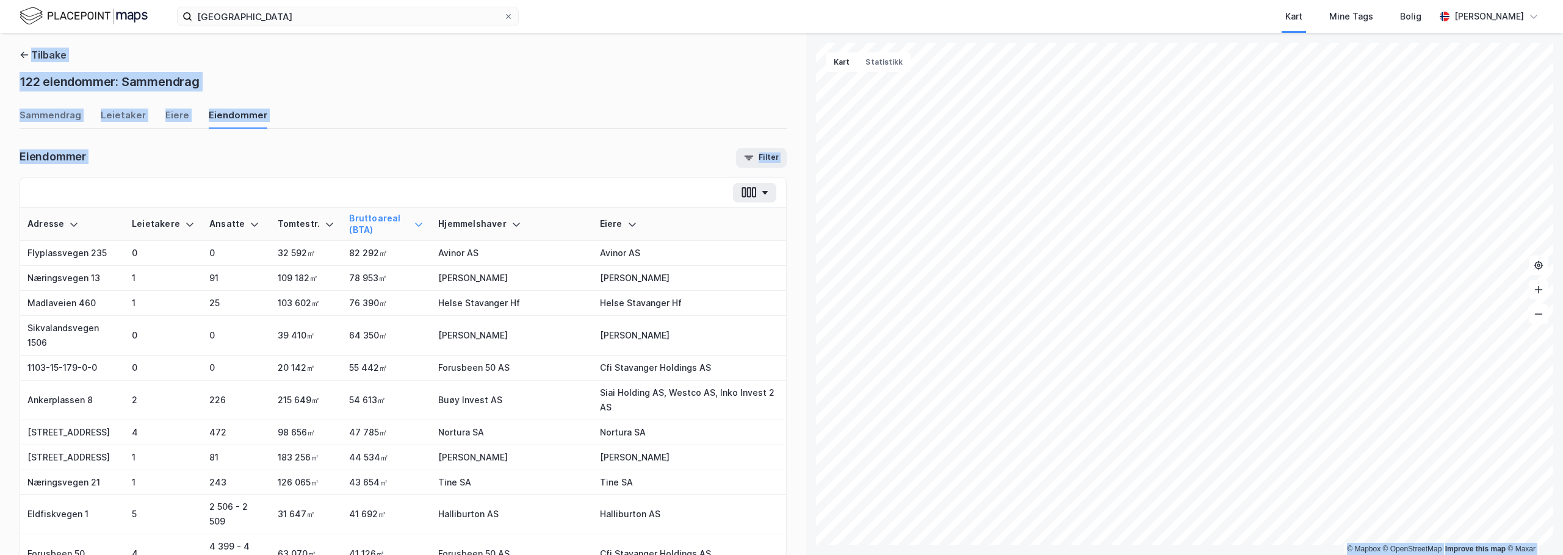
click at [655, 269] on div "© Mapbox © OpenStreetMap Improve this map © [PERSON_NAME][STREET_ADDRESS] eiend…" at bounding box center [781, 294] width 1563 height 522
